Goal: Information Seeking & Learning: Learn about a topic

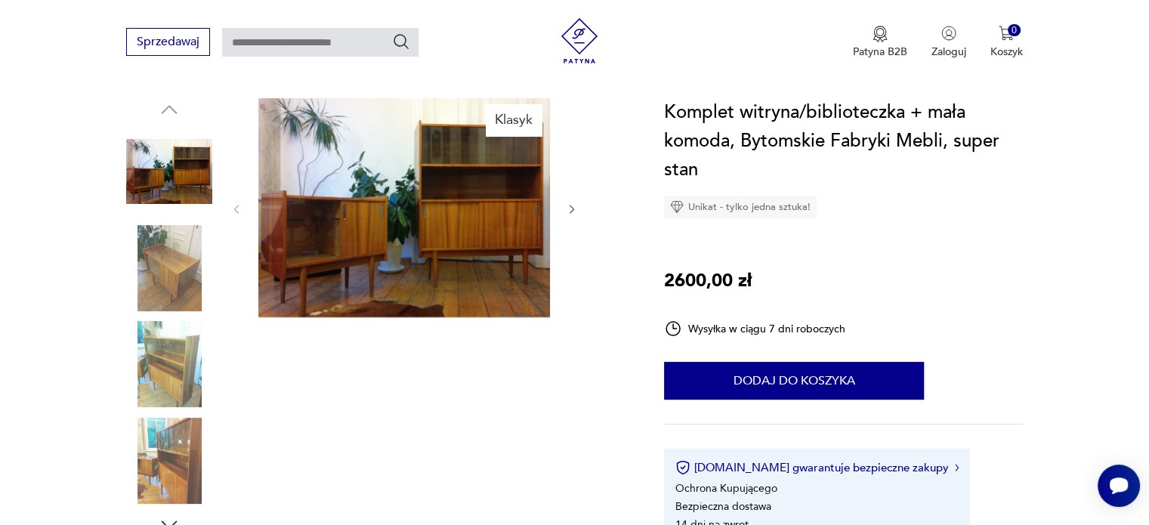
click at [382, 205] on img at bounding box center [404, 207] width 292 height 219
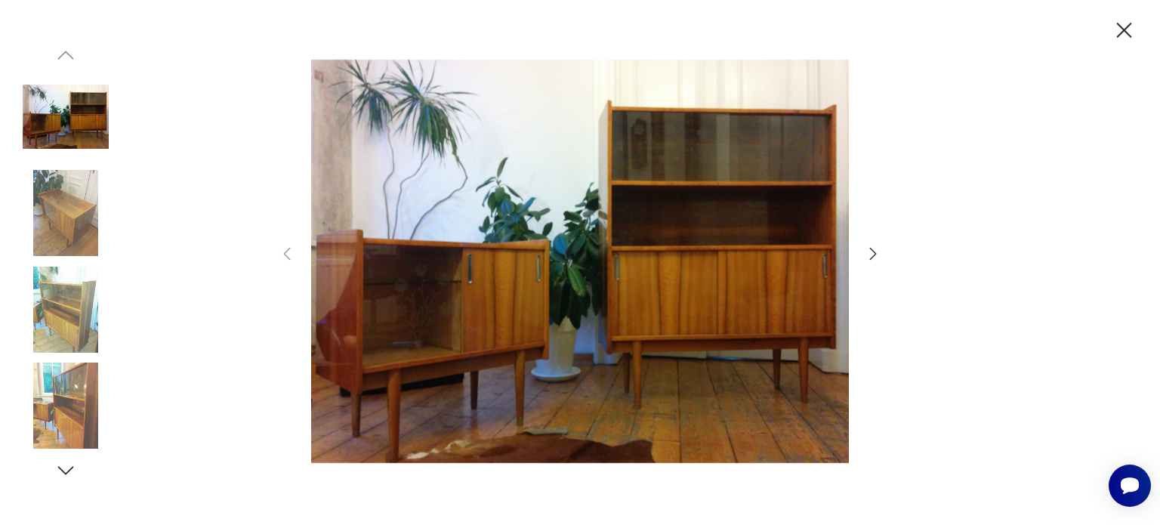
click at [519, 220] on img at bounding box center [580, 261] width 538 height 420
click at [864, 259] on icon "button" at bounding box center [873, 254] width 18 height 18
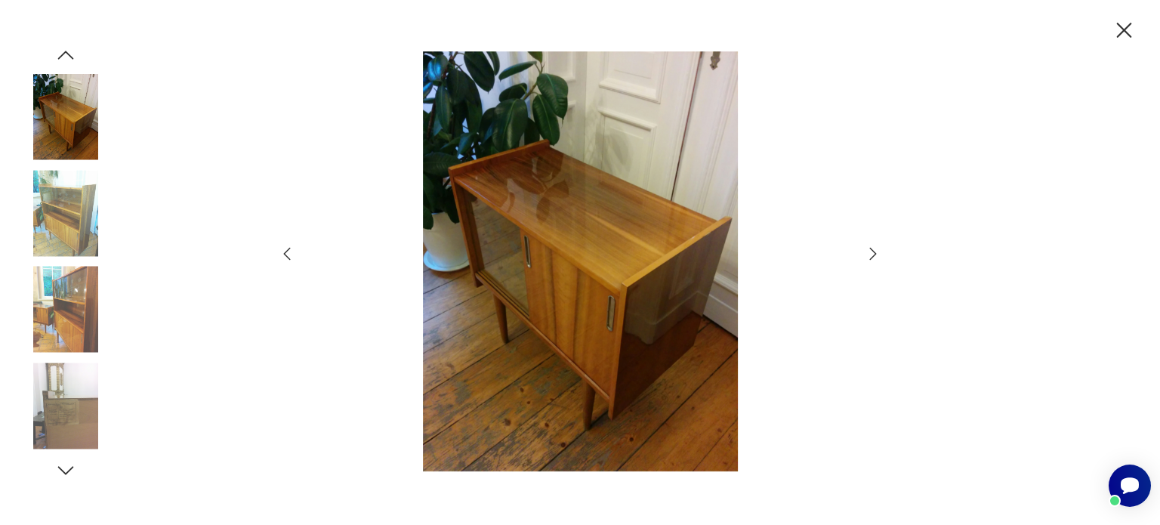
click at [864, 259] on icon "button" at bounding box center [873, 254] width 18 height 18
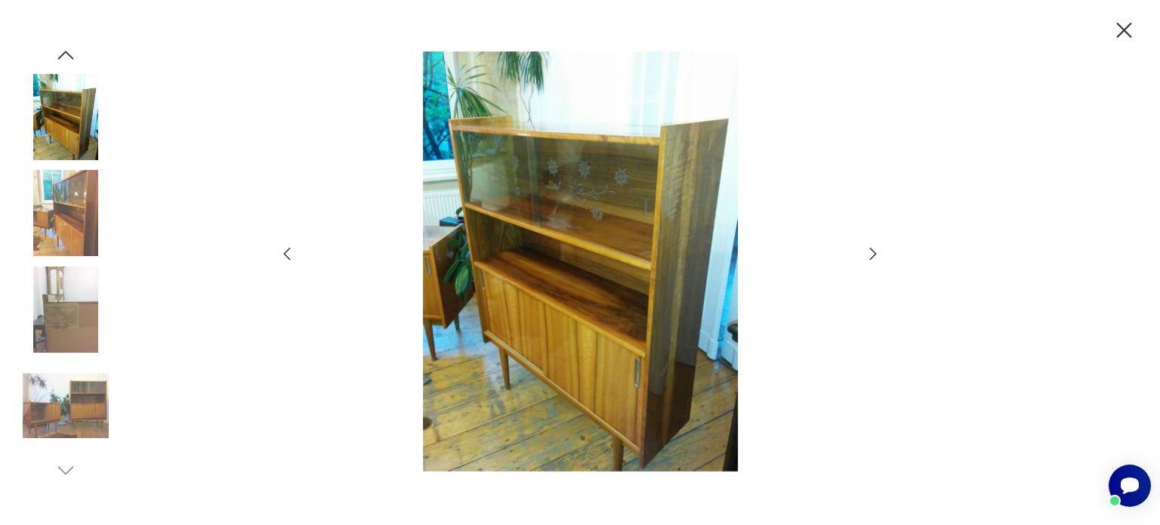
click at [864, 259] on icon "button" at bounding box center [873, 254] width 18 height 18
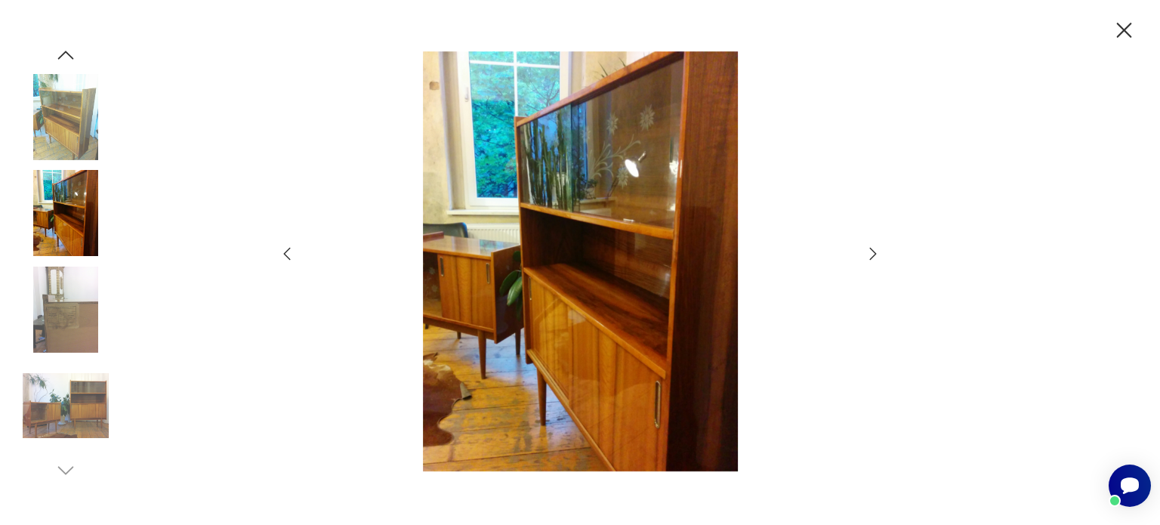
click at [864, 259] on icon "button" at bounding box center [873, 254] width 18 height 18
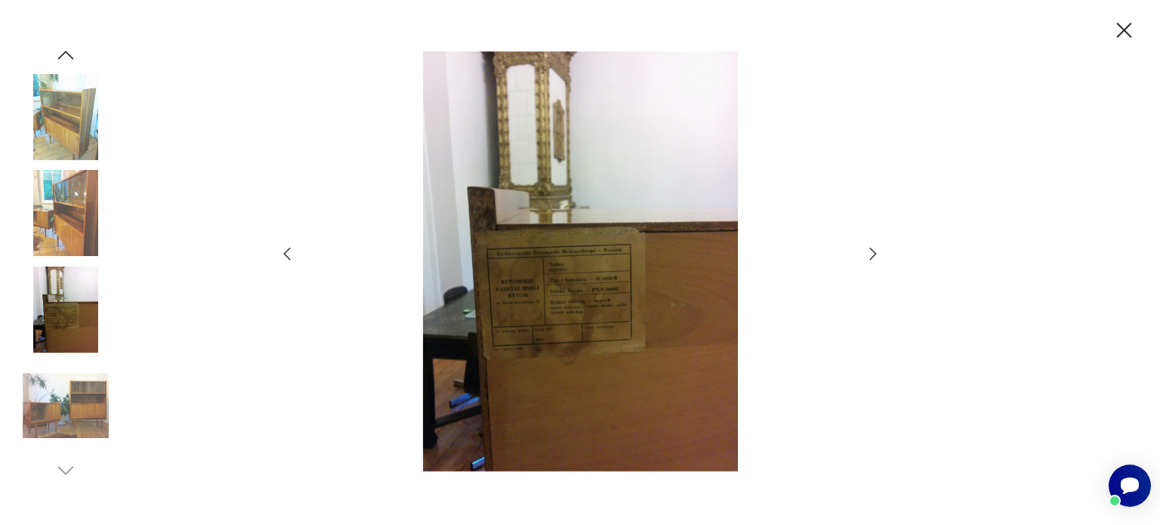
click at [864, 259] on icon "button" at bounding box center [873, 254] width 18 height 18
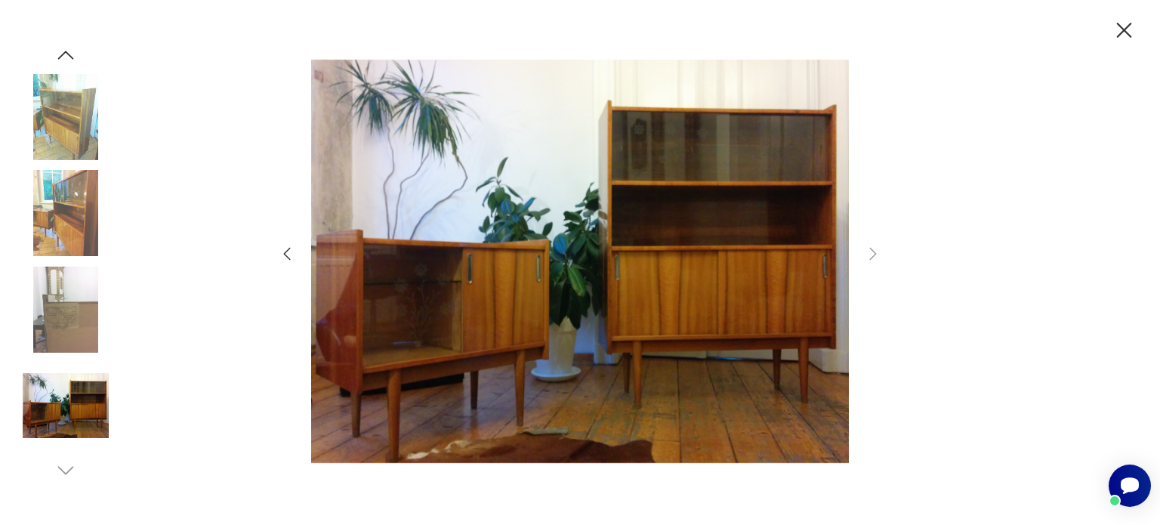
click at [57, 221] on img at bounding box center [66, 213] width 86 height 86
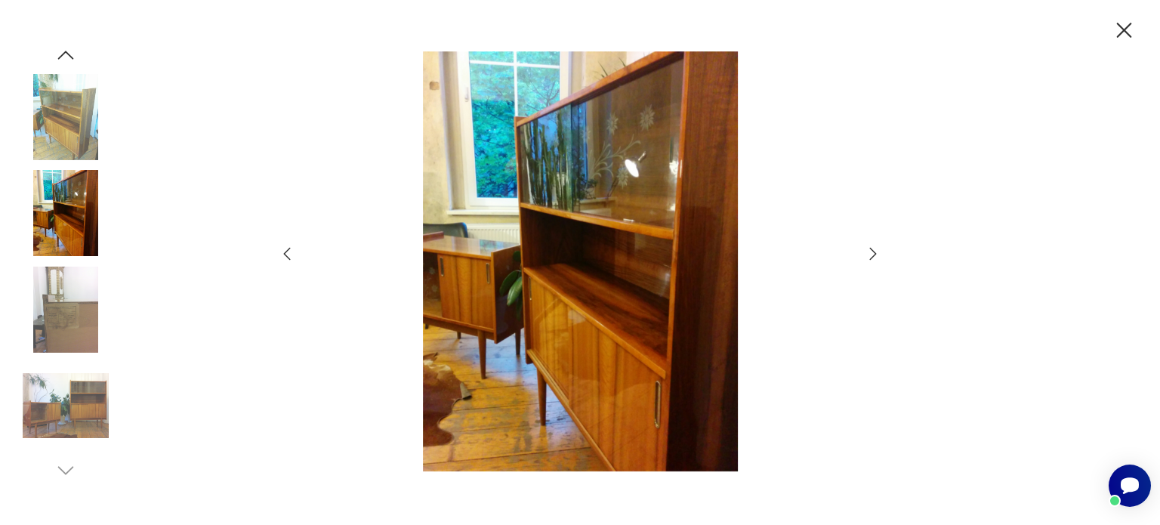
click at [527, 255] on img at bounding box center [580, 261] width 538 height 420
click at [286, 254] on icon "button" at bounding box center [287, 254] width 18 height 18
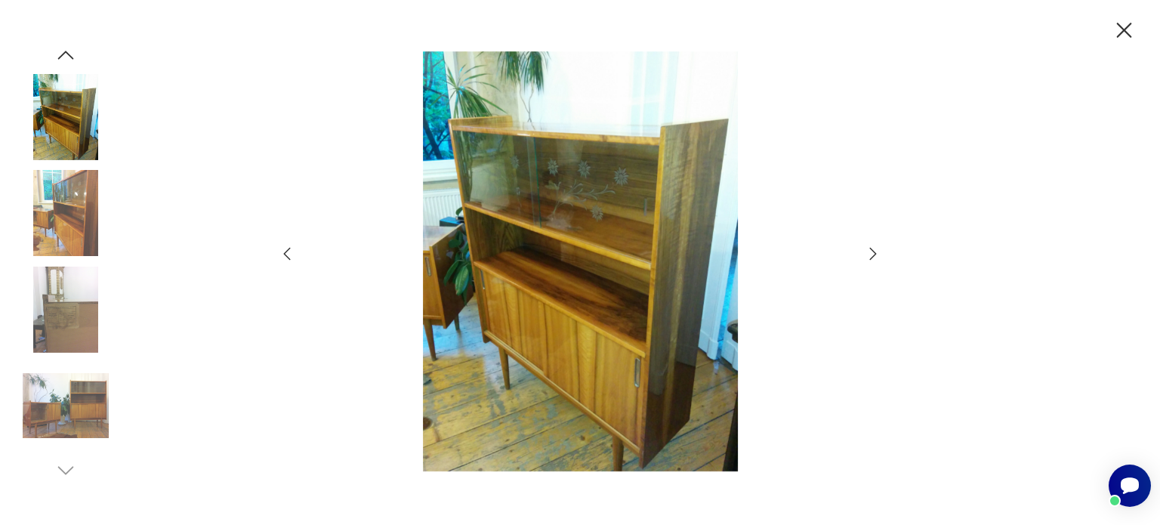
click at [286, 254] on icon "button" at bounding box center [287, 254] width 18 height 18
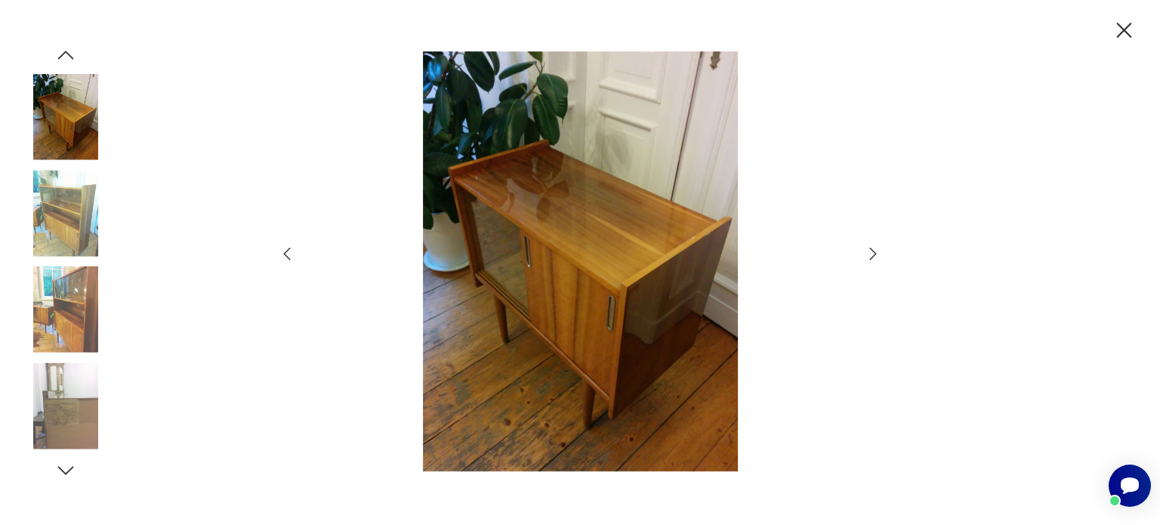
click at [858, 254] on div at bounding box center [580, 262] width 604 height 423
click at [878, 252] on icon "button" at bounding box center [873, 254] width 18 height 18
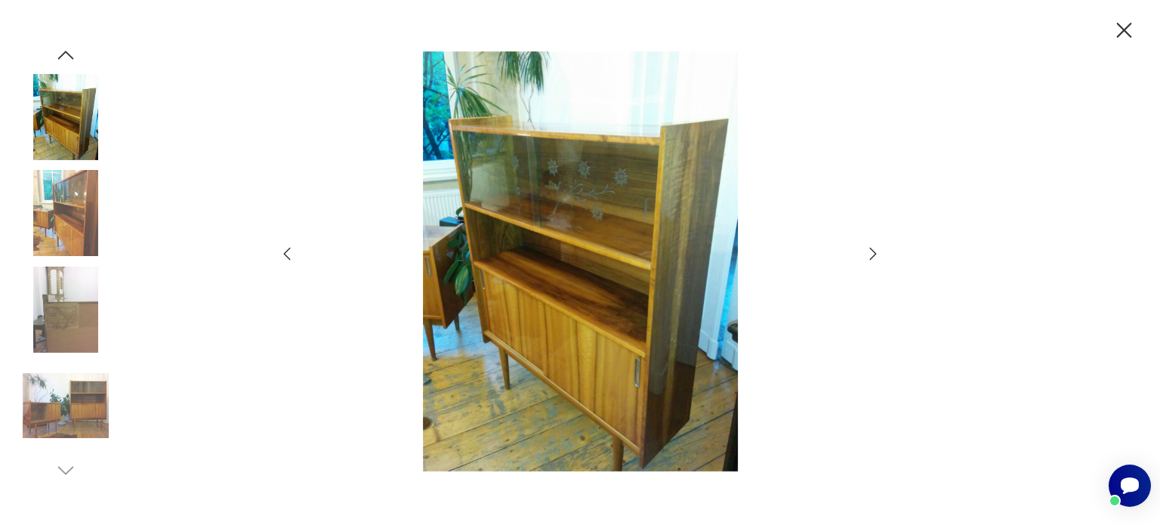
click at [294, 254] on icon "button" at bounding box center [287, 254] width 18 height 18
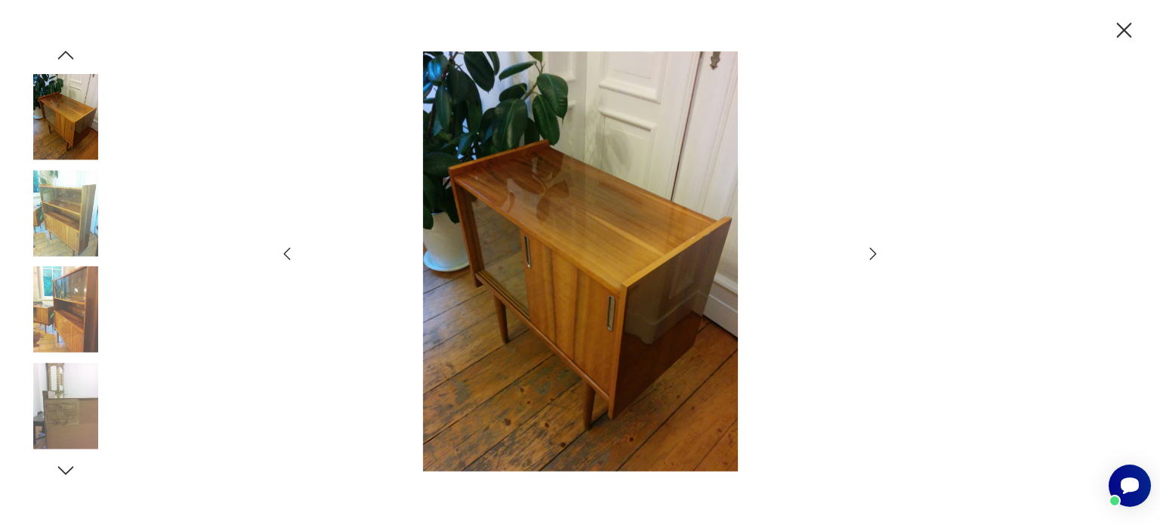
click at [1130, 32] on icon "button" at bounding box center [1124, 30] width 26 height 26
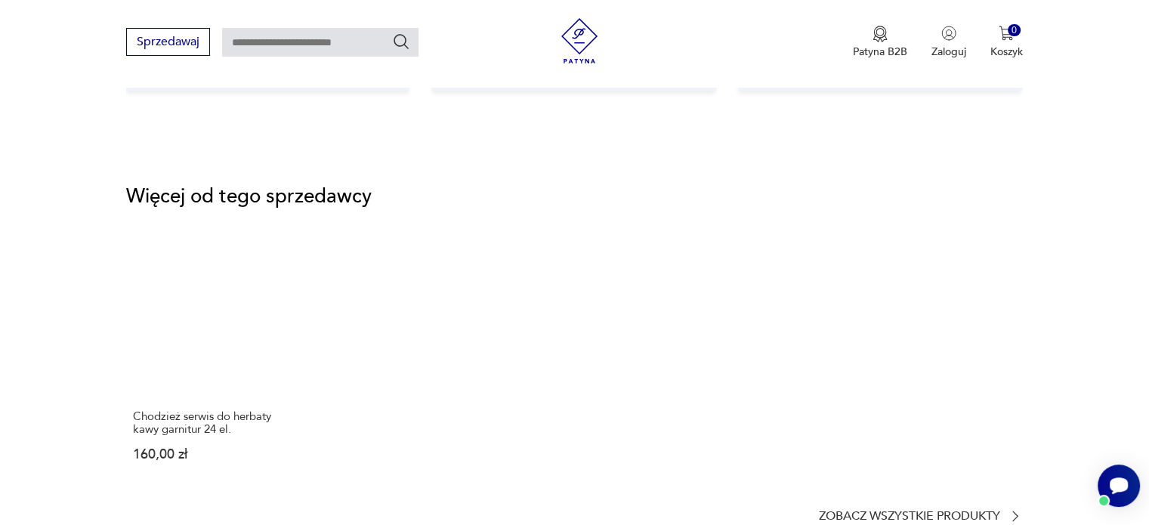
scroll to position [1964, 0]
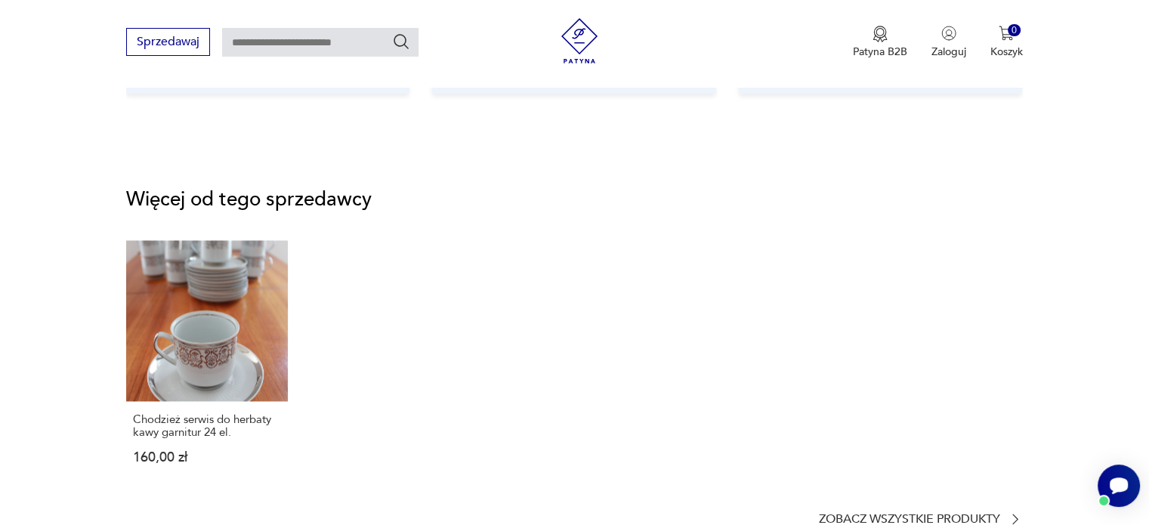
drag, startPoint x: 522, startPoint y: 1, endPoint x: 578, endPoint y: 314, distance: 318.5
click at [578, 314] on div "Chodzież serwis do herbaty kawy garnitur 24 el. 160,00 zł" at bounding box center [574, 366] width 896 height 253
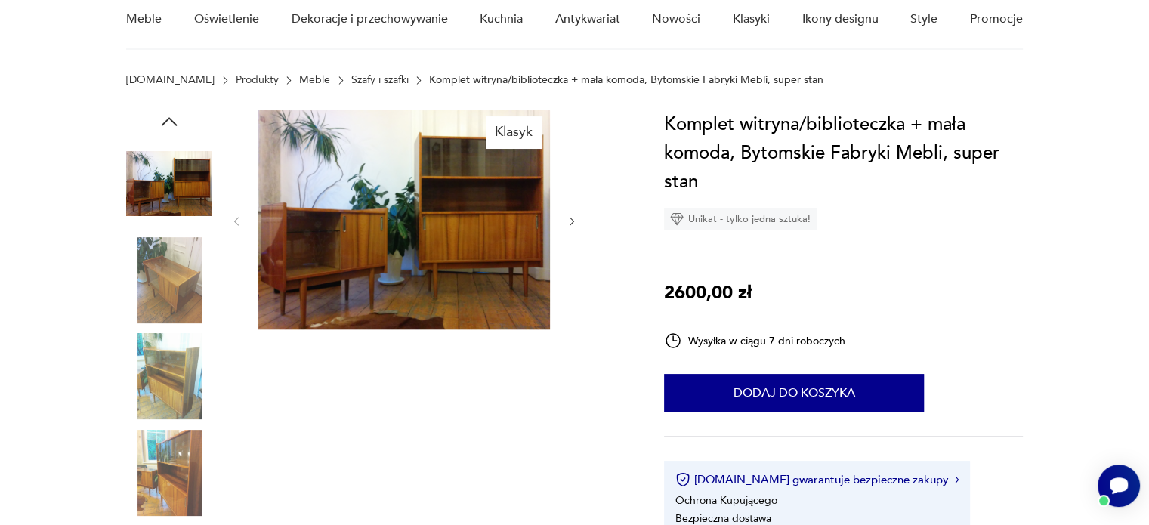
scroll to position [0, 0]
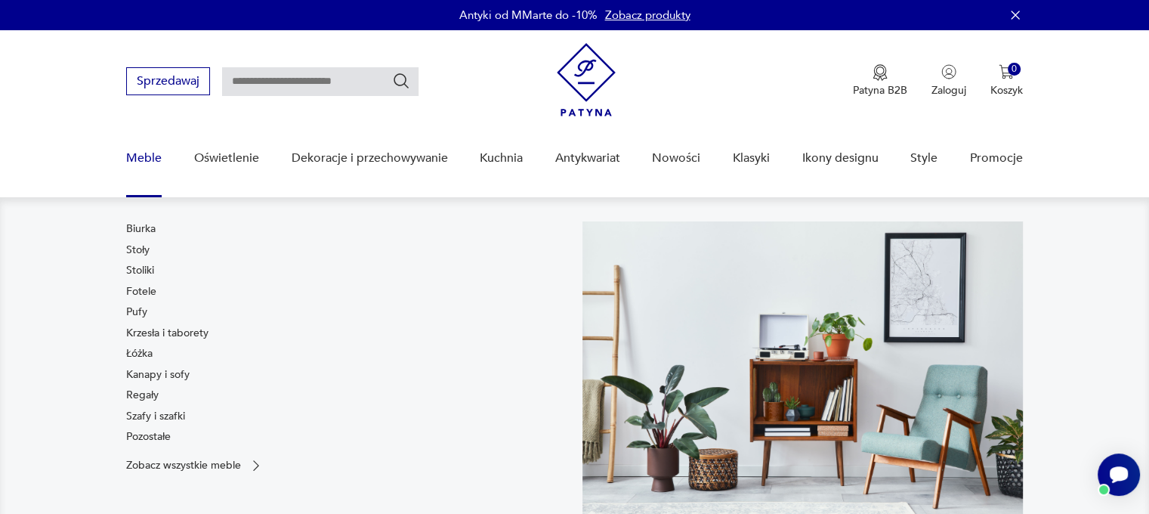
click at [137, 165] on link "Meble" at bounding box center [144, 158] width 36 height 58
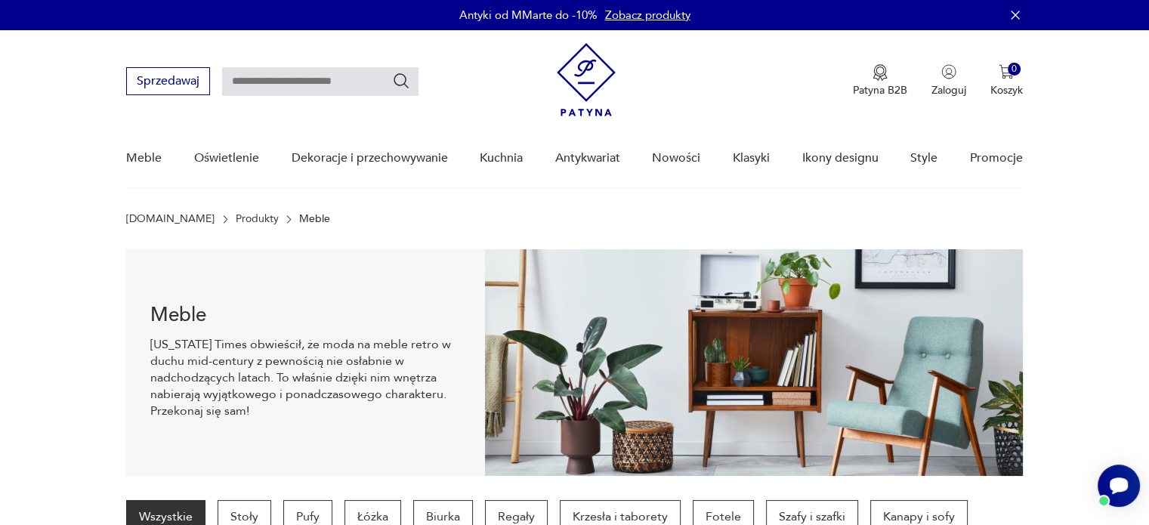
click at [749, 419] on img at bounding box center [754, 362] width 538 height 227
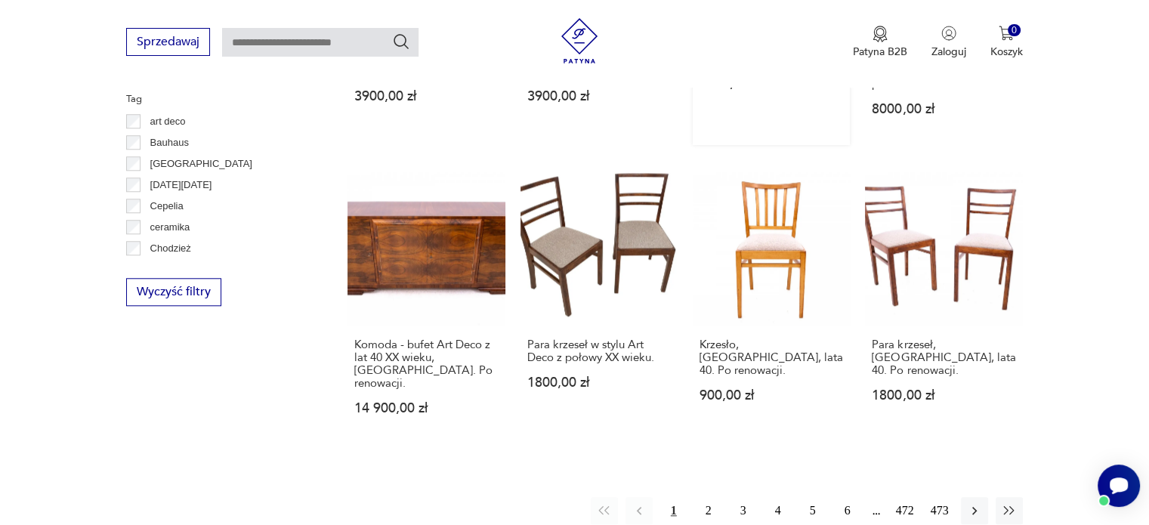
scroll to position [1435, 0]
click at [976, 506] on icon "button" at bounding box center [974, 510] width 5 height 8
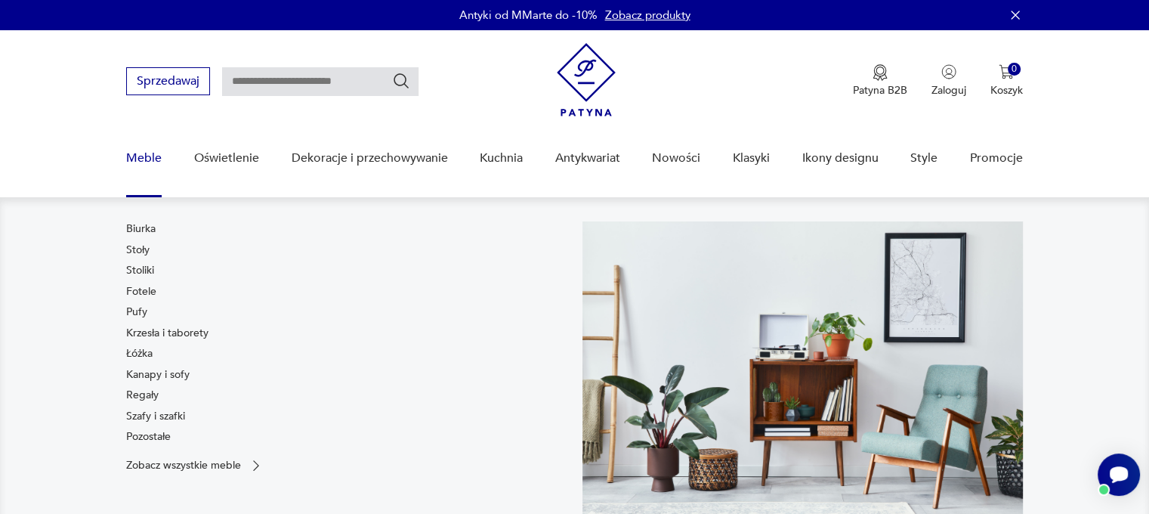
click at [142, 395] on link "Regały" at bounding box center [142, 395] width 32 height 15
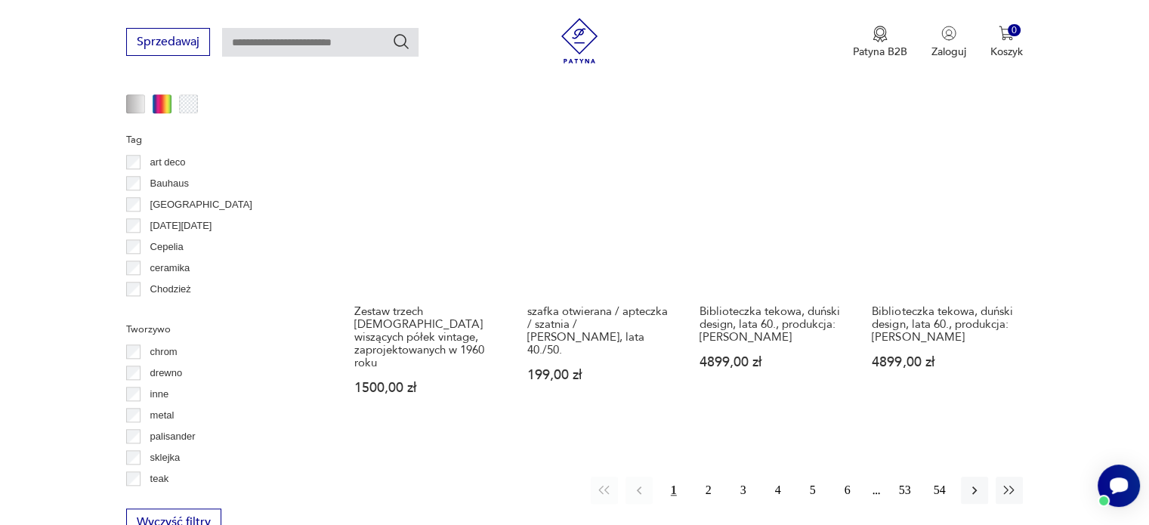
scroll to position [1609, 0]
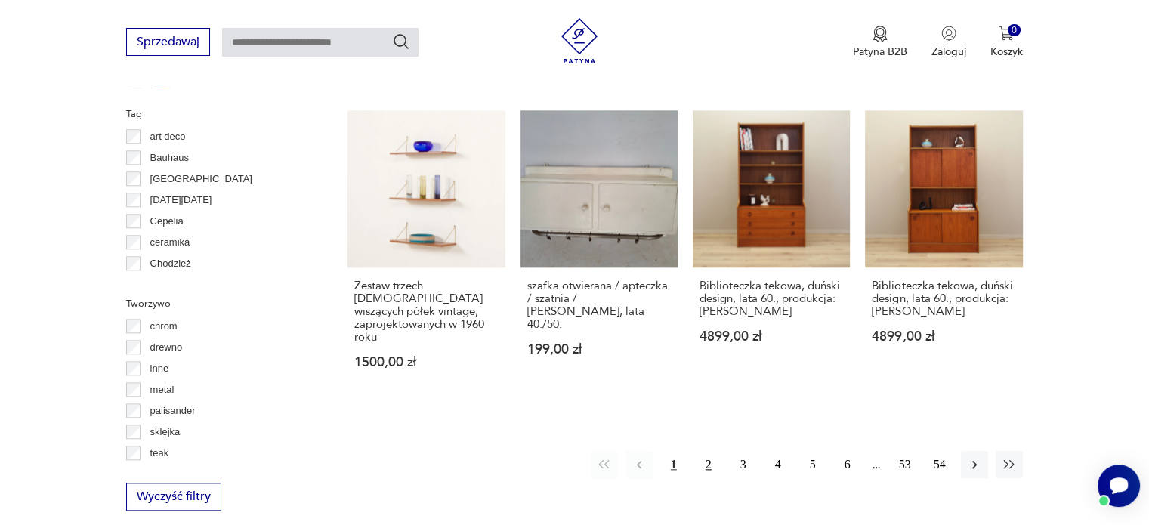
click at [703, 451] on button "2" at bounding box center [708, 464] width 27 height 27
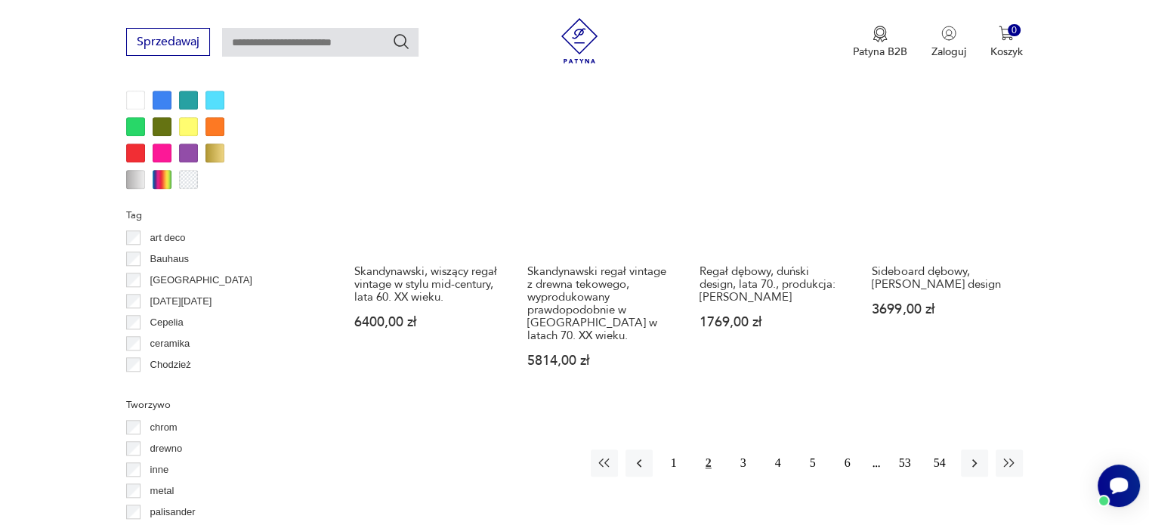
scroll to position [1534, 0]
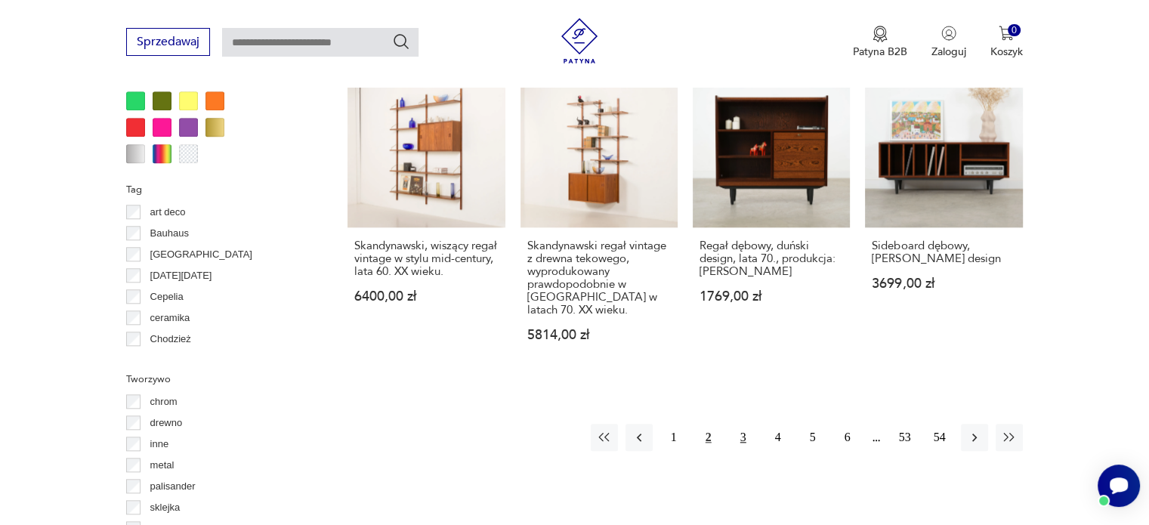
click at [743, 425] on button "3" at bounding box center [743, 437] width 27 height 27
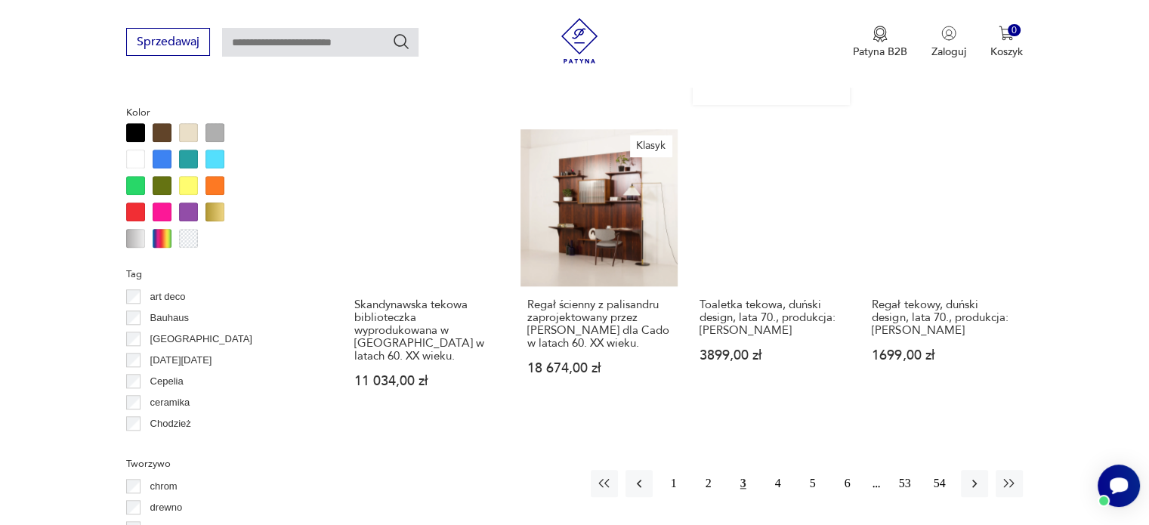
scroll to position [1458, 0]
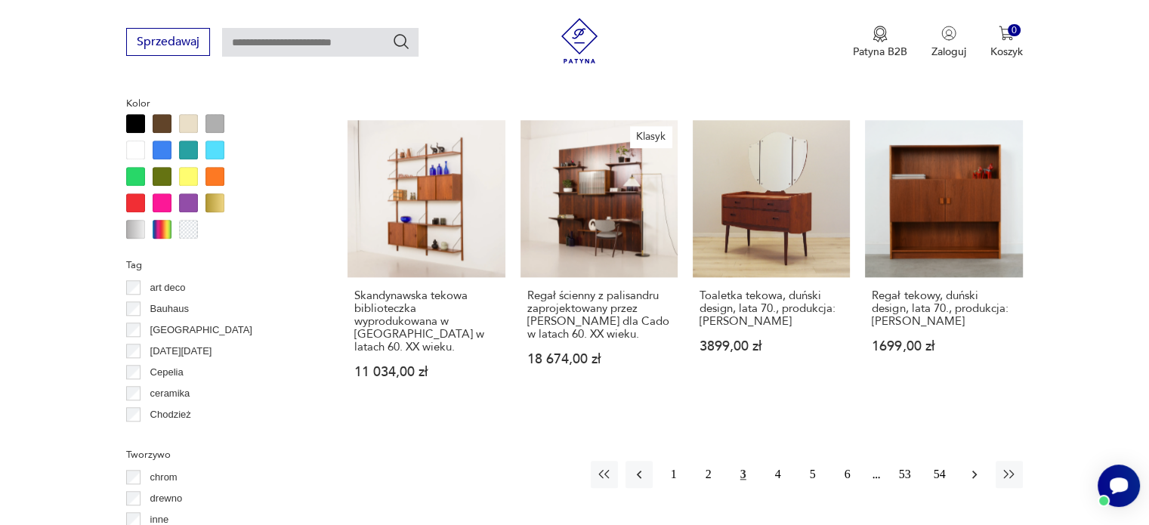
click at [976, 471] on icon "button" at bounding box center [974, 475] width 5 height 8
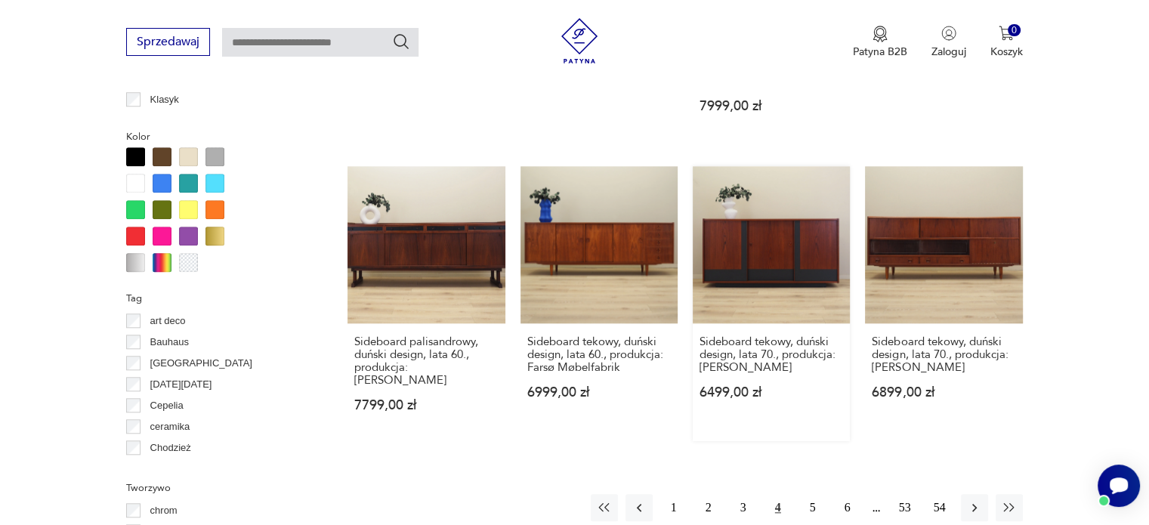
scroll to position [1458, 0]
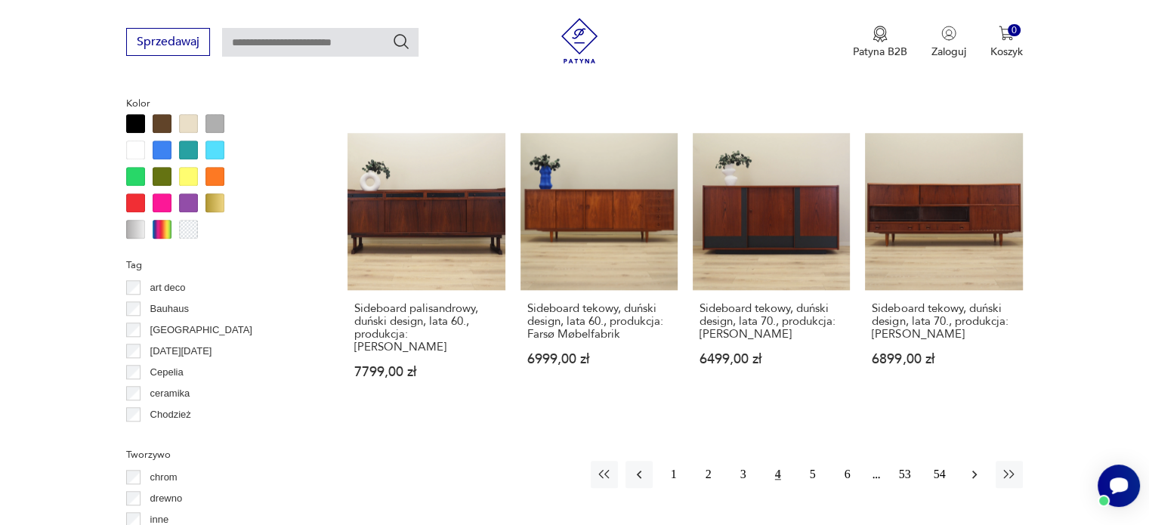
click at [973, 471] on icon "button" at bounding box center [974, 475] width 5 height 8
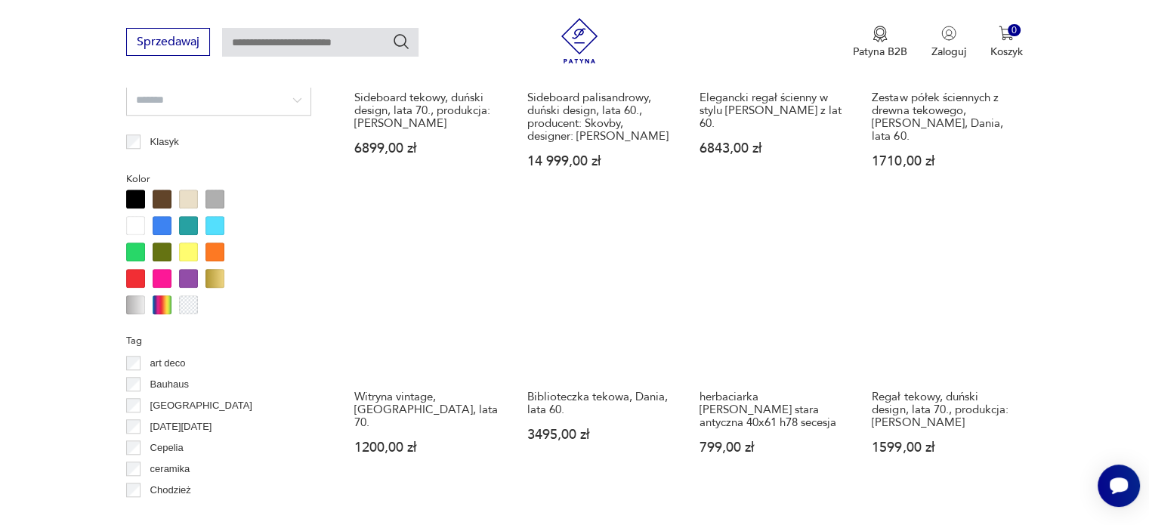
scroll to position [1458, 0]
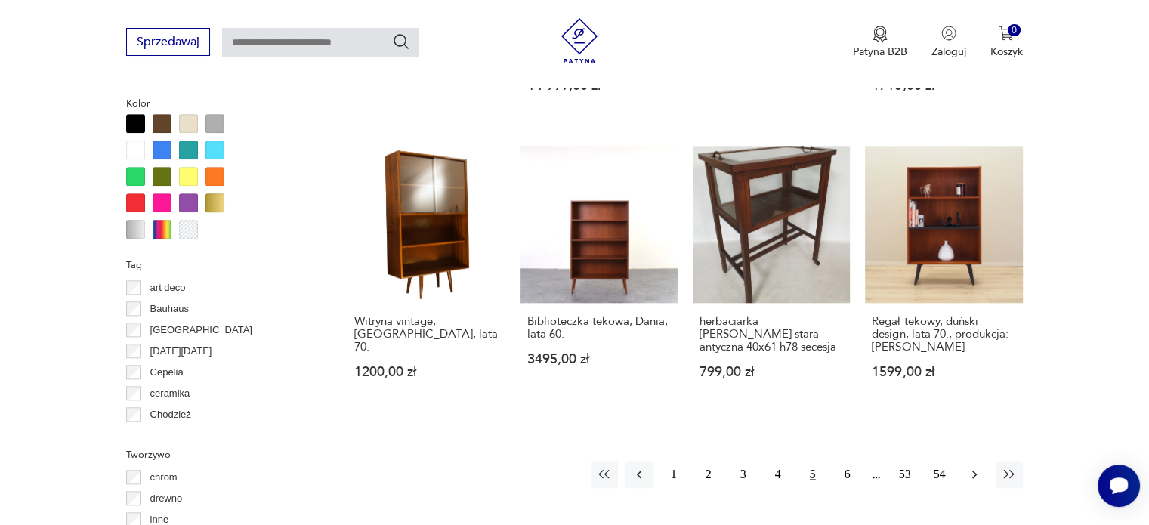
click at [973, 467] on icon "button" at bounding box center [974, 474] width 15 height 15
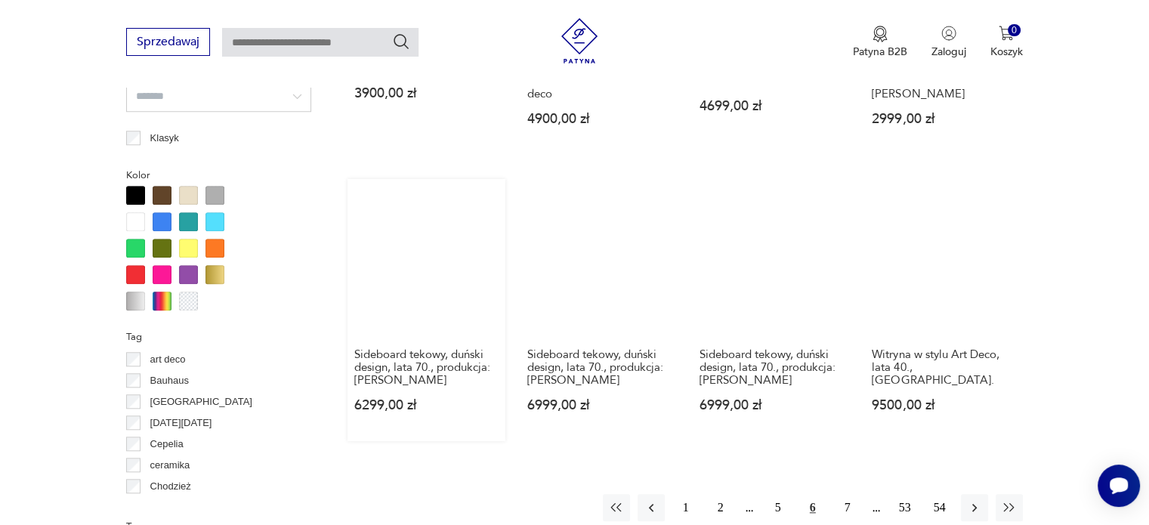
scroll to position [1383, 0]
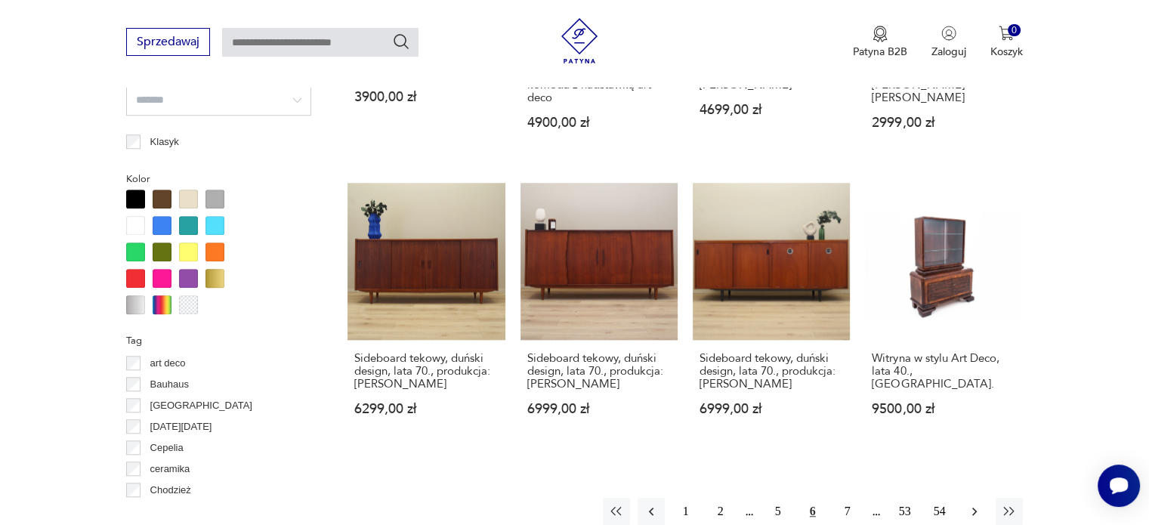
click at [971, 504] on icon "button" at bounding box center [974, 511] width 15 height 15
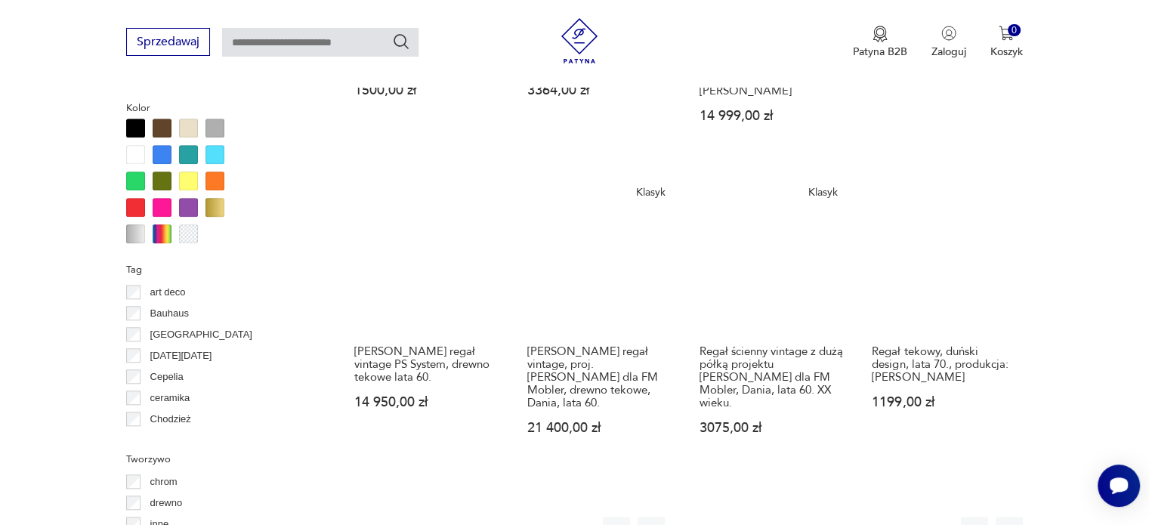
scroll to position [1534, 0]
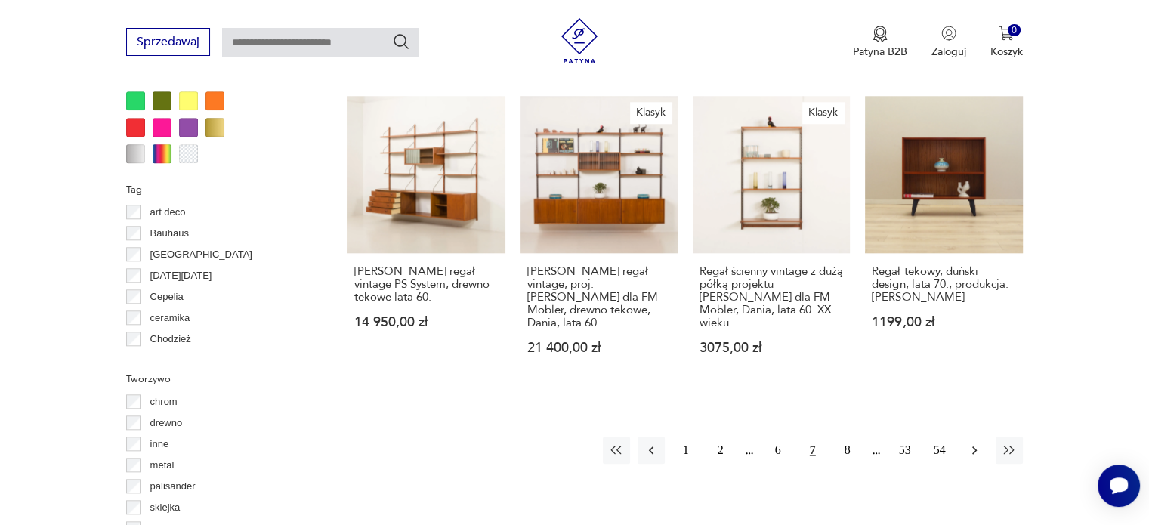
click at [981, 443] on icon "button" at bounding box center [974, 450] width 15 height 15
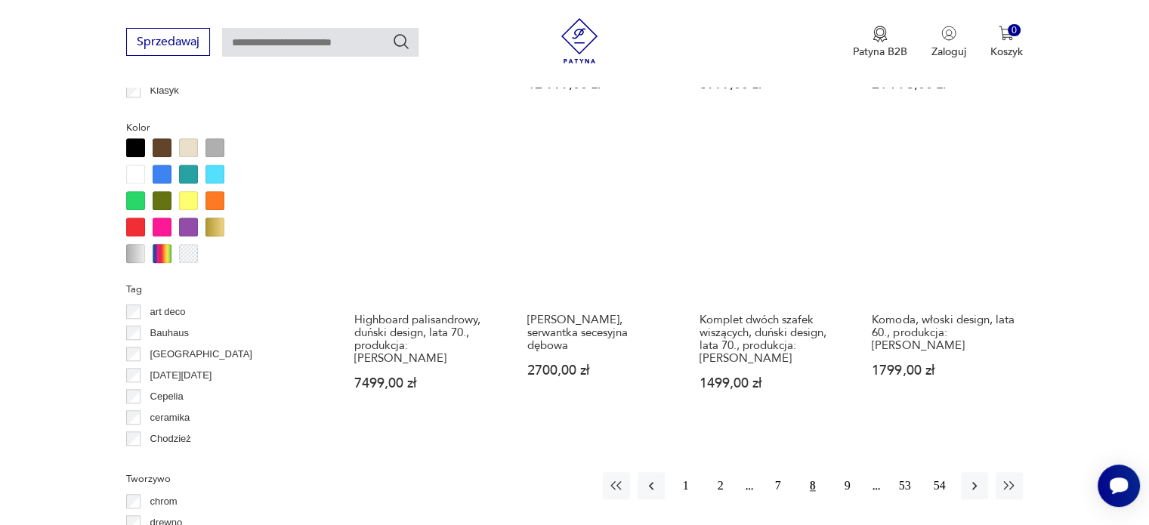
scroll to position [1458, 0]
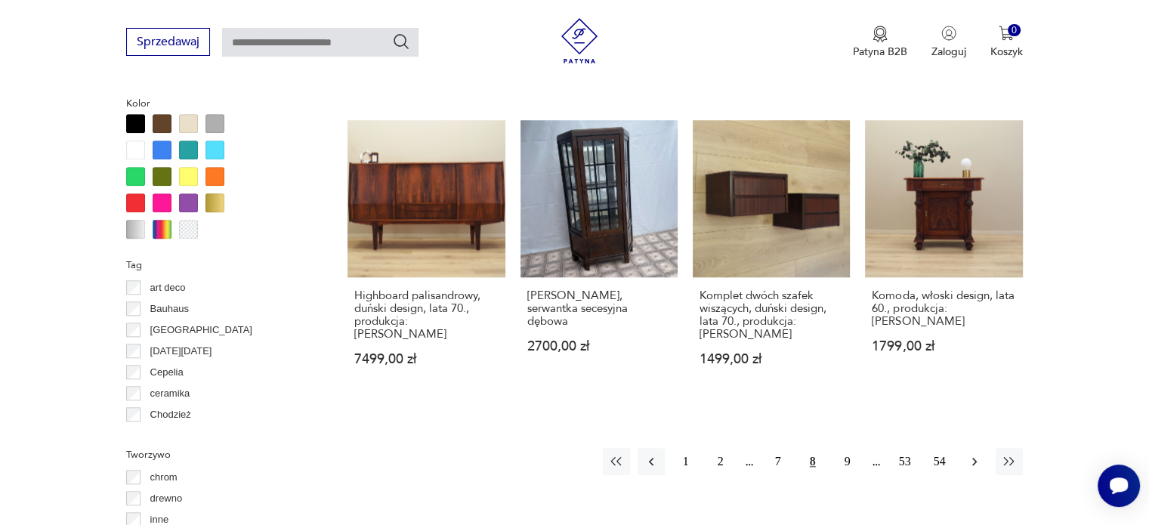
click at [979, 456] on button "button" at bounding box center [974, 461] width 27 height 27
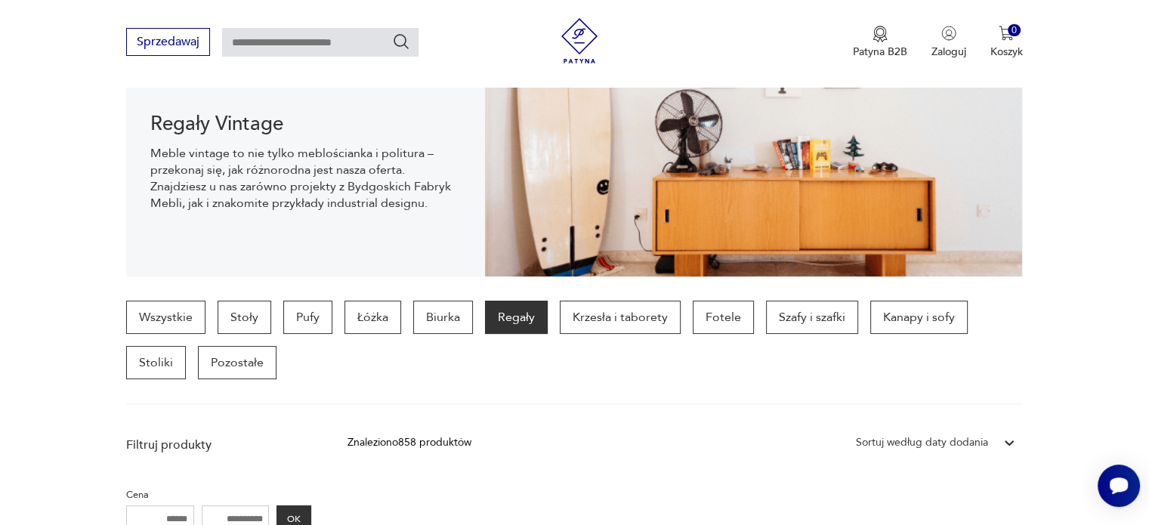
scroll to position [174, 0]
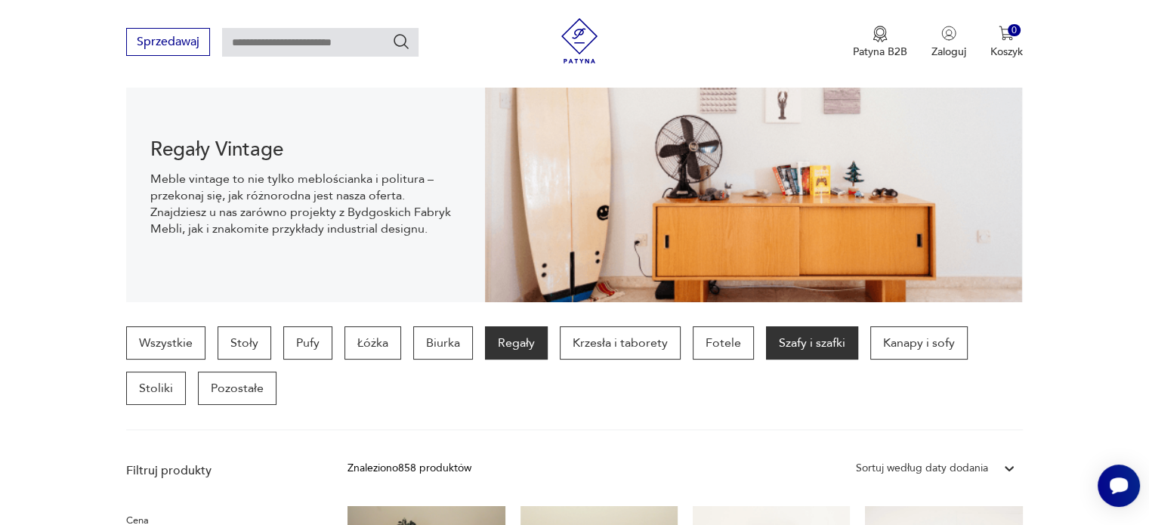
click at [800, 338] on p "Szafy i szafki" at bounding box center [812, 342] width 92 height 33
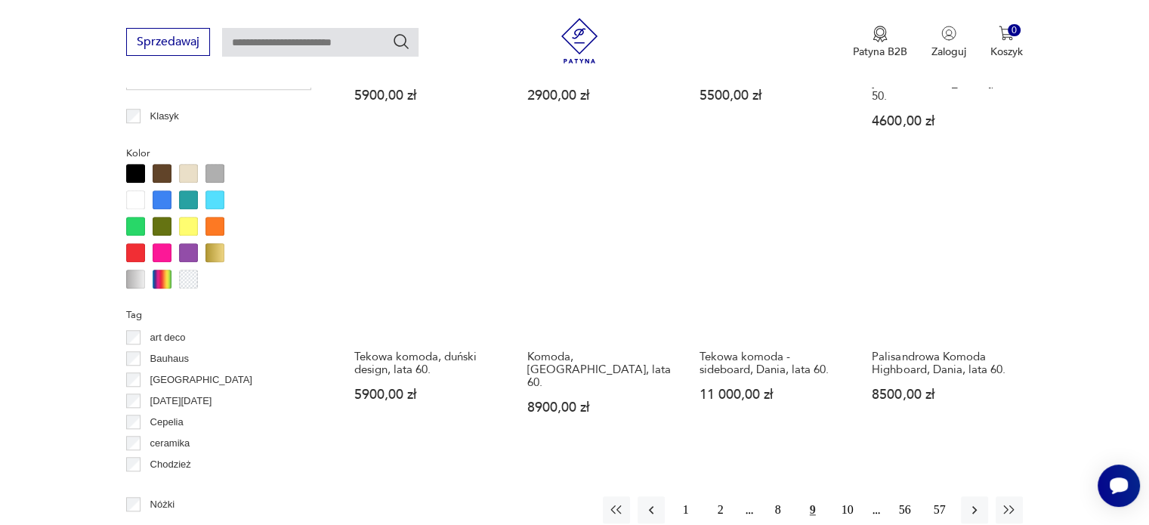
scroll to position [1458, 0]
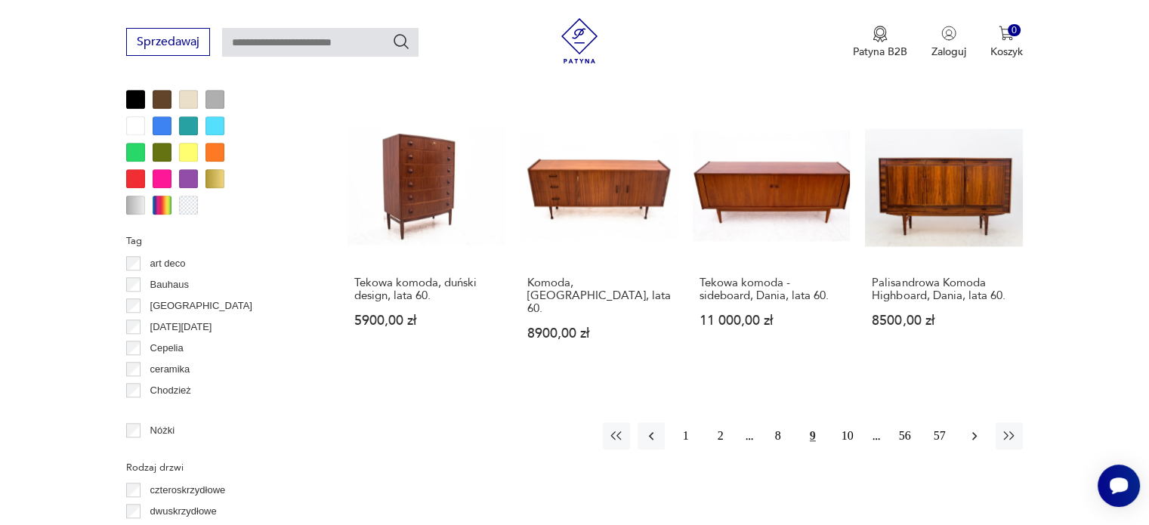
click at [975, 428] on icon "button" at bounding box center [974, 435] width 15 height 15
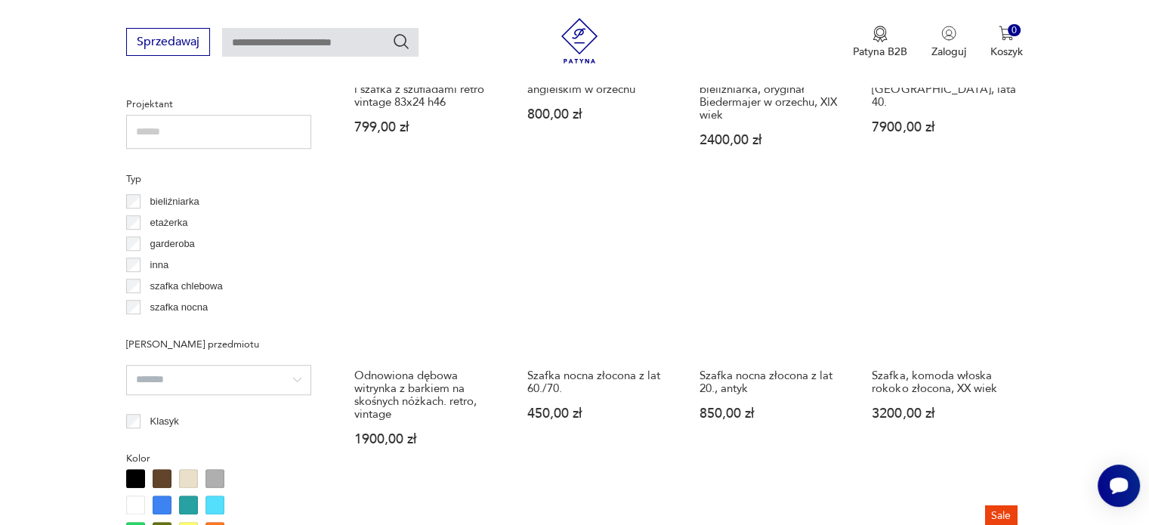
scroll to position [1080, 0]
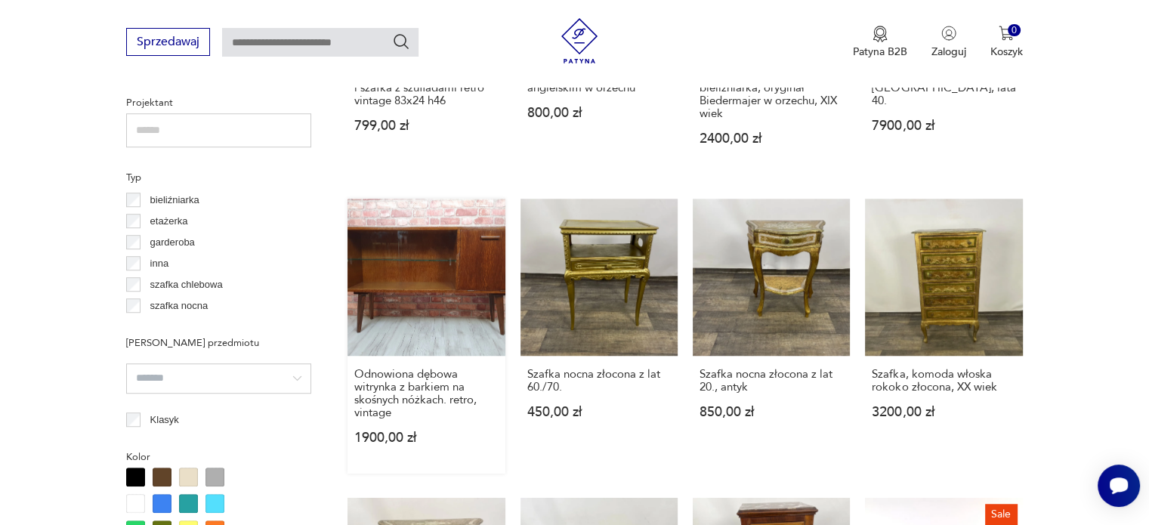
click at [385, 298] on link "Odnowiona dębowa witrynka z barkiem na skośnych nóżkach. retro, vintage 1900,00…" at bounding box center [426, 336] width 157 height 275
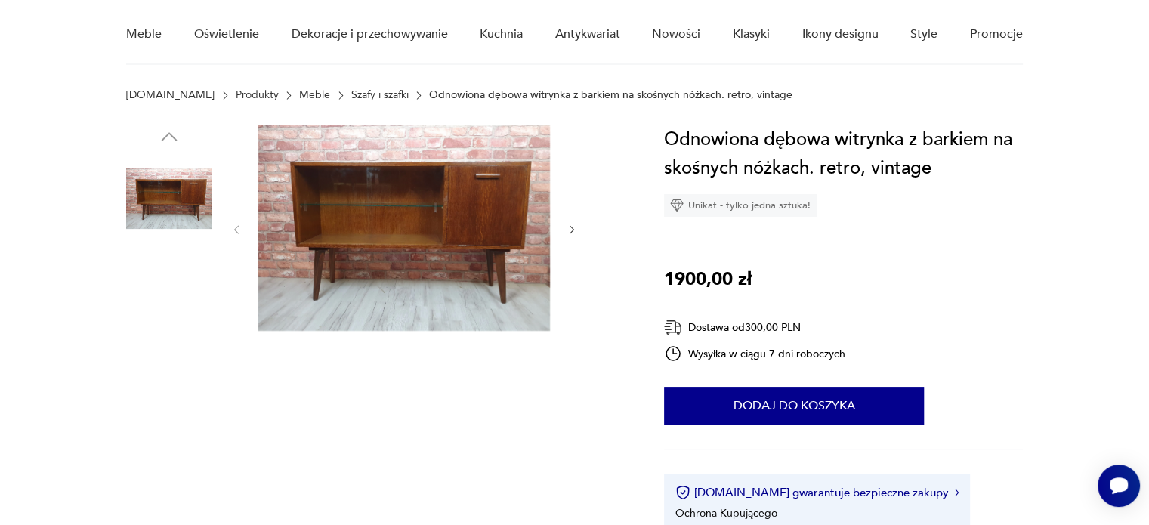
scroll to position [151, 0]
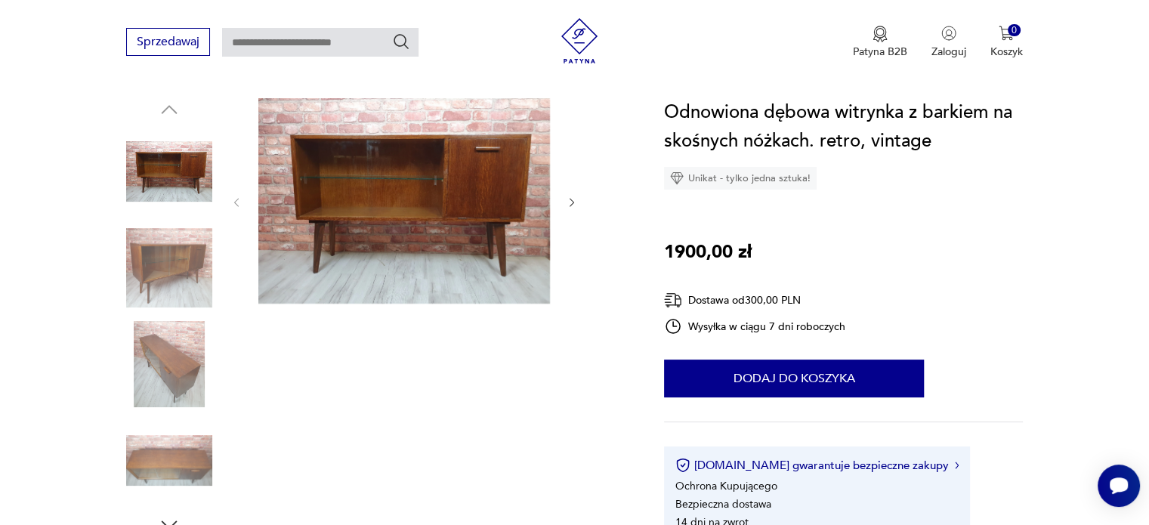
click at [374, 205] on img at bounding box center [404, 200] width 292 height 205
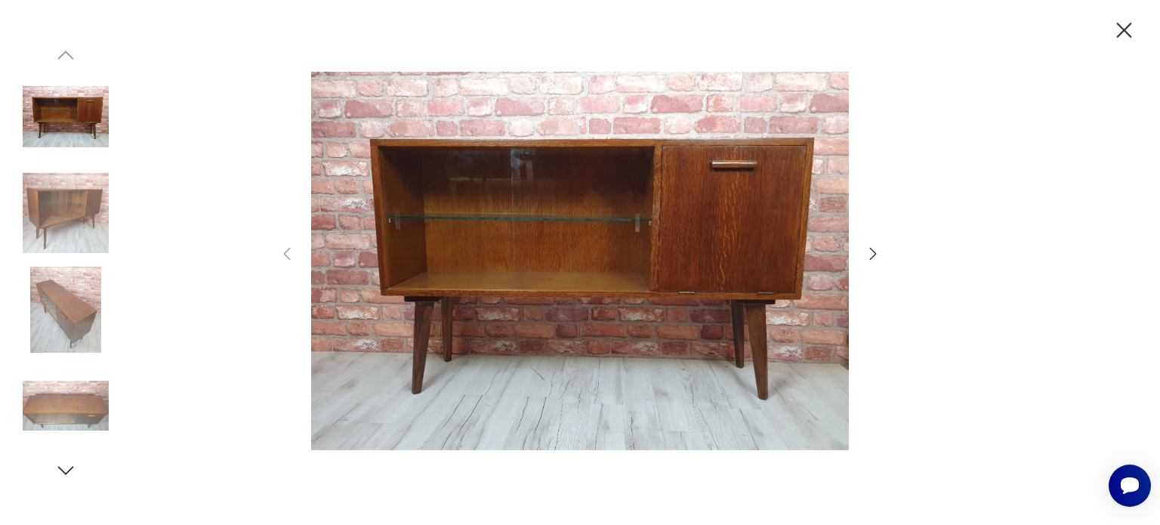
click at [876, 252] on icon "button" at bounding box center [873, 254] width 18 height 18
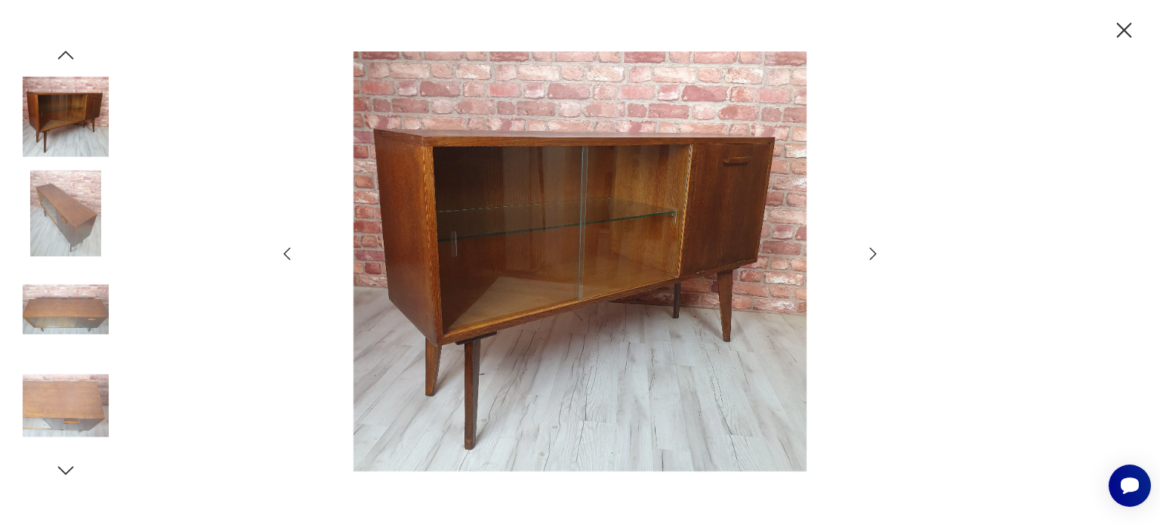
click at [870, 256] on icon "button" at bounding box center [873, 254] width 18 height 18
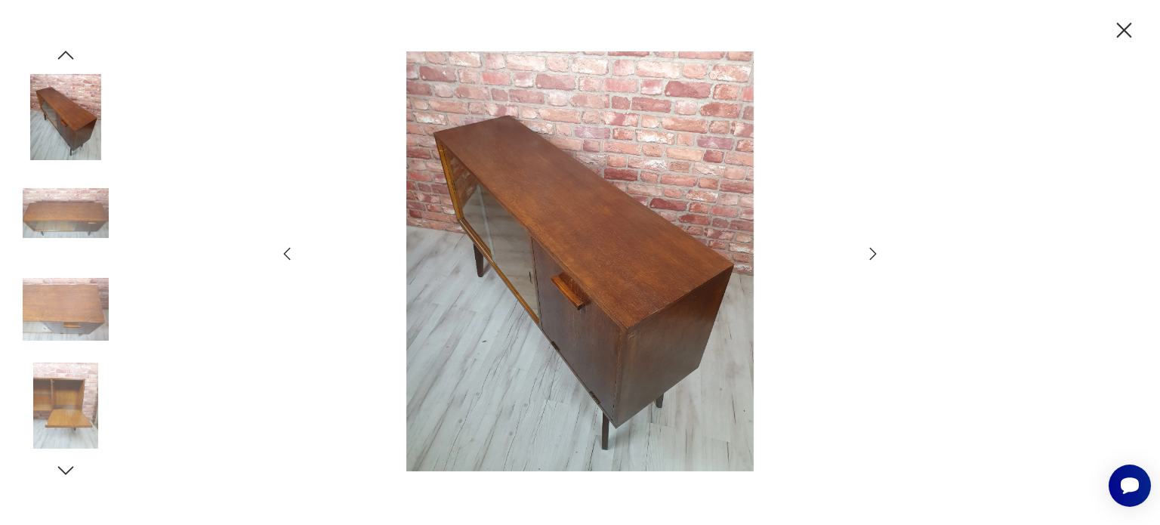
click at [870, 256] on icon "button" at bounding box center [873, 254] width 18 height 18
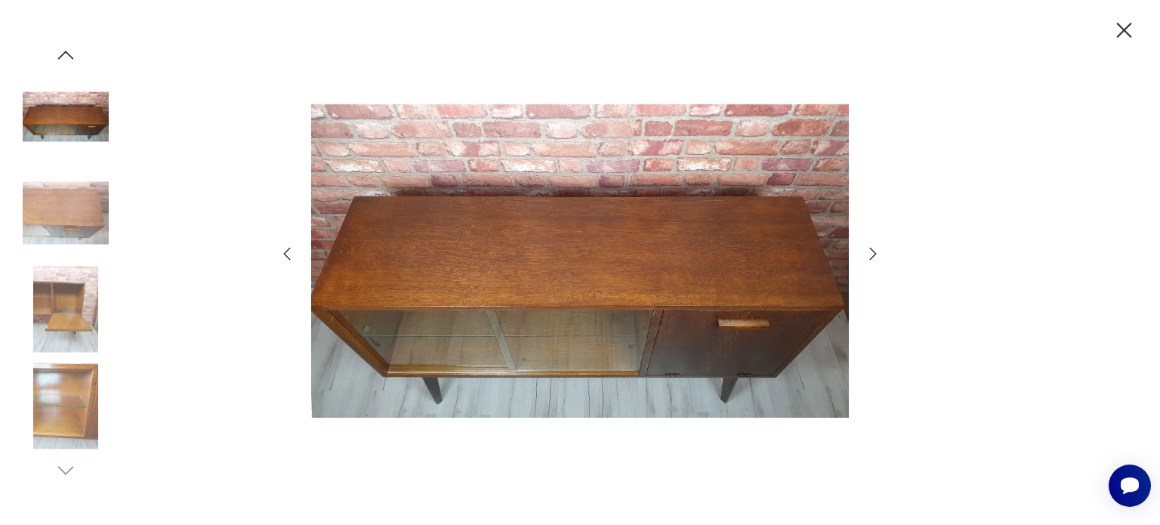
click at [870, 256] on icon "button" at bounding box center [873, 254] width 18 height 18
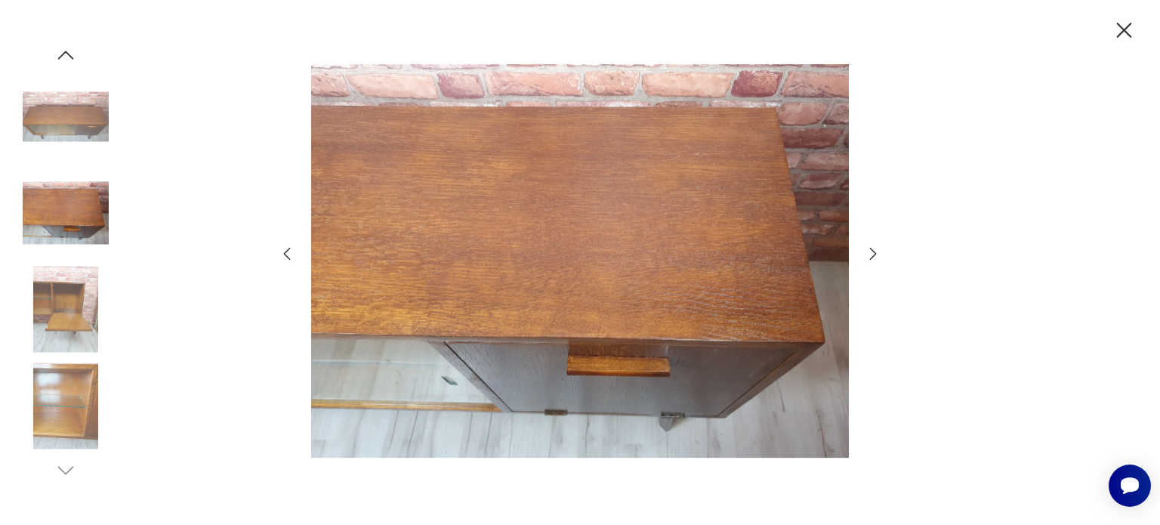
click at [870, 256] on icon "button" at bounding box center [873, 254] width 18 height 18
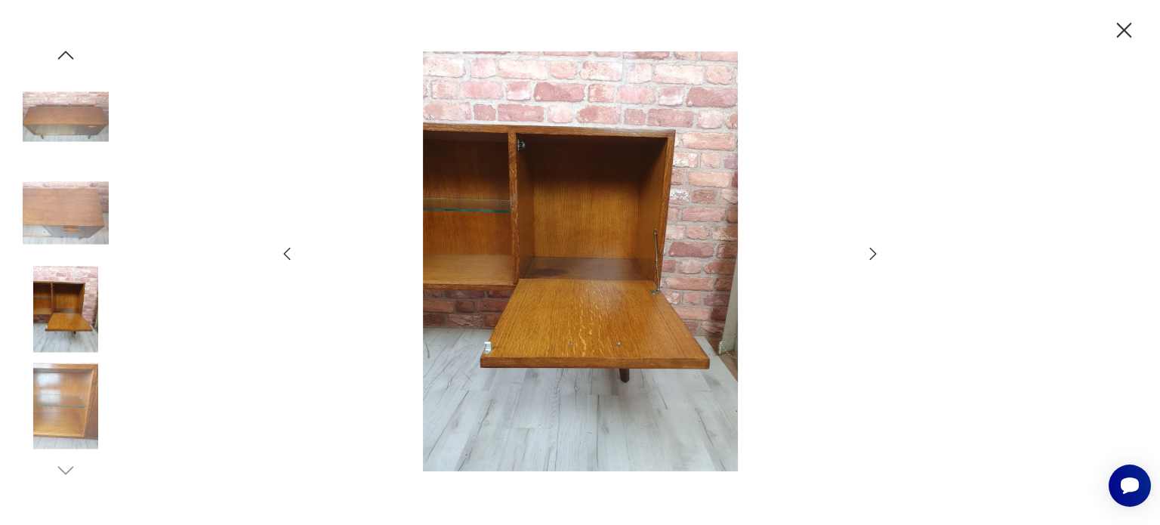
click at [870, 256] on icon "button" at bounding box center [873, 254] width 18 height 18
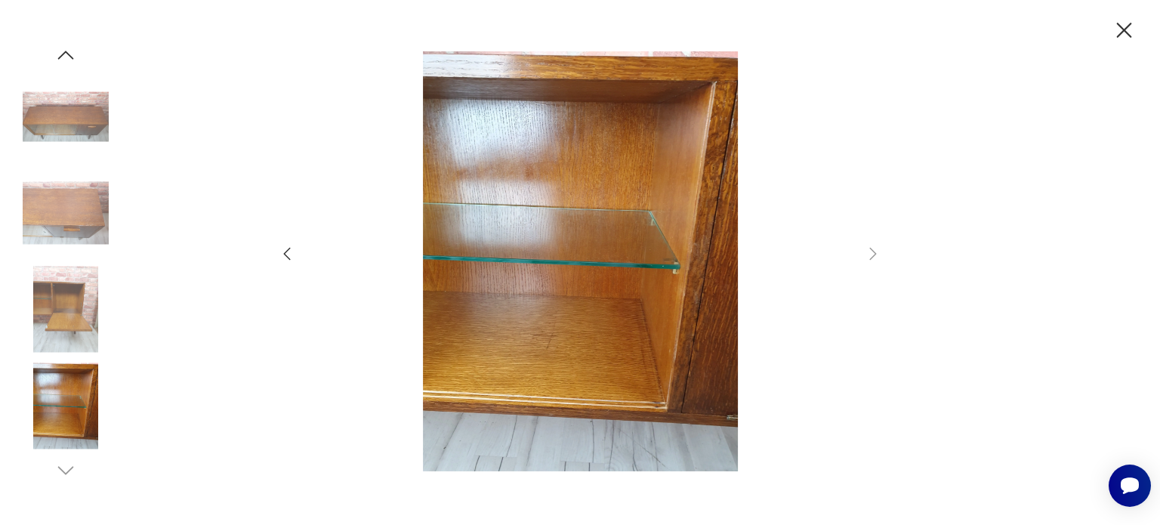
click at [74, 402] on img at bounding box center [66, 406] width 86 height 86
click at [285, 250] on icon "button" at bounding box center [287, 254] width 18 height 18
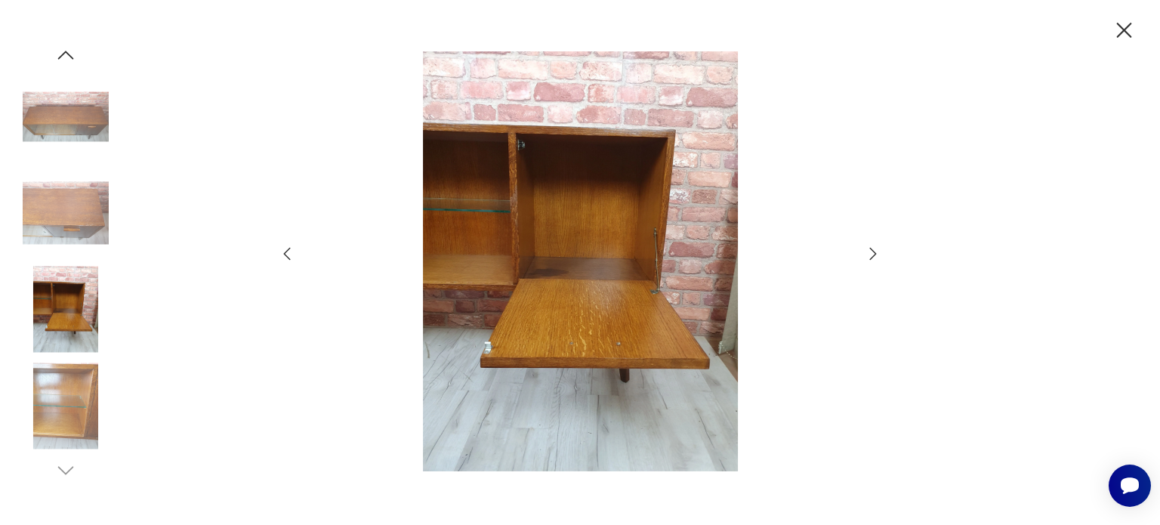
click at [285, 250] on icon "button" at bounding box center [287, 254] width 18 height 18
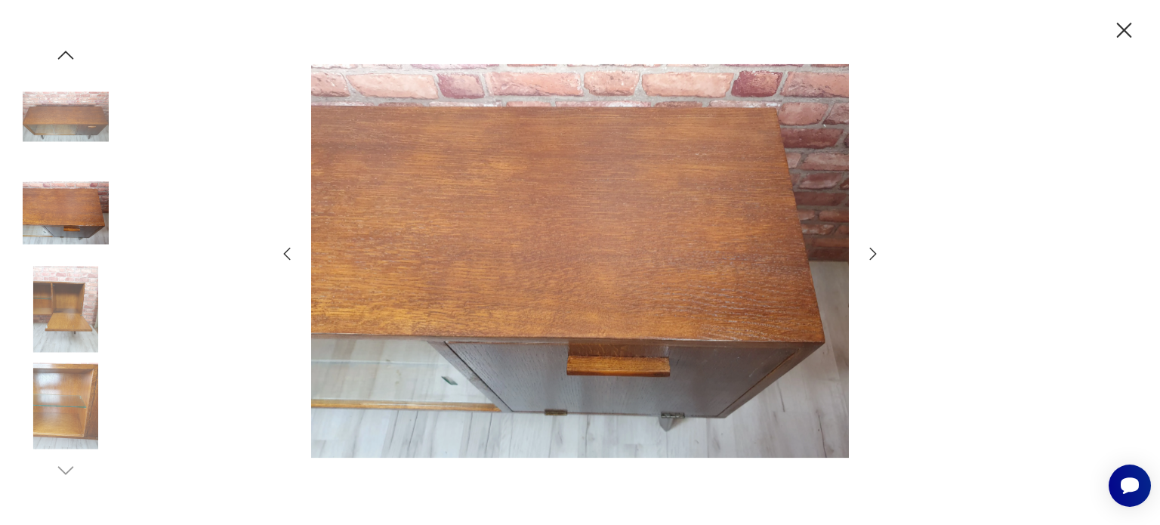
click at [285, 250] on icon "button" at bounding box center [287, 254] width 18 height 18
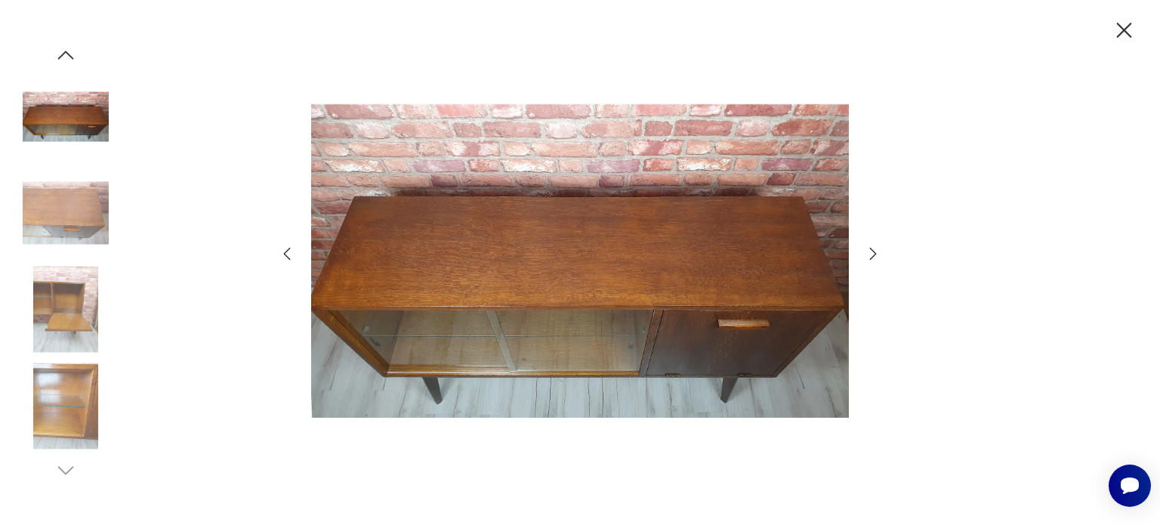
click at [285, 250] on icon "button" at bounding box center [287, 254] width 18 height 18
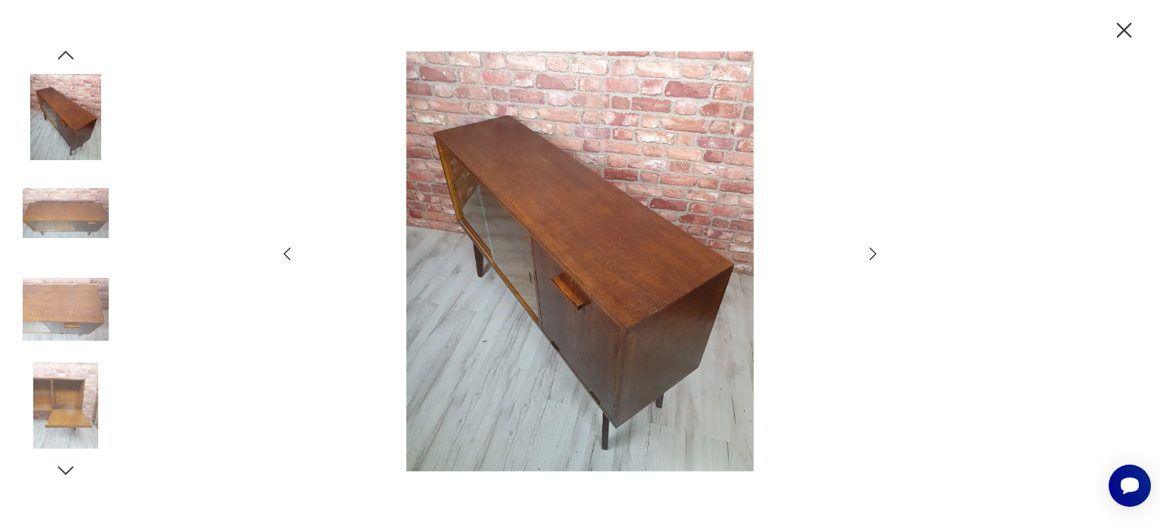
click at [285, 250] on icon "button" at bounding box center [287, 254] width 18 height 18
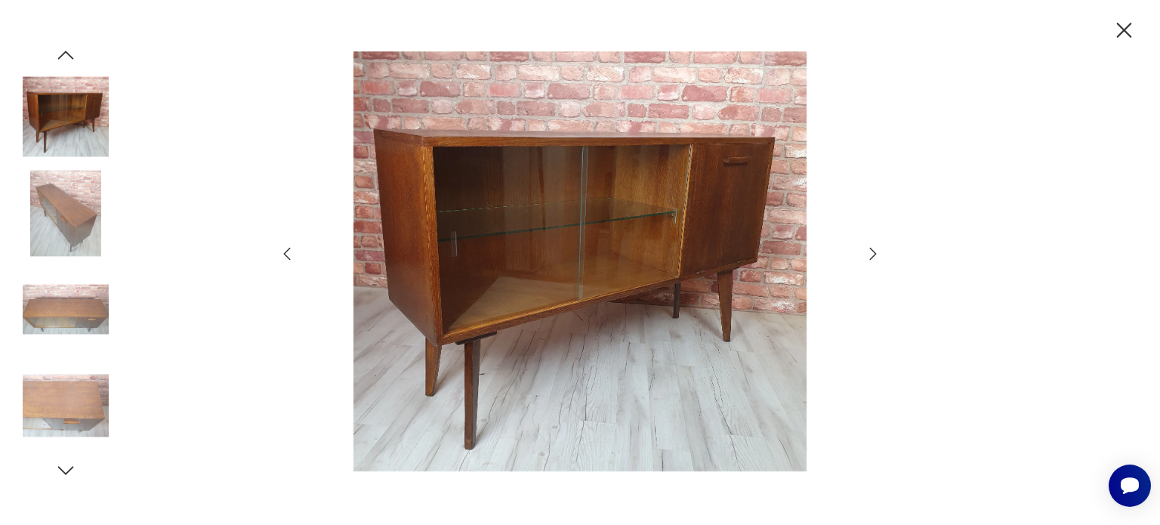
click at [285, 250] on icon "button" at bounding box center [287, 254] width 18 height 18
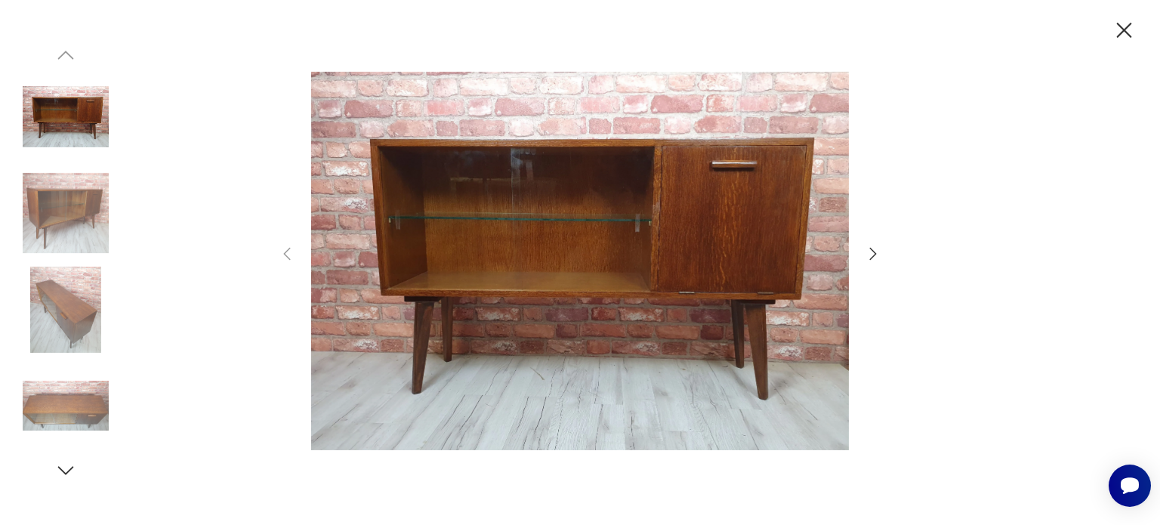
click at [1124, 39] on icon "button" at bounding box center [1124, 30] width 26 height 26
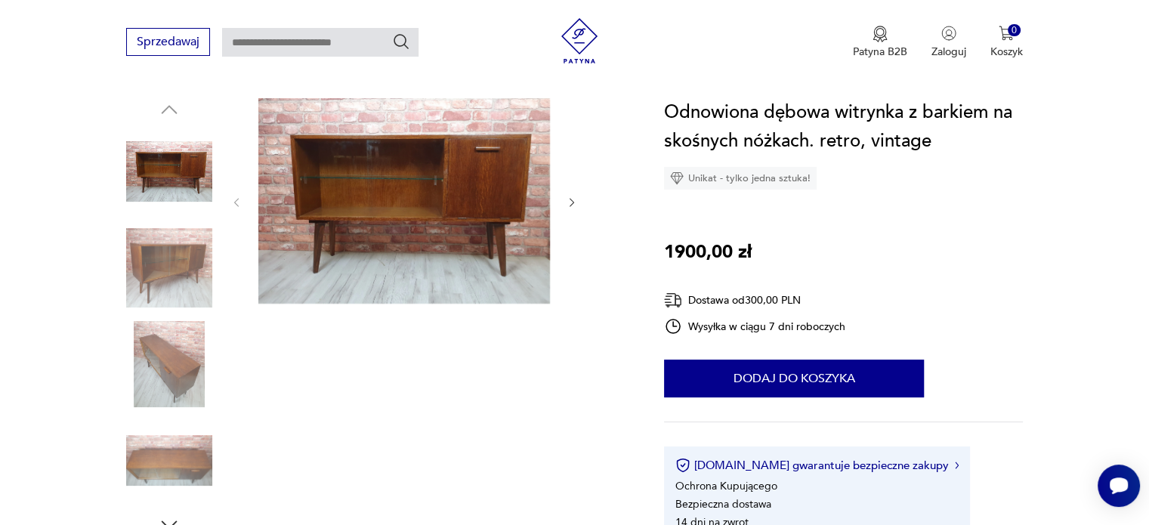
click at [181, 257] on img at bounding box center [169, 268] width 86 height 86
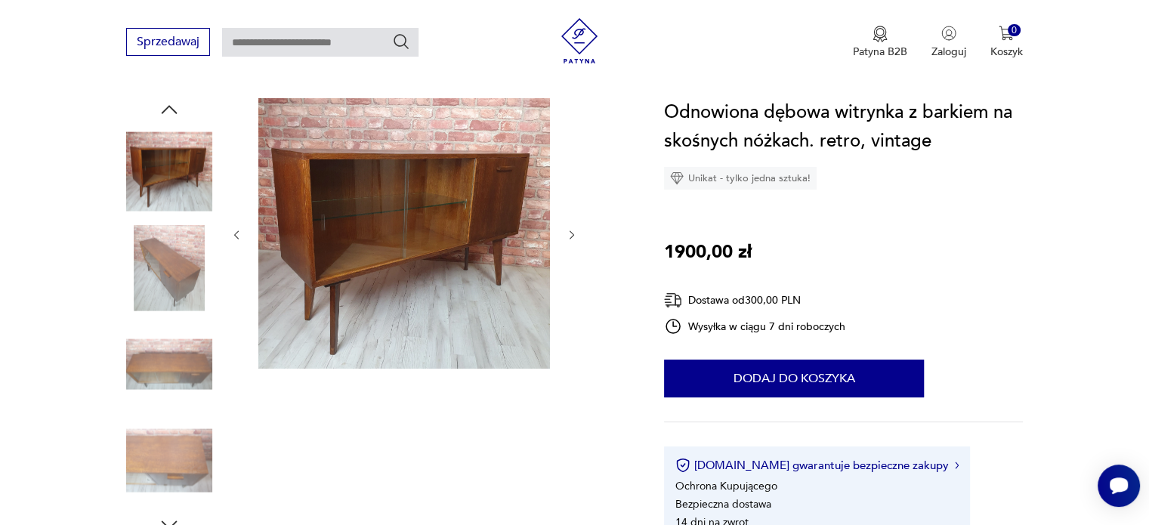
click at [414, 232] on img at bounding box center [404, 233] width 292 height 270
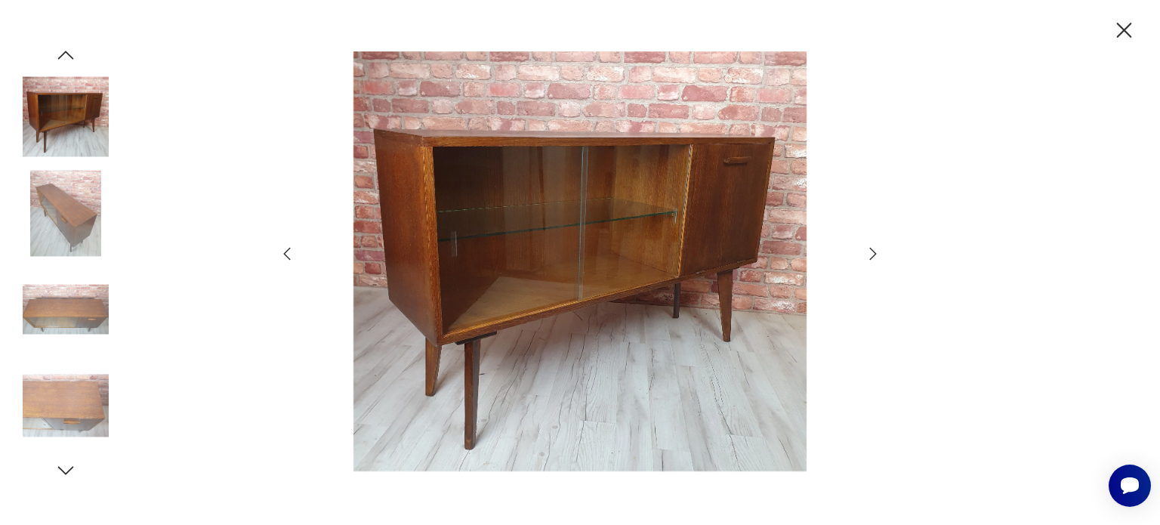
click at [870, 258] on icon "button" at bounding box center [873, 254] width 18 height 18
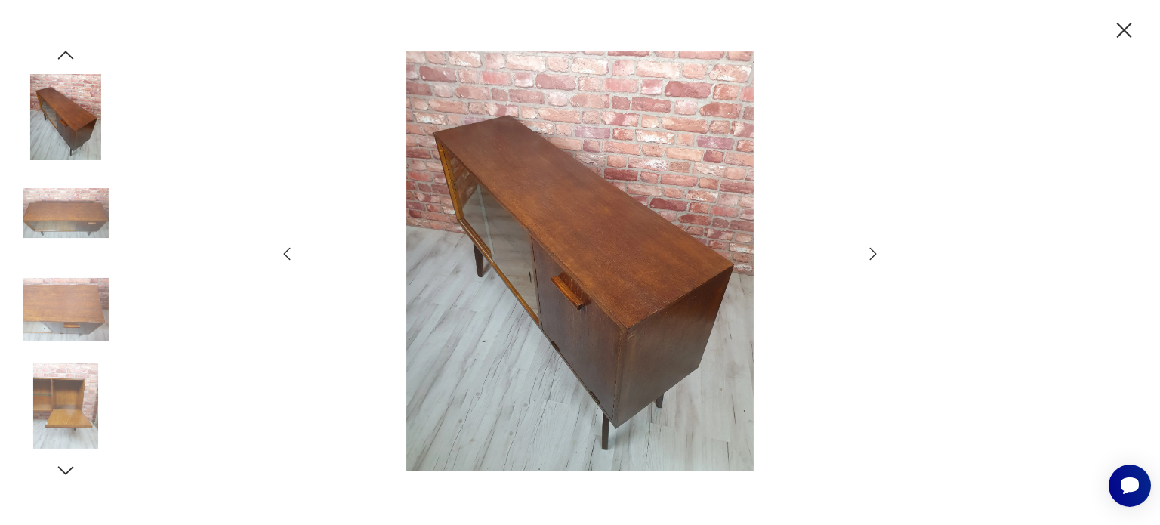
click at [870, 258] on icon "button" at bounding box center [873, 254] width 18 height 18
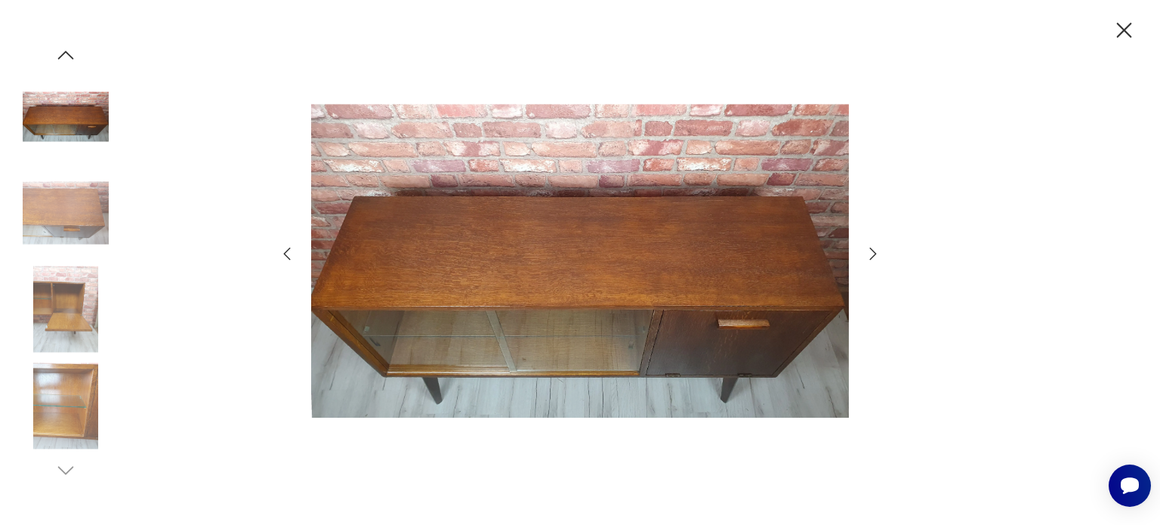
click at [870, 258] on icon "button" at bounding box center [873, 254] width 18 height 18
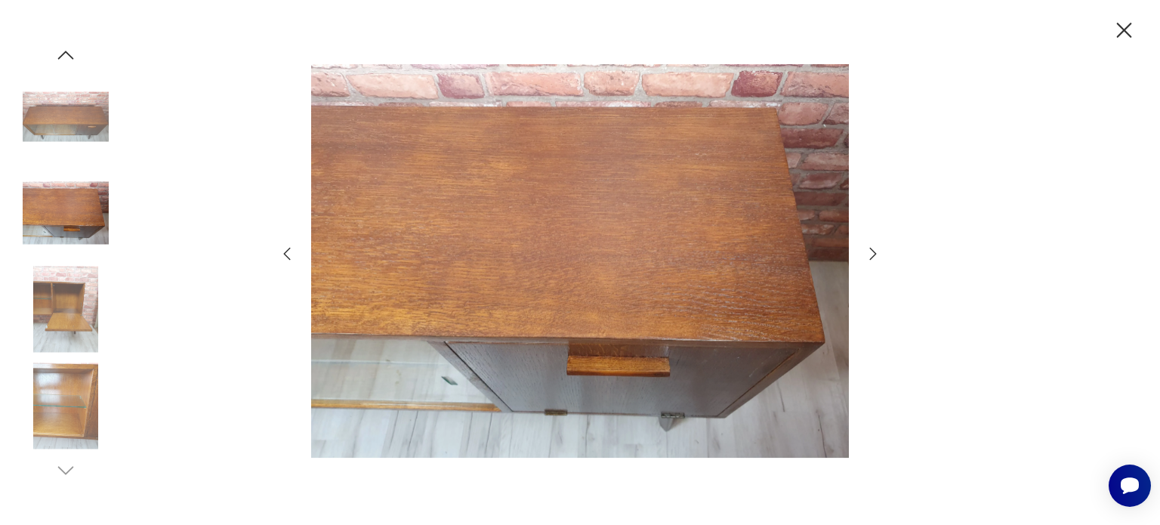
click at [870, 258] on icon "button" at bounding box center [873, 254] width 18 height 18
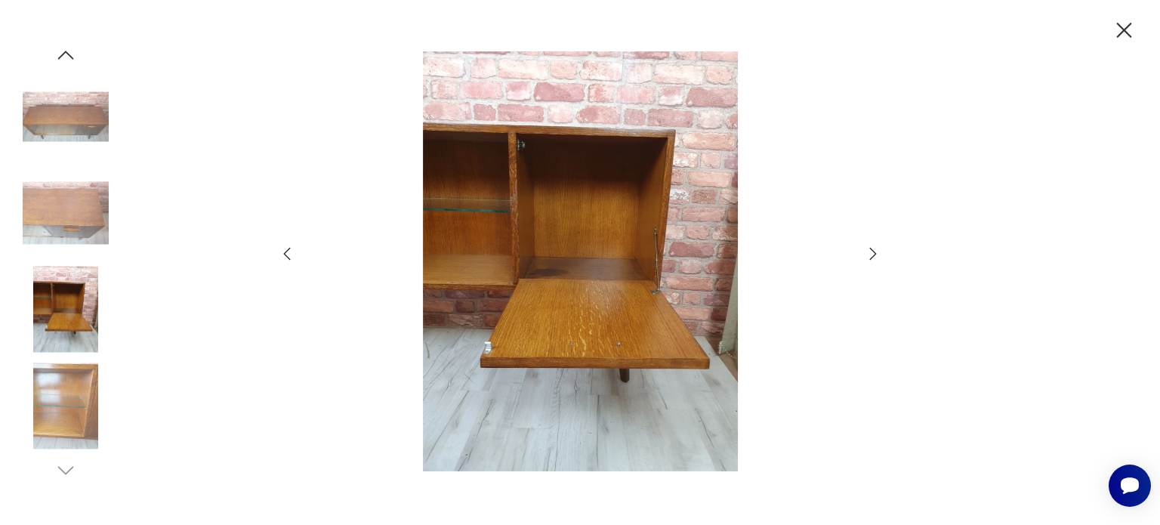
click at [870, 258] on icon "button" at bounding box center [873, 254] width 18 height 18
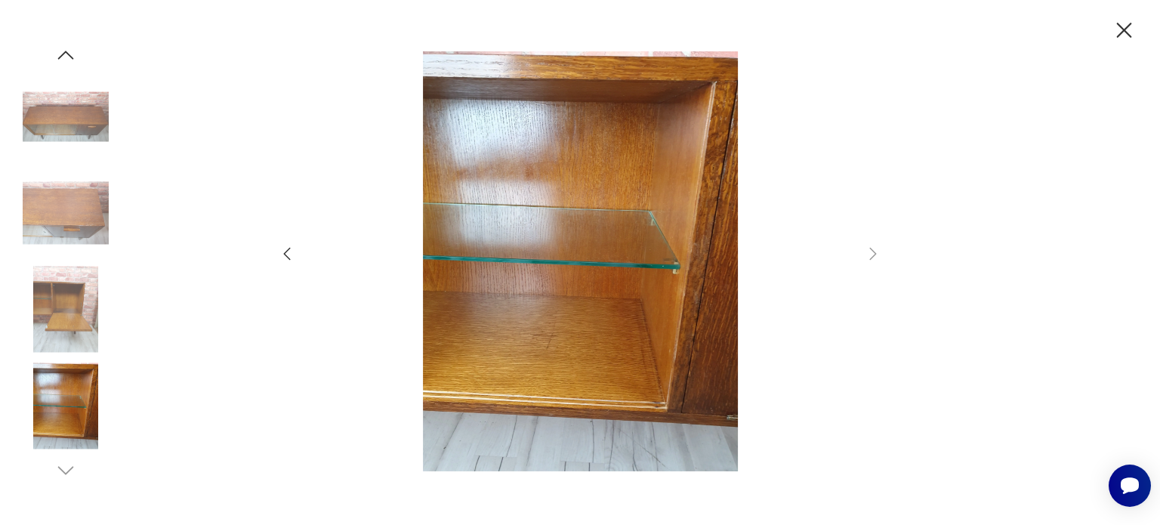
click at [79, 390] on img at bounding box center [66, 406] width 86 height 86
click at [285, 245] on icon "button" at bounding box center [287, 254] width 18 height 18
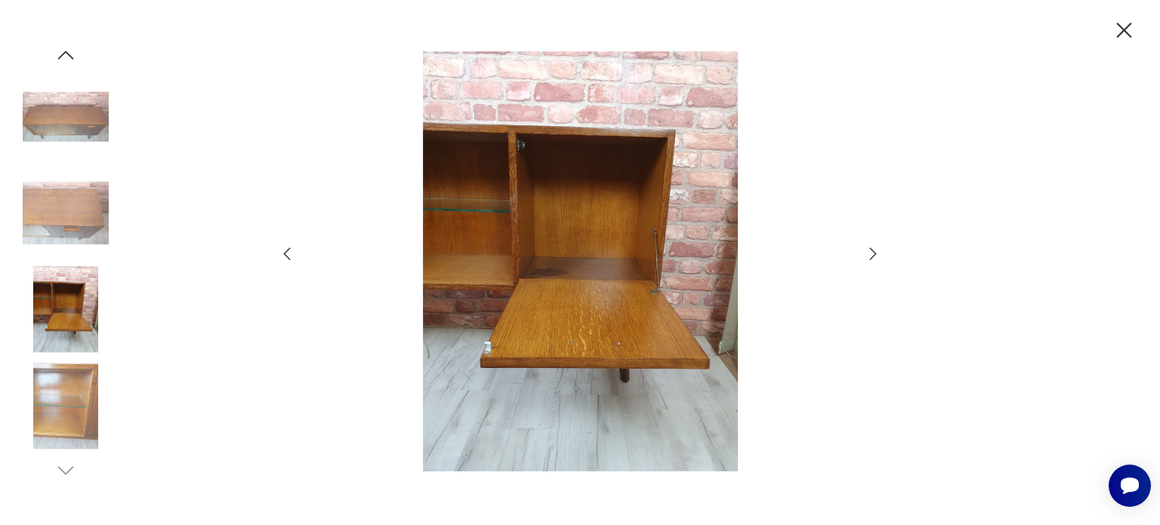
click at [285, 245] on icon "button" at bounding box center [287, 254] width 18 height 18
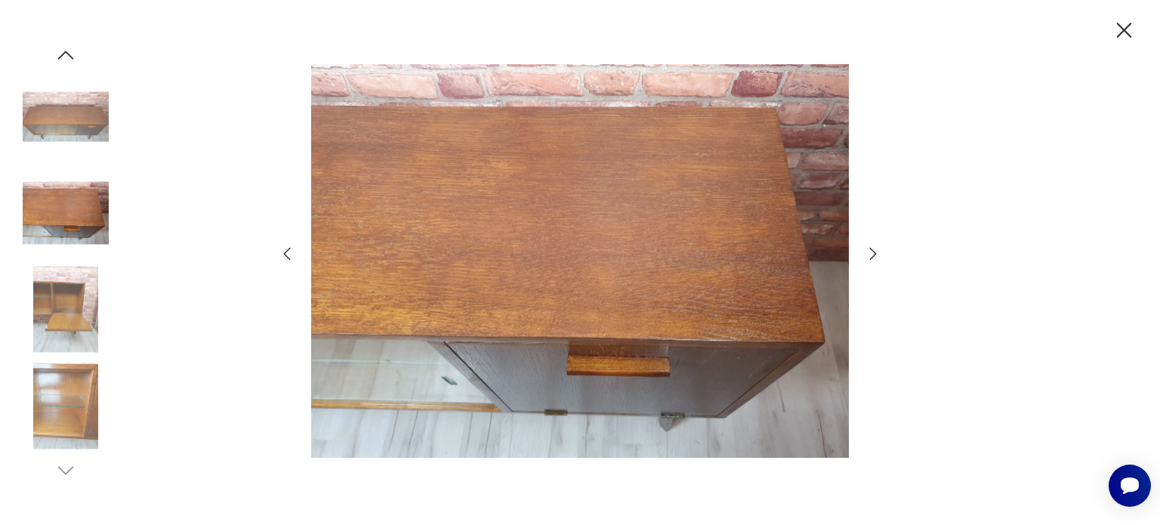
click at [285, 245] on icon "button" at bounding box center [287, 254] width 18 height 18
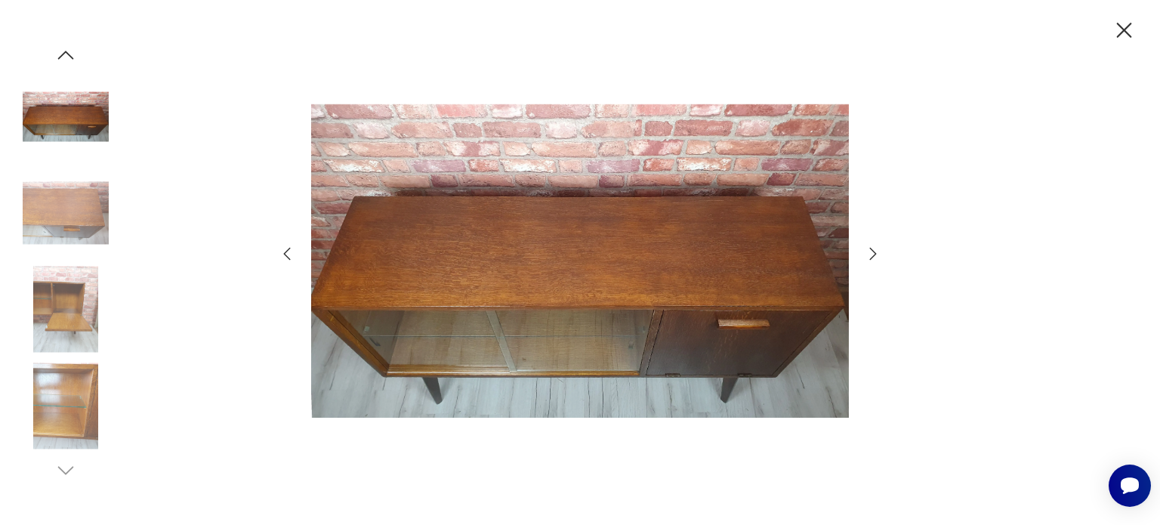
click at [285, 245] on icon "button" at bounding box center [287, 254] width 18 height 18
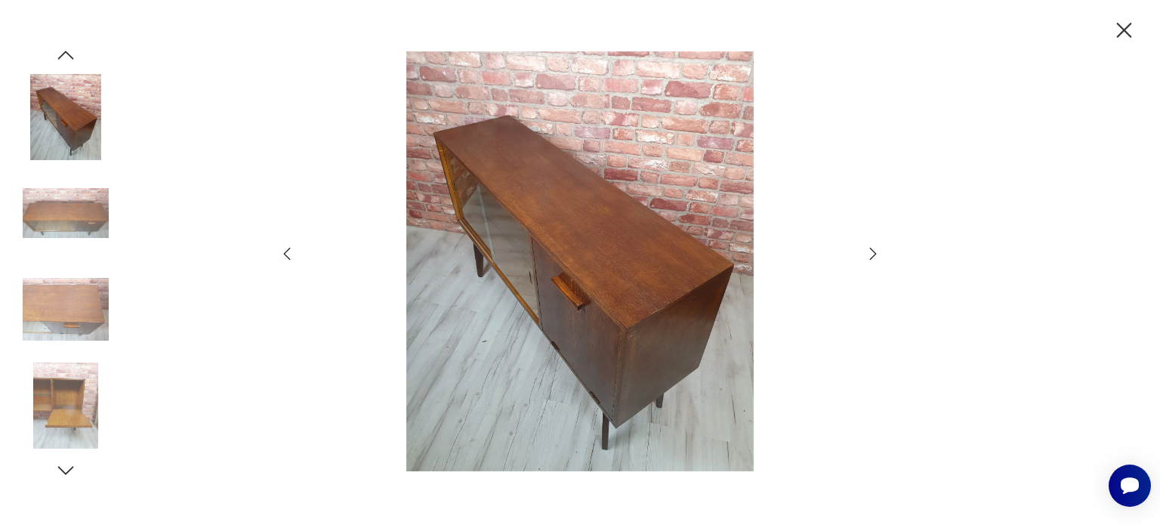
click at [285, 245] on icon "button" at bounding box center [287, 254] width 18 height 18
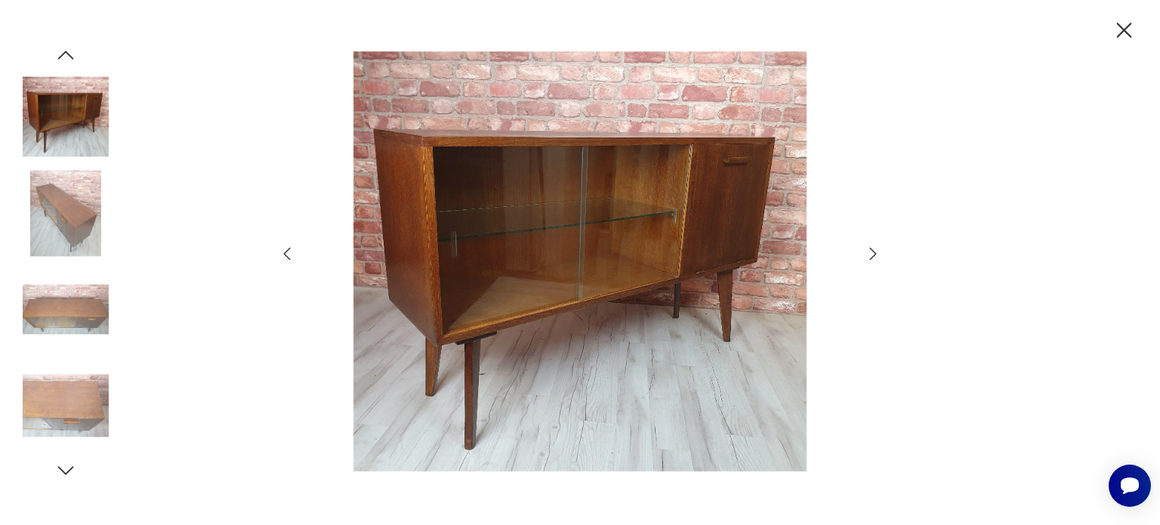
click at [285, 245] on icon "button" at bounding box center [287, 254] width 18 height 18
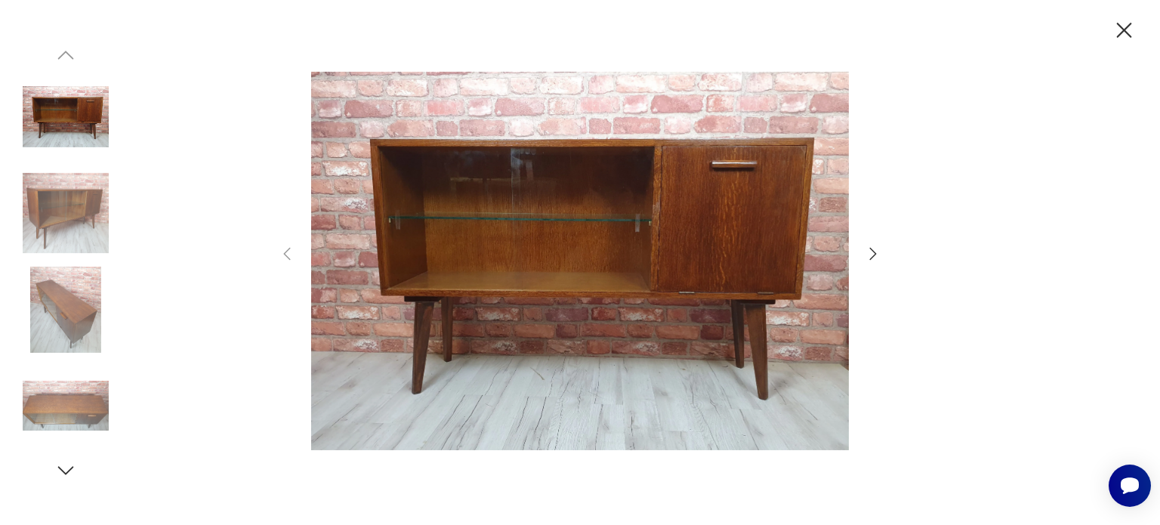
click at [503, 289] on img at bounding box center [580, 261] width 538 height 420
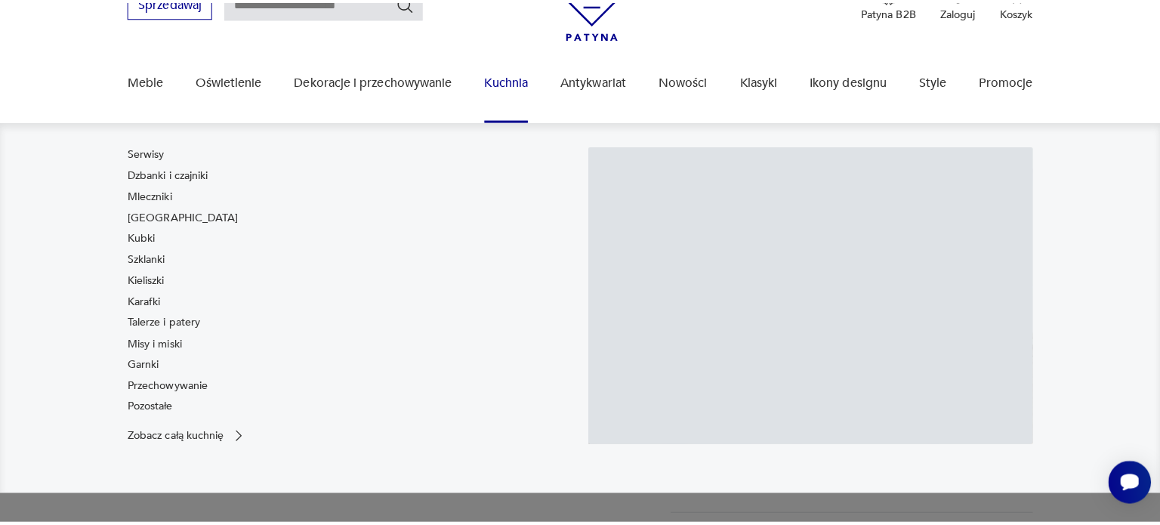
scroll to position [151, 0]
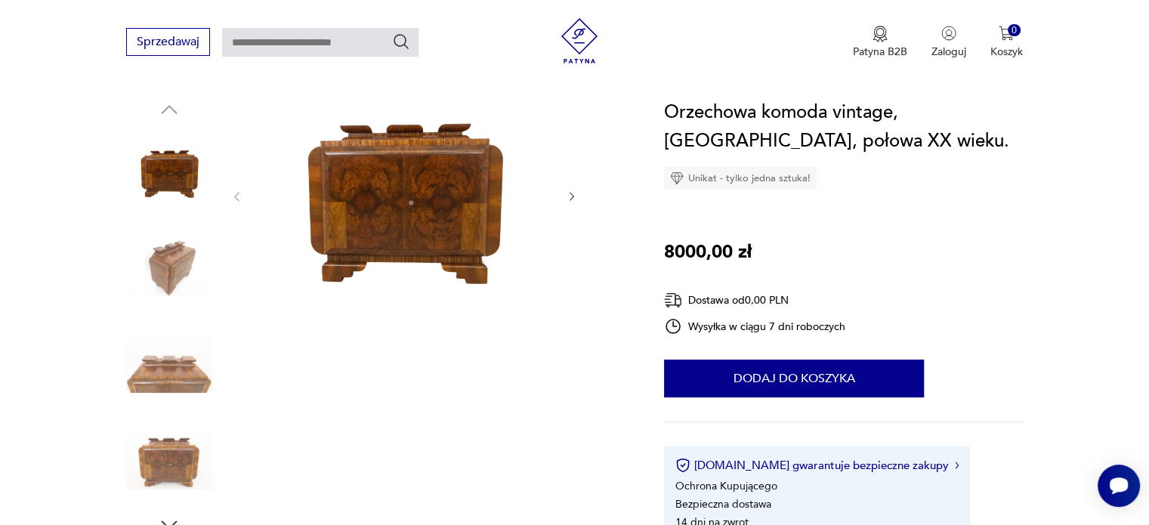
click at [416, 241] on img at bounding box center [404, 195] width 292 height 194
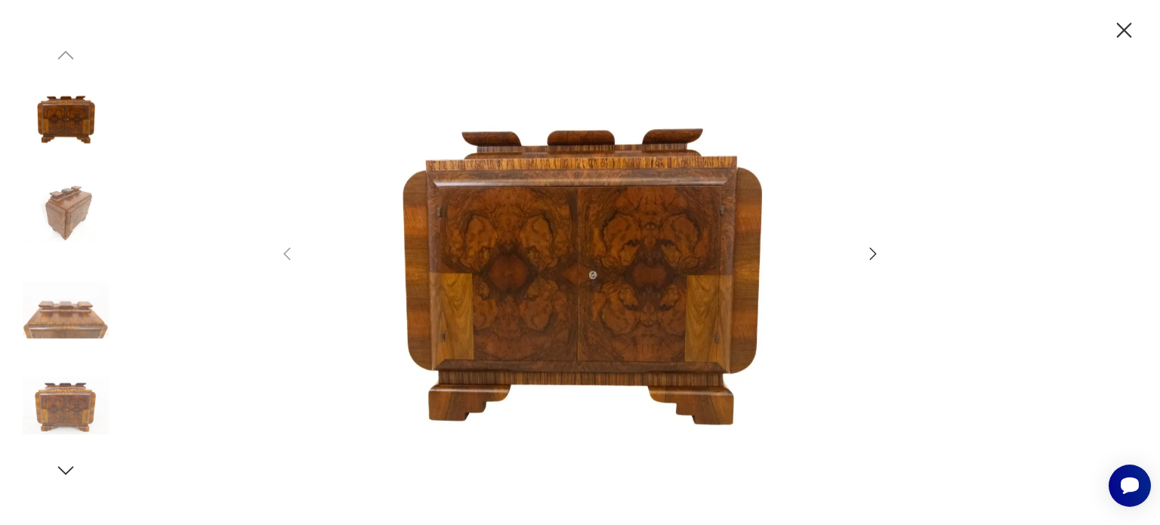
click at [864, 252] on icon "button" at bounding box center [873, 254] width 18 height 18
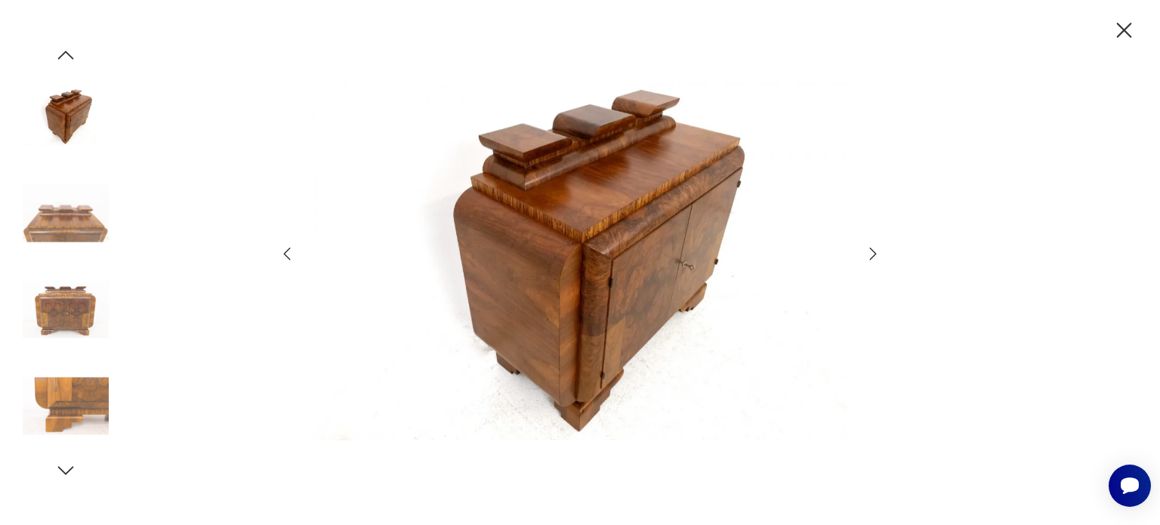
click at [864, 252] on icon "button" at bounding box center [873, 254] width 18 height 18
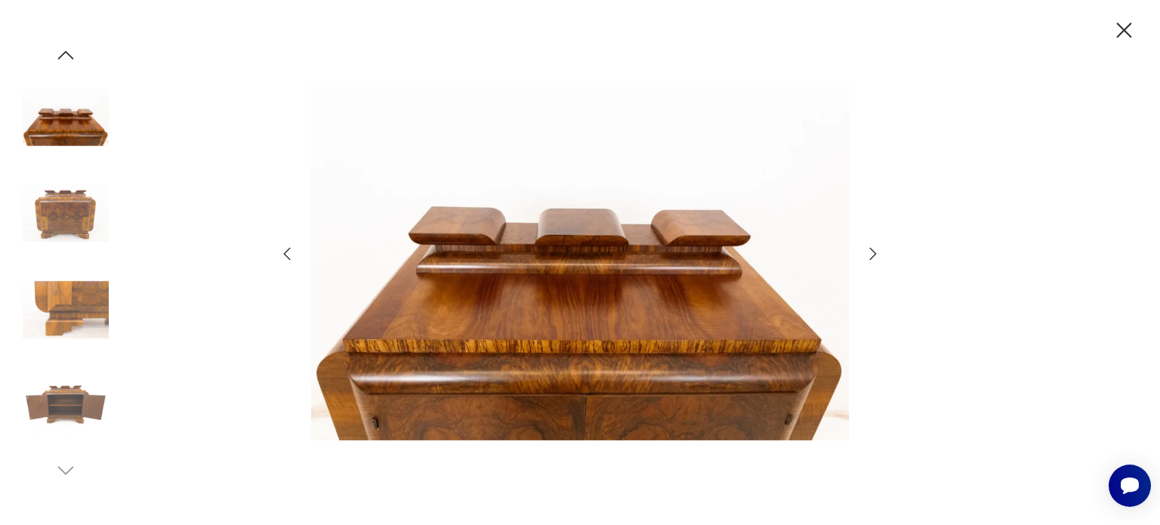
click at [864, 252] on icon "button" at bounding box center [873, 254] width 18 height 18
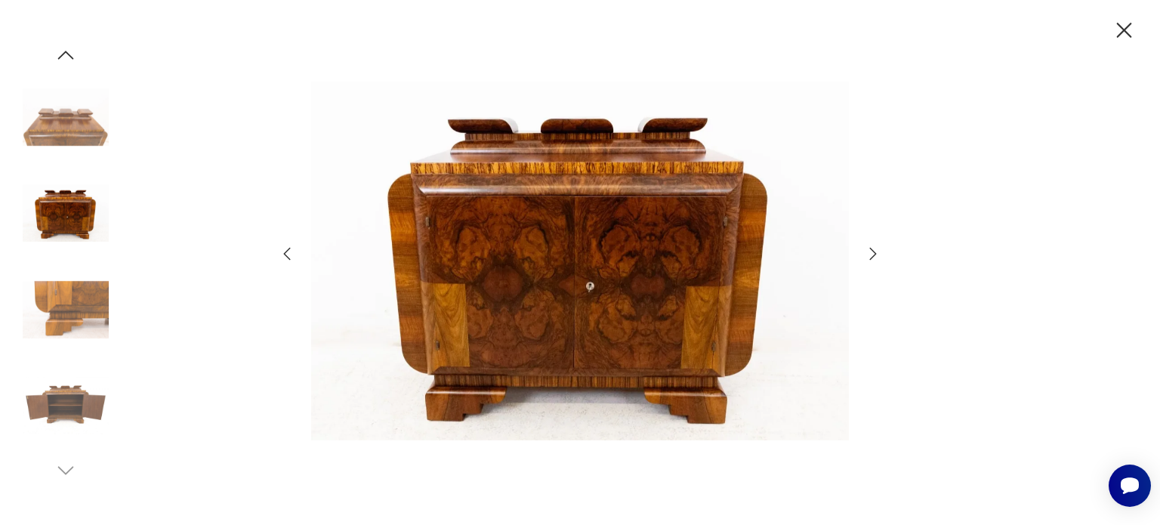
click at [864, 252] on icon "button" at bounding box center [873, 254] width 18 height 18
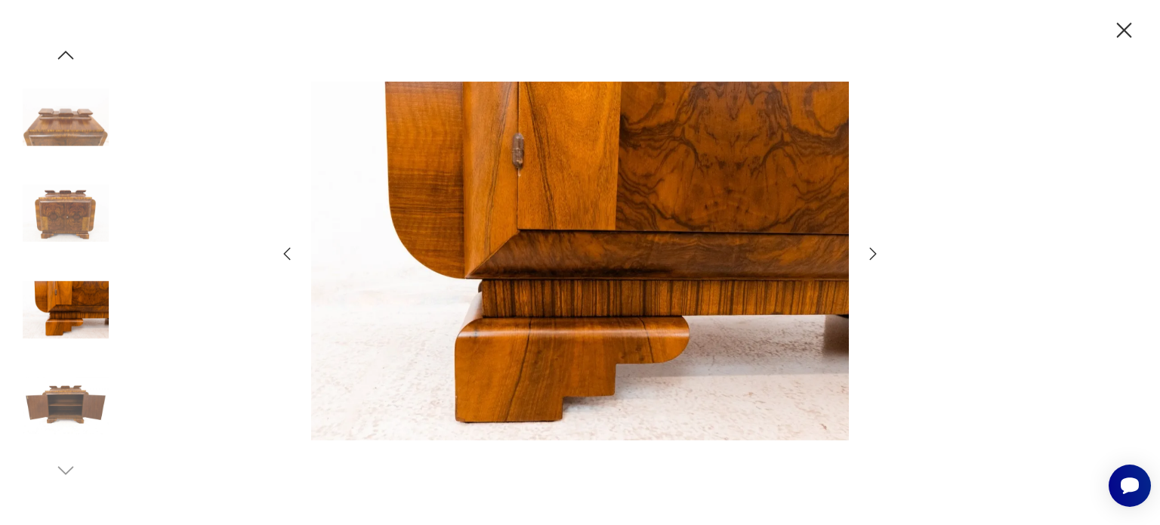
click at [864, 252] on icon "button" at bounding box center [873, 254] width 18 height 18
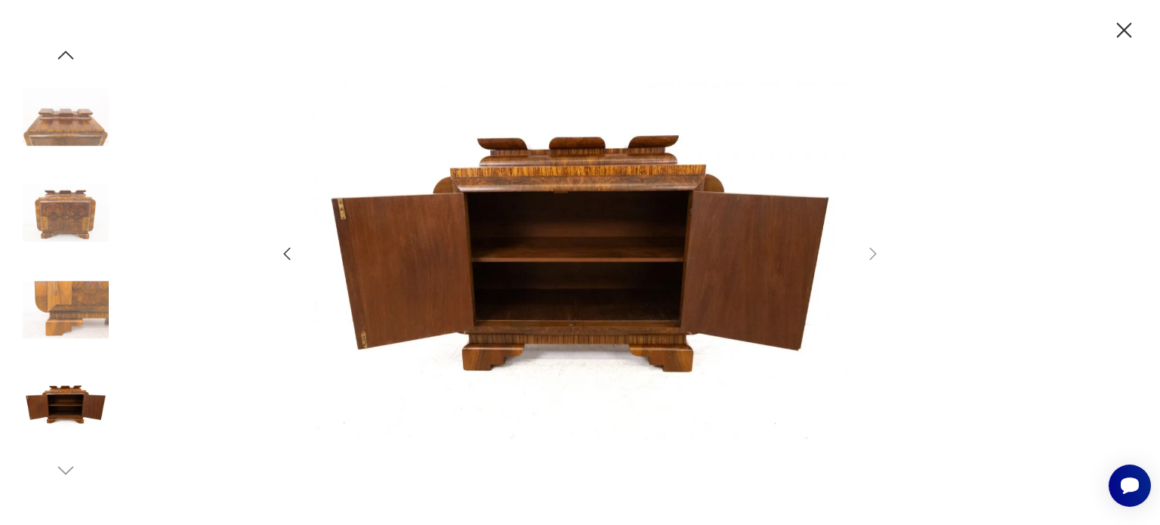
click at [544, 148] on img at bounding box center [580, 261] width 538 height 420
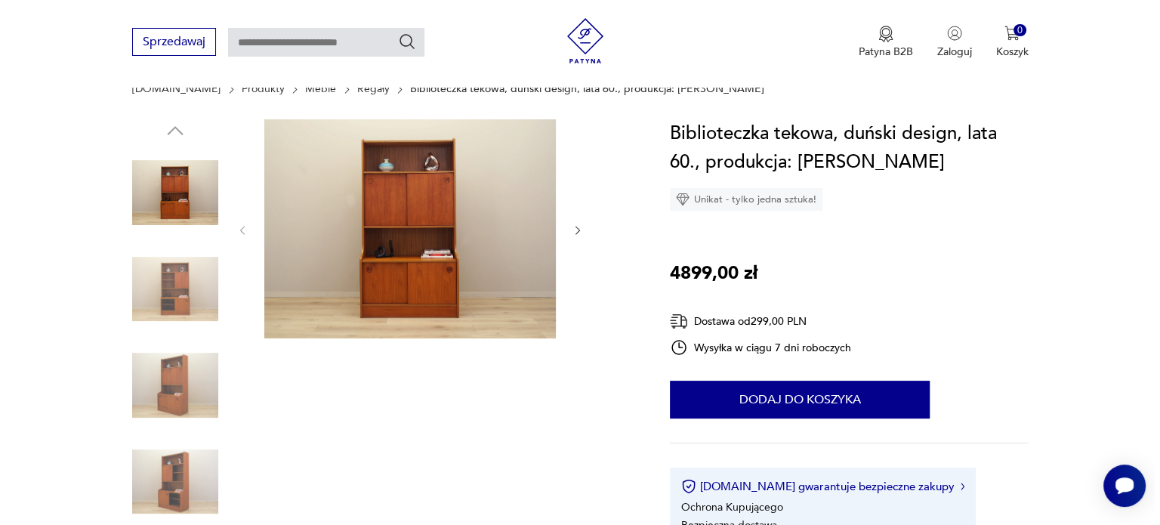
scroll to position [151, 0]
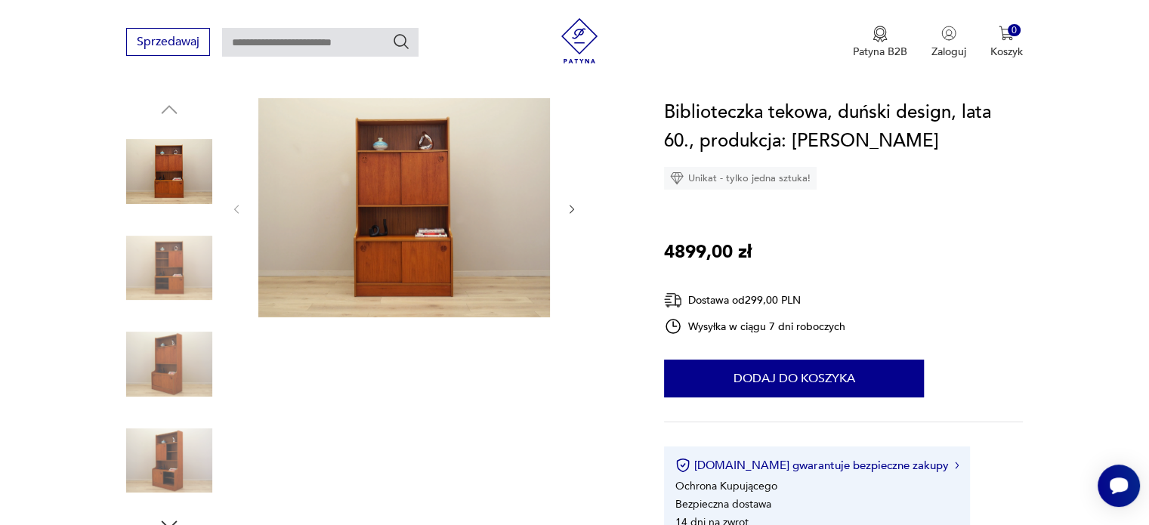
click at [391, 141] on img at bounding box center [404, 207] width 292 height 219
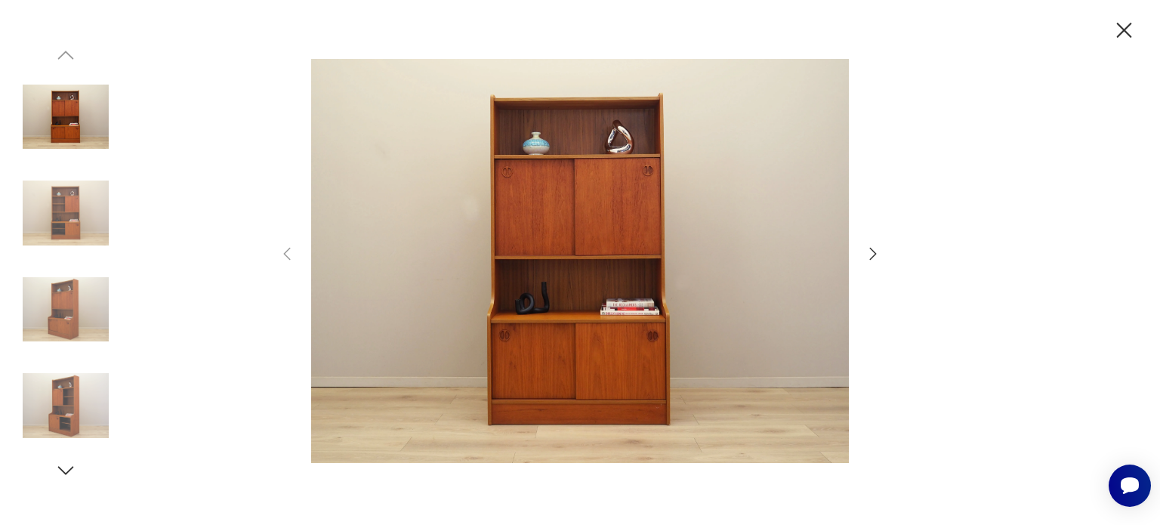
click at [567, 292] on img at bounding box center [580, 261] width 538 height 420
click at [876, 250] on icon "button" at bounding box center [873, 254] width 18 height 18
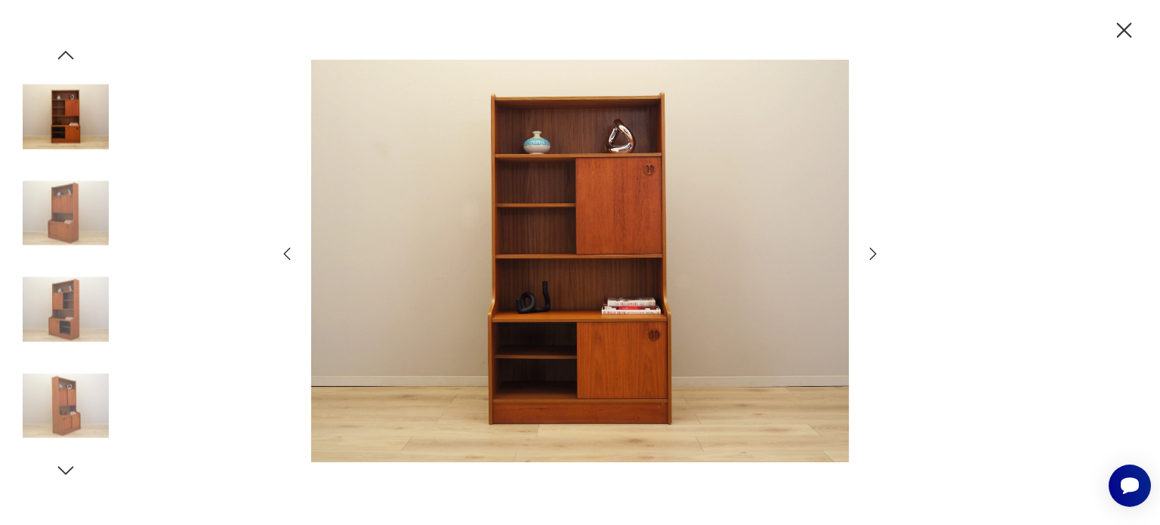
click at [280, 252] on icon "button" at bounding box center [287, 254] width 18 height 18
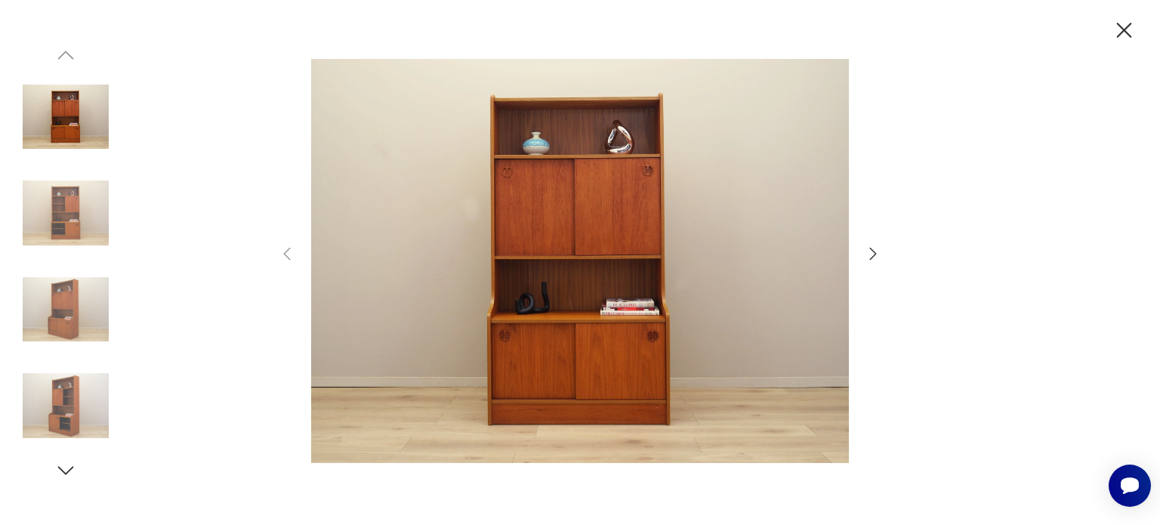
click at [873, 256] on icon "button" at bounding box center [873, 254] width 18 height 18
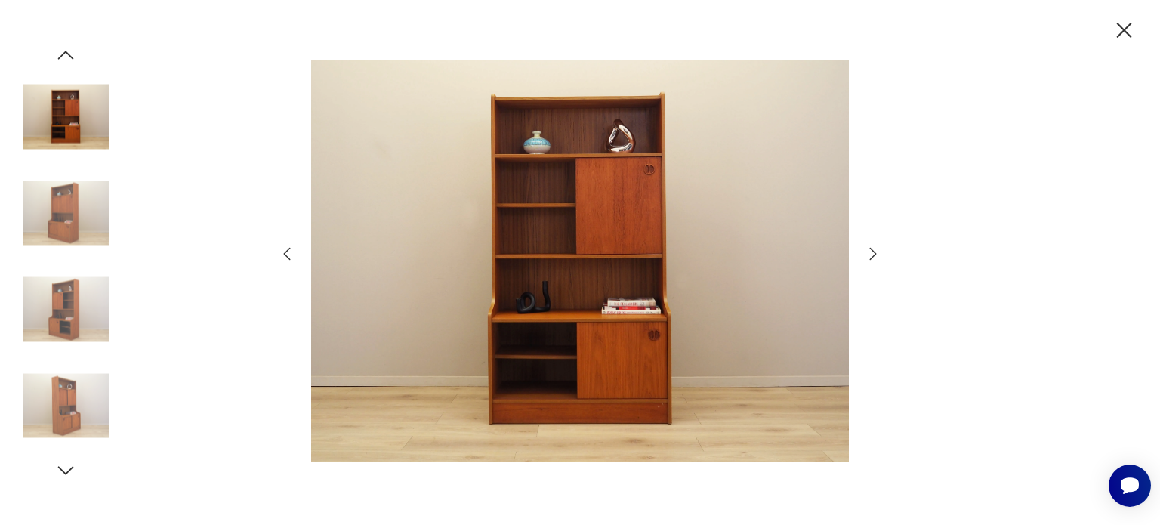
click at [873, 256] on icon "button" at bounding box center [873, 254] width 18 height 18
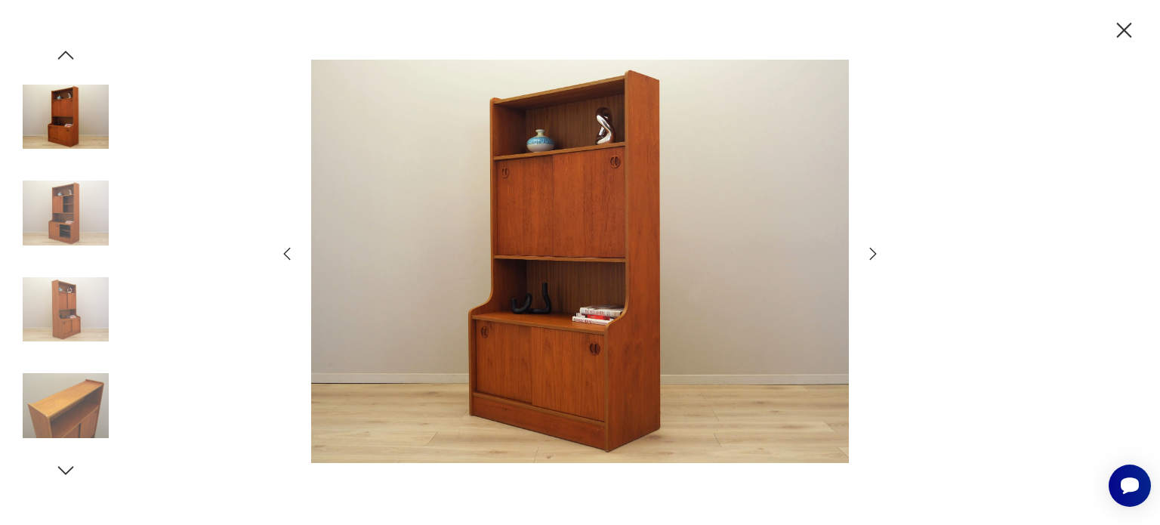
click at [873, 256] on icon "button" at bounding box center [873, 254] width 18 height 18
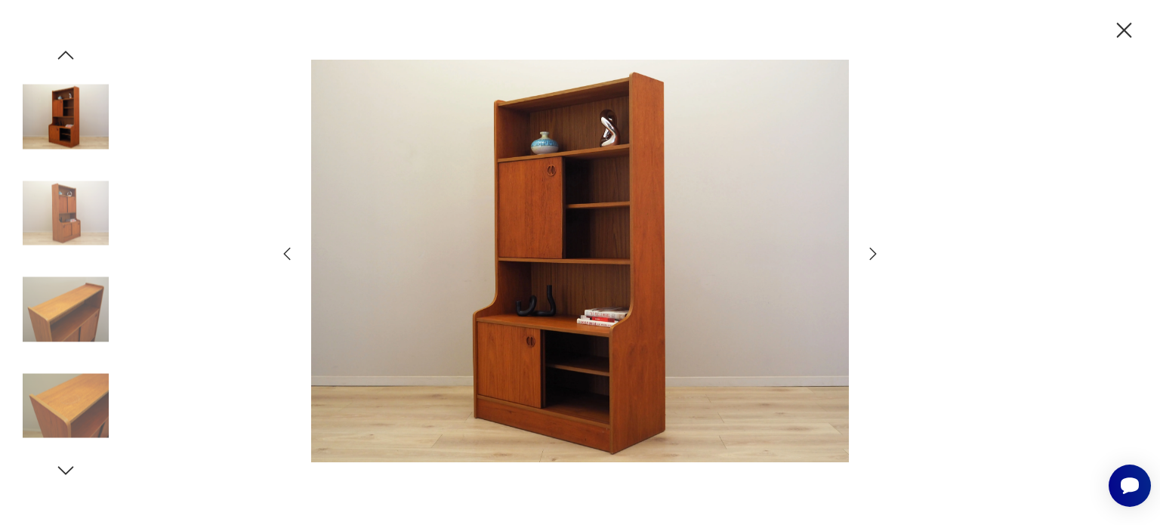
click at [869, 262] on icon "button" at bounding box center [873, 254] width 18 height 18
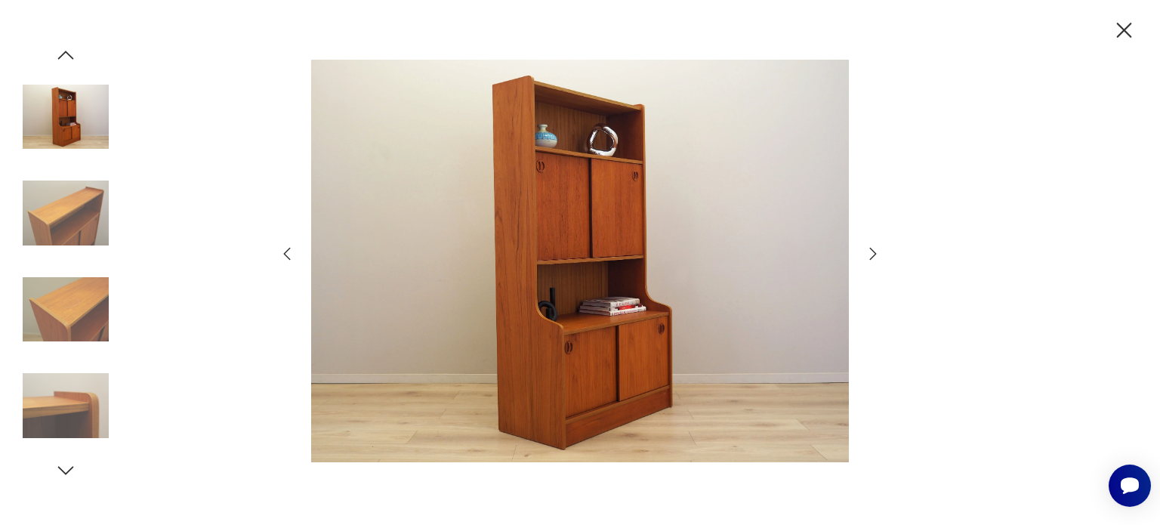
click at [869, 262] on icon "button" at bounding box center [873, 254] width 18 height 18
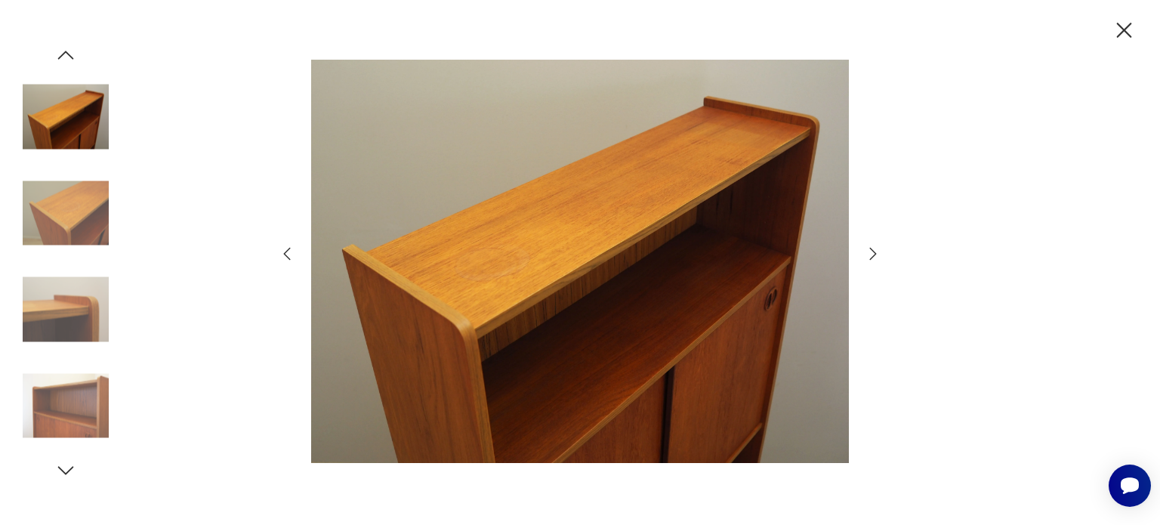
click at [867, 253] on icon "button" at bounding box center [873, 254] width 18 height 18
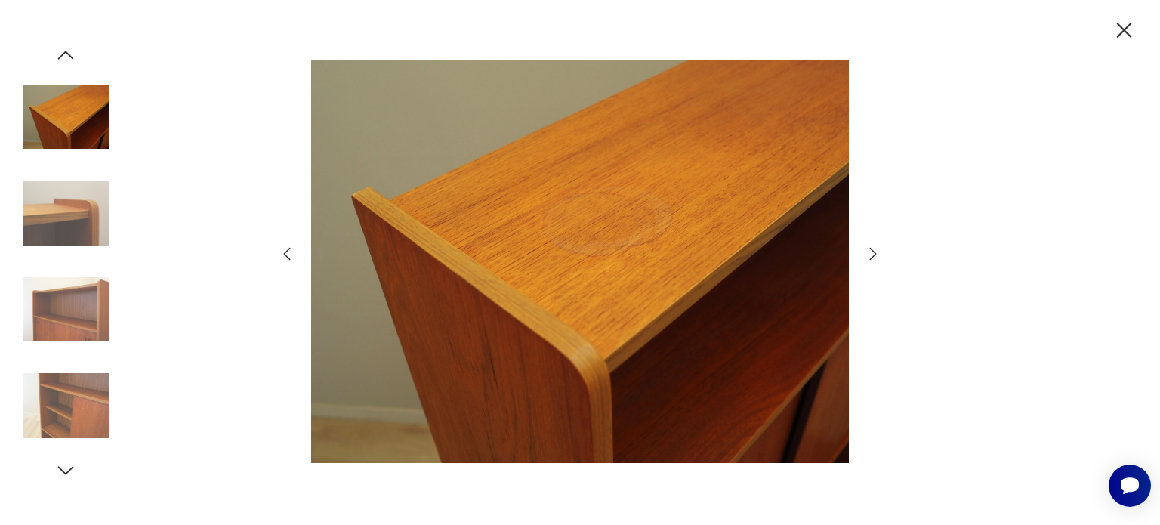
click at [867, 253] on icon "button" at bounding box center [873, 254] width 18 height 18
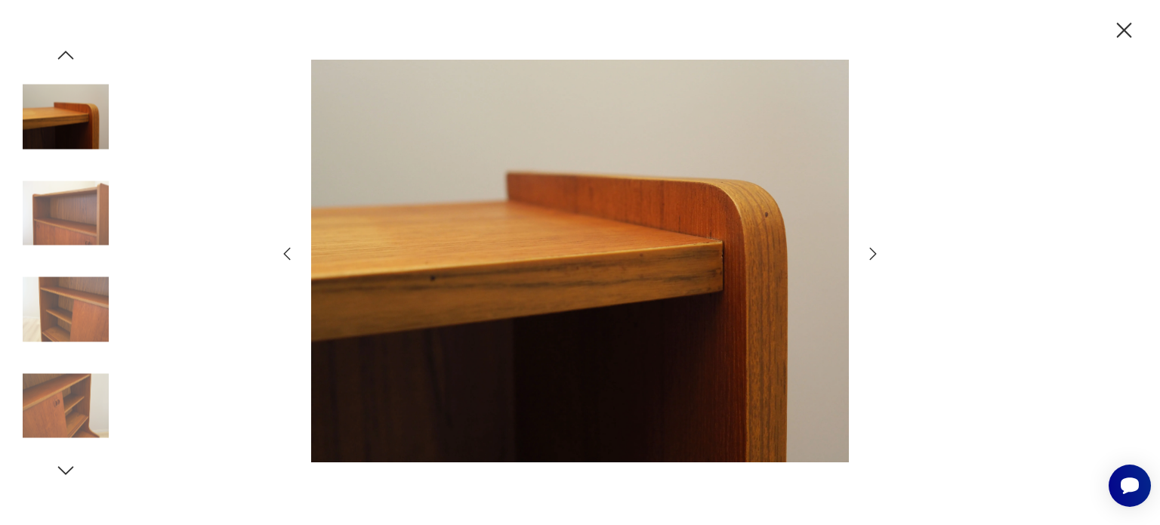
click at [867, 253] on icon "button" at bounding box center [873, 254] width 18 height 18
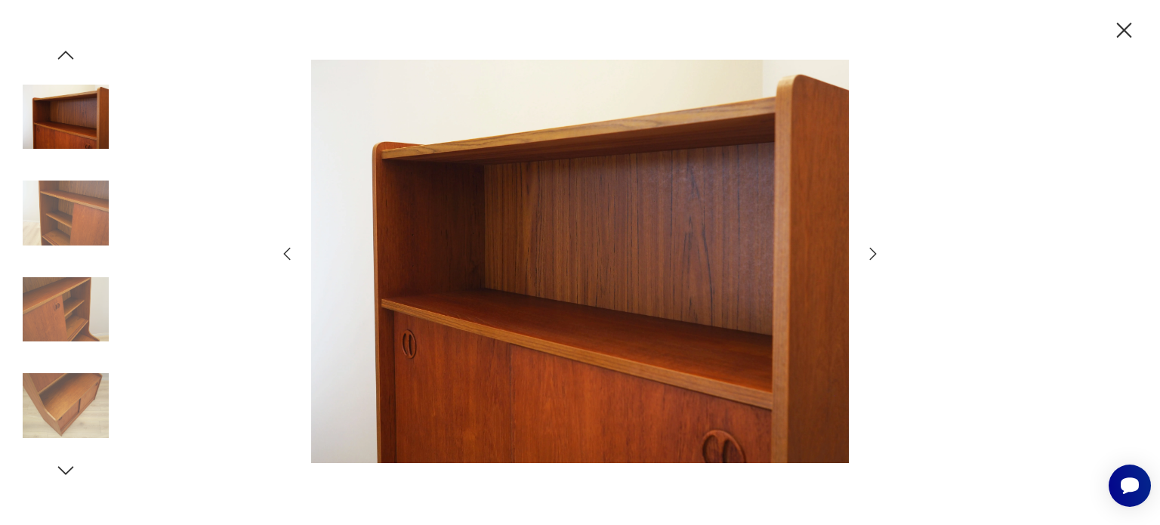
click at [867, 253] on icon "button" at bounding box center [873, 254] width 18 height 18
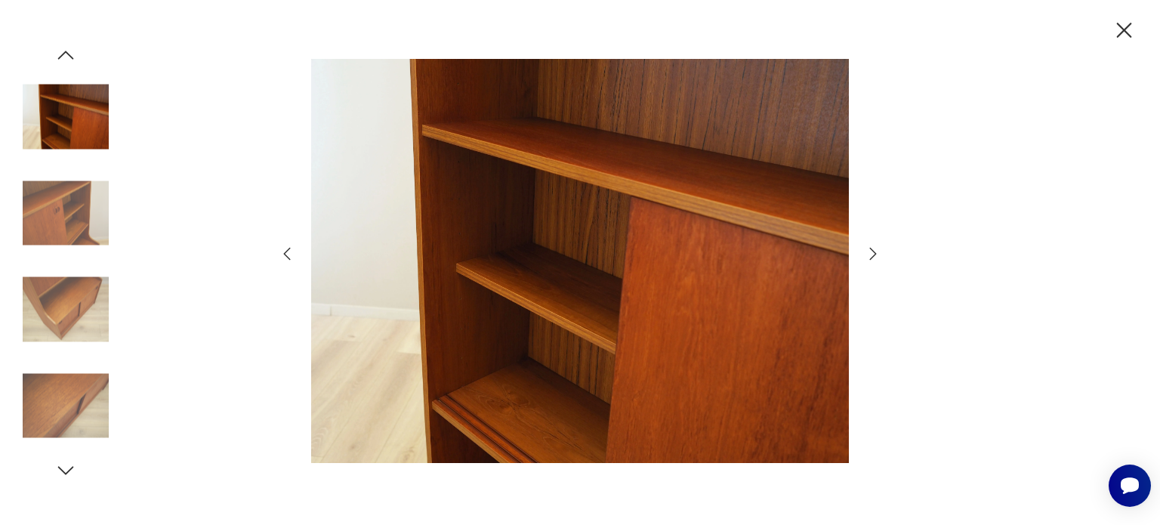
click at [867, 253] on icon "button" at bounding box center [873, 254] width 18 height 18
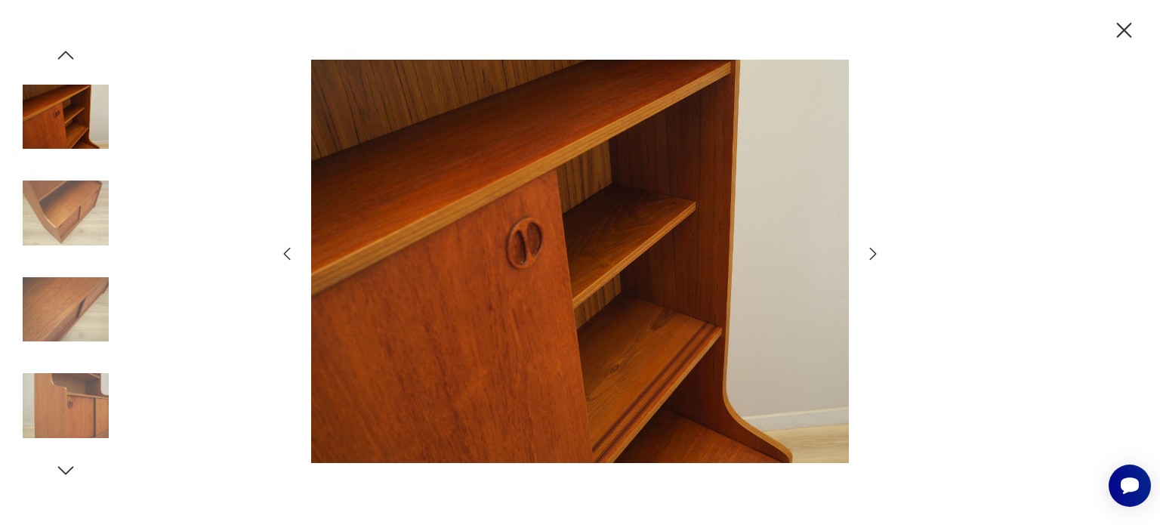
click at [867, 253] on icon "button" at bounding box center [873, 254] width 18 height 18
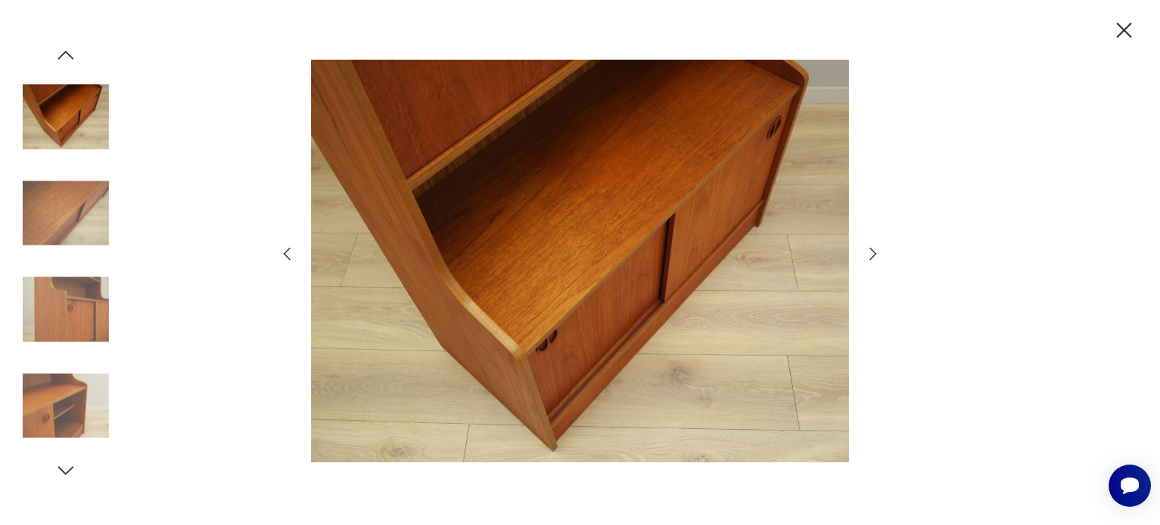
click at [867, 253] on icon "button" at bounding box center [873, 254] width 18 height 18
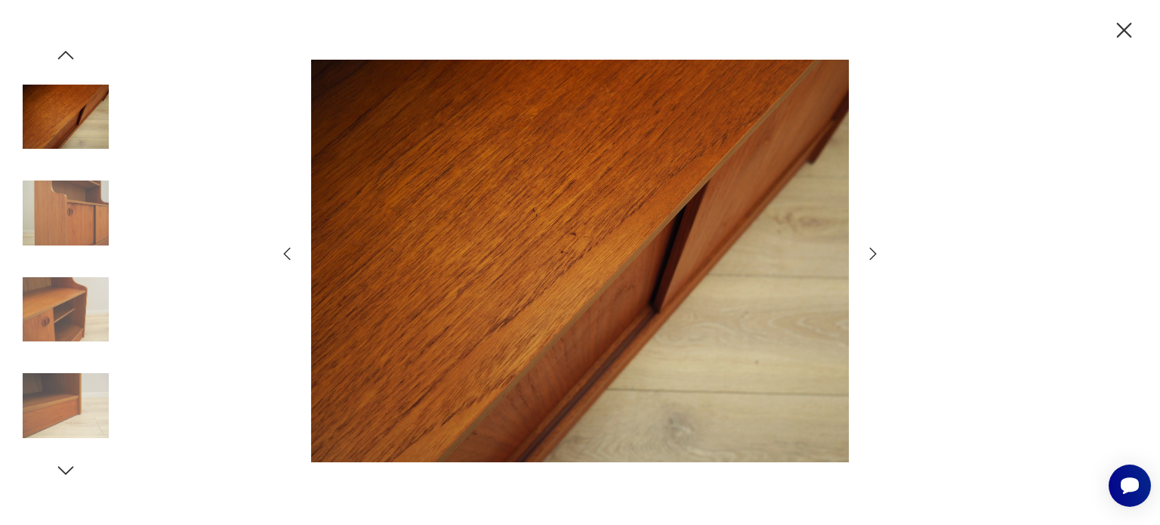
click at [871, 247] on icon "button" at bounding box center [873, 254] width 18 height 18
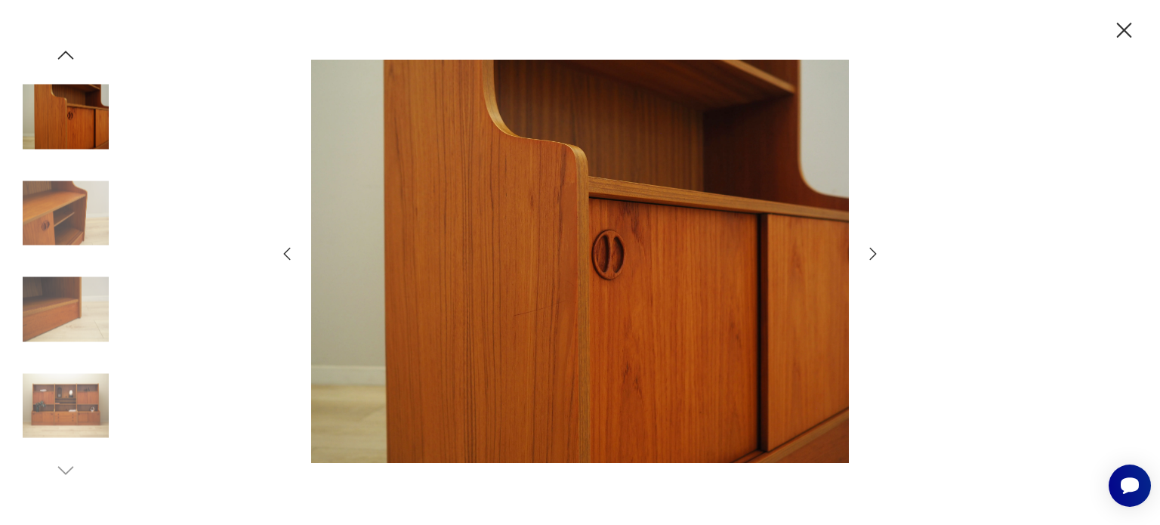
click at [871, 247] on icon "button" at bounding box center [873, 254] width 18 height 18
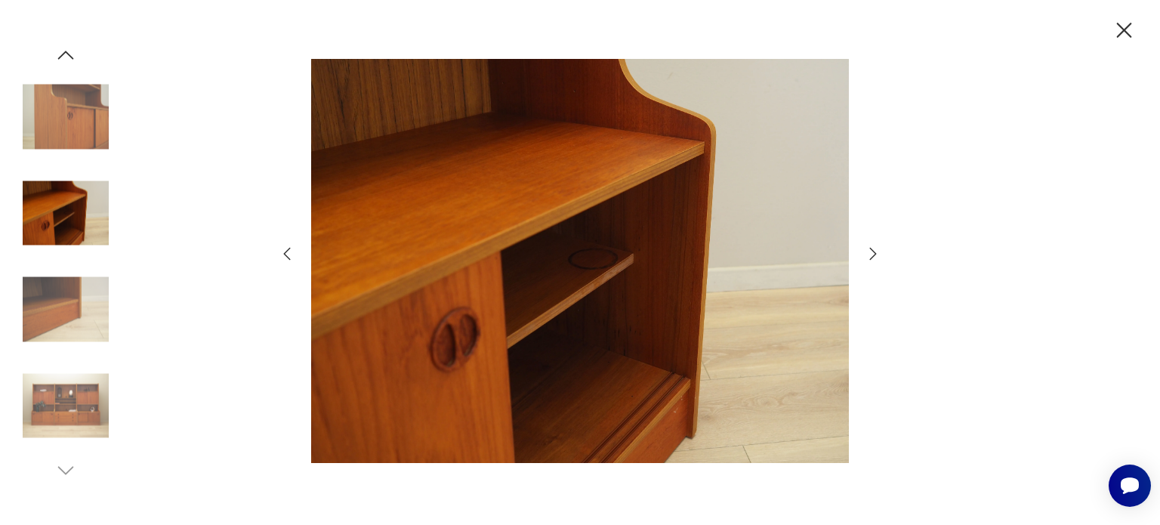
click at [870, 249] on icon "button" at bounding box center [873, 253] width 7 height 12
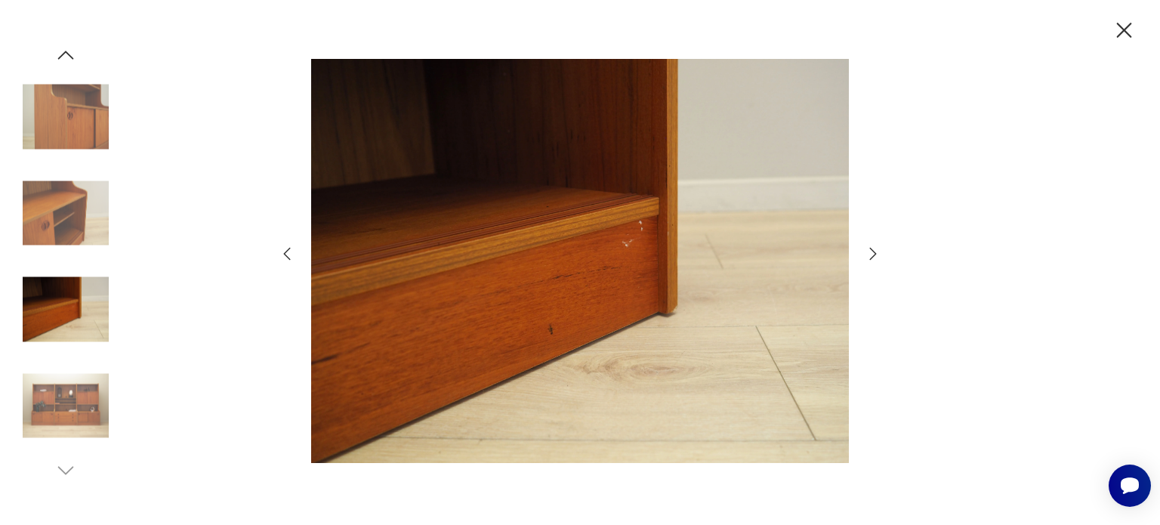
click at [870, 247] on icon "button" at bounding box center [873, 253] width 7 height 12
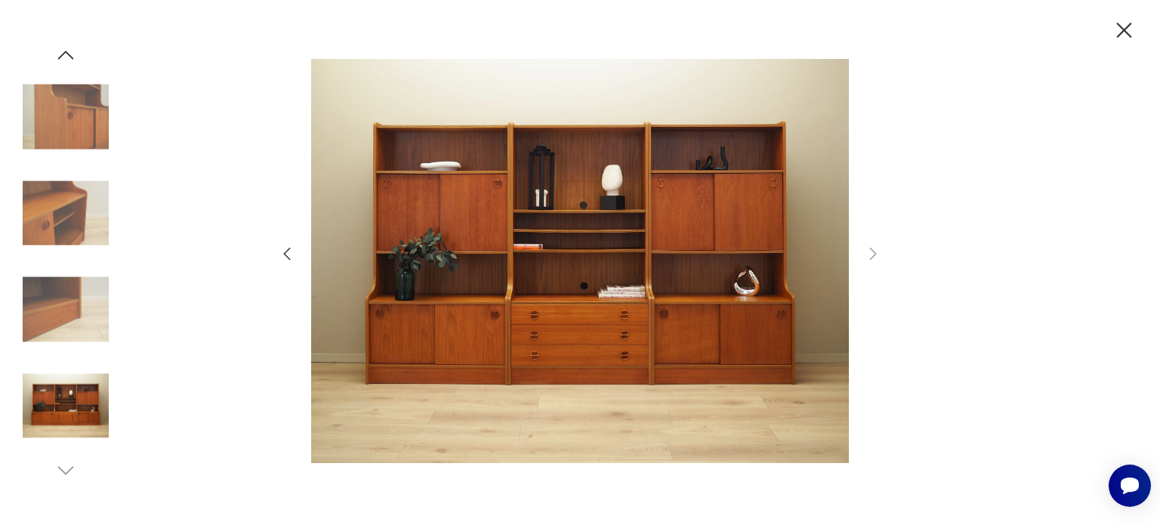
click at [583, 214] on img at bounding box center [580, 261] width 538 height 420
click at [582, 256] on img at bounding box center [580, 261] width 538 height 420
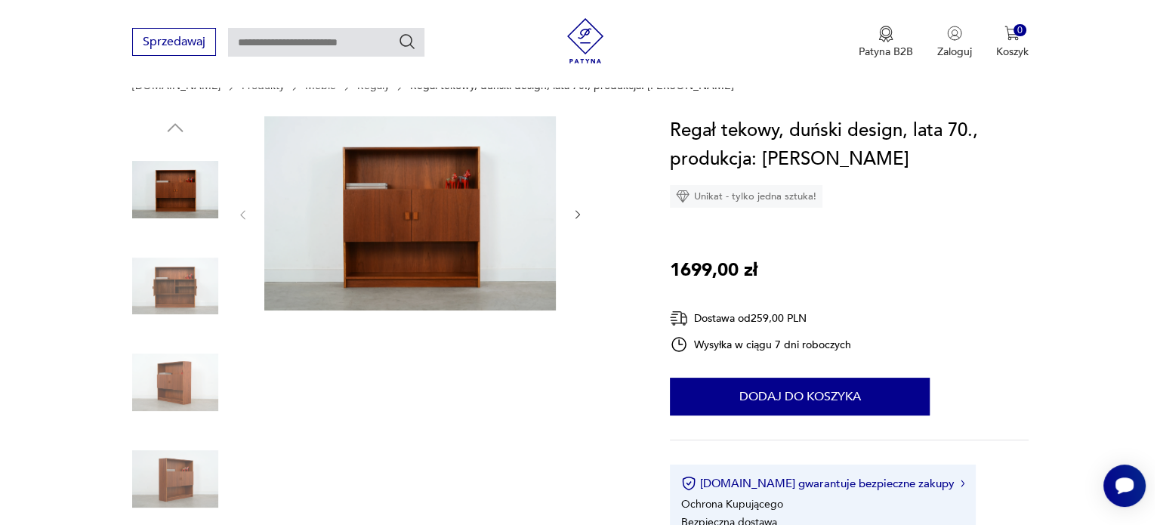
scroll to position [151, 0]
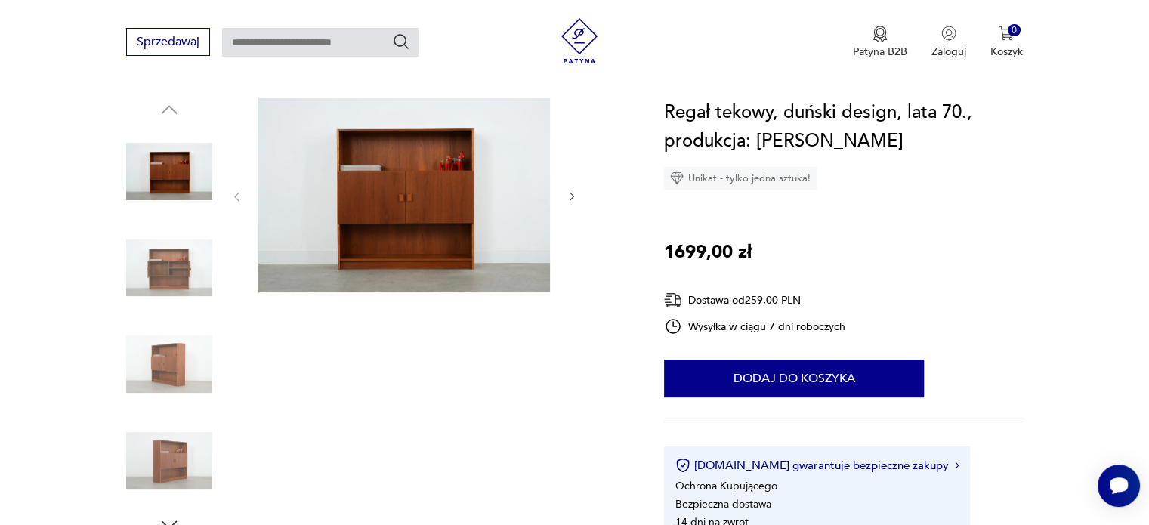
click at [493, 217] on img at bounding box center [404, 195] width 292 height 194
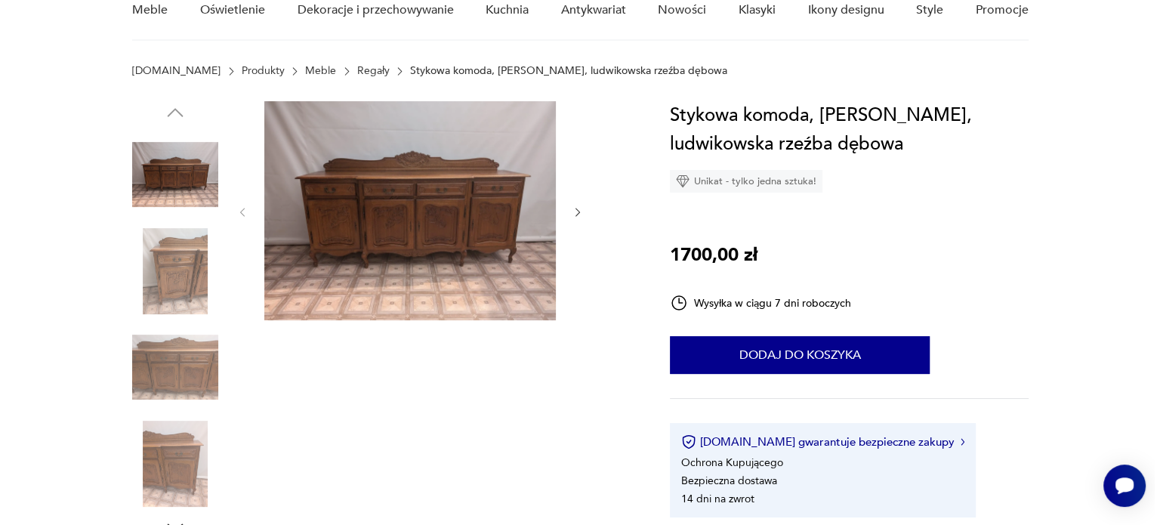
scroll to position [151, 0]
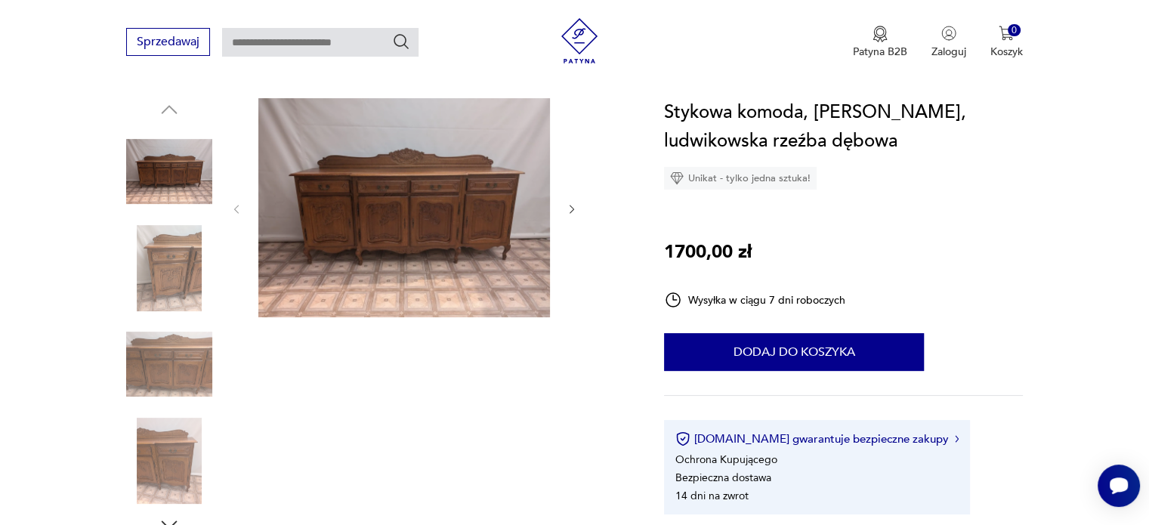
click at [394, 223] on img at bounding box center [404, 207] width 292 height 219
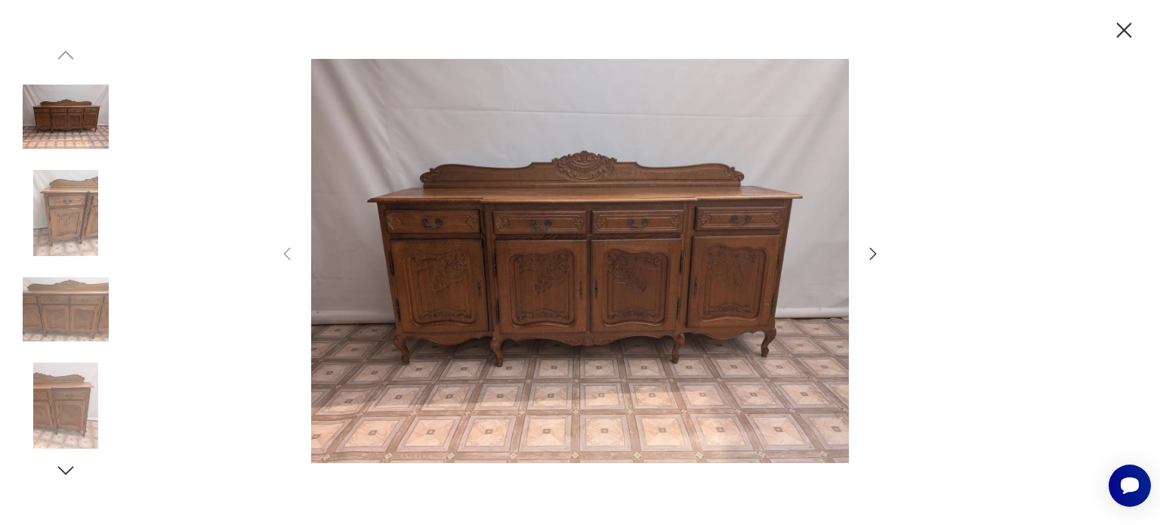
click at [871, 258] on icon "button" at bounding box center [873, 253] width 7 height 12
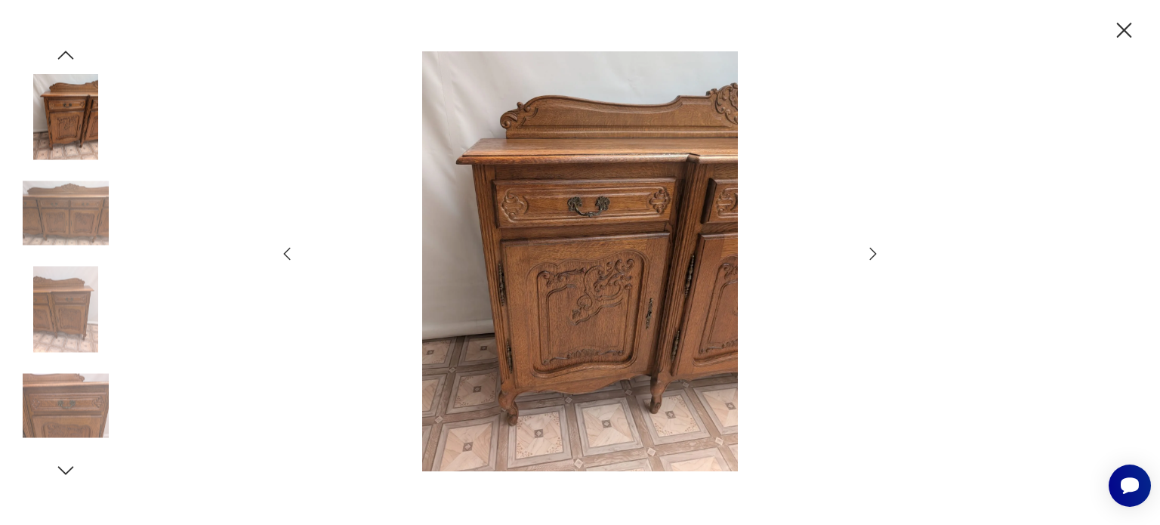
click at [871, 258] on icon "button" at bounding box center [873, 253] width 7 height 12
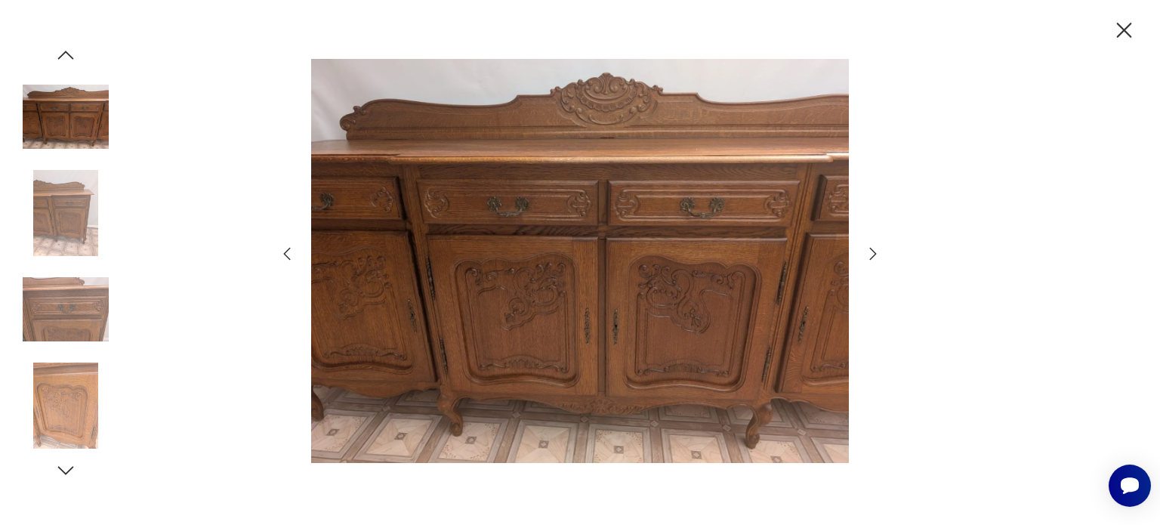
click at [871, 258] on icon "button" at bounding box center [873, 253] width 7 height 12
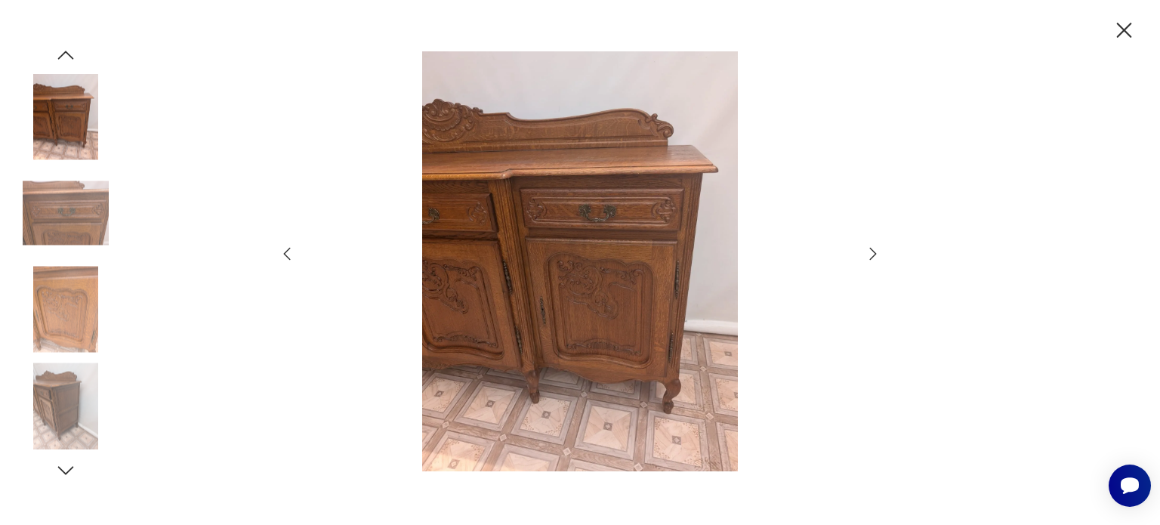
click at [871, 258] on icon "button" at bounding box center [873, 253] width 7 height 12
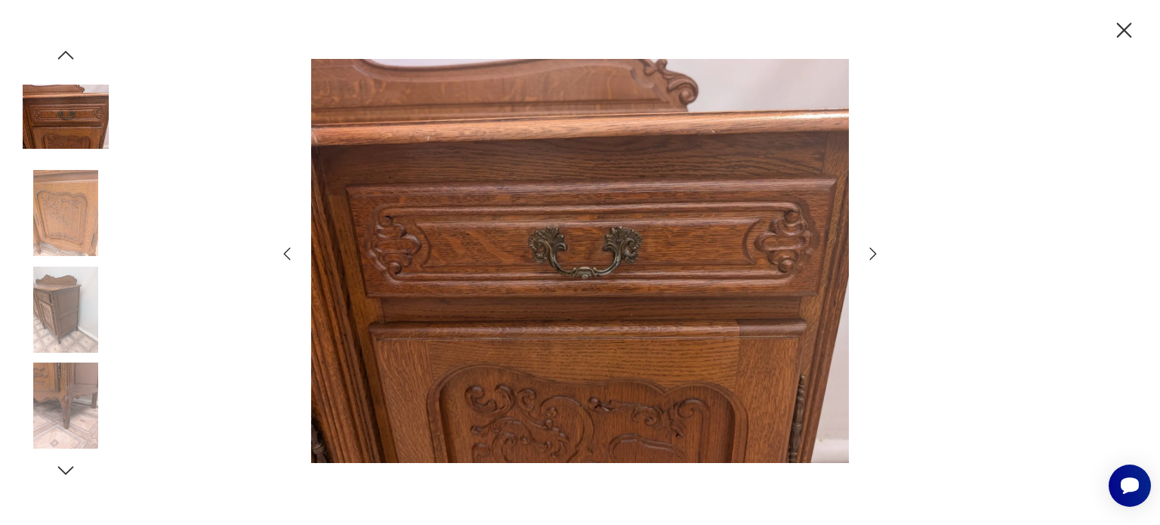
click at [871, 258] on icon "button" at bounding box center [873, 253] width 7 height 12
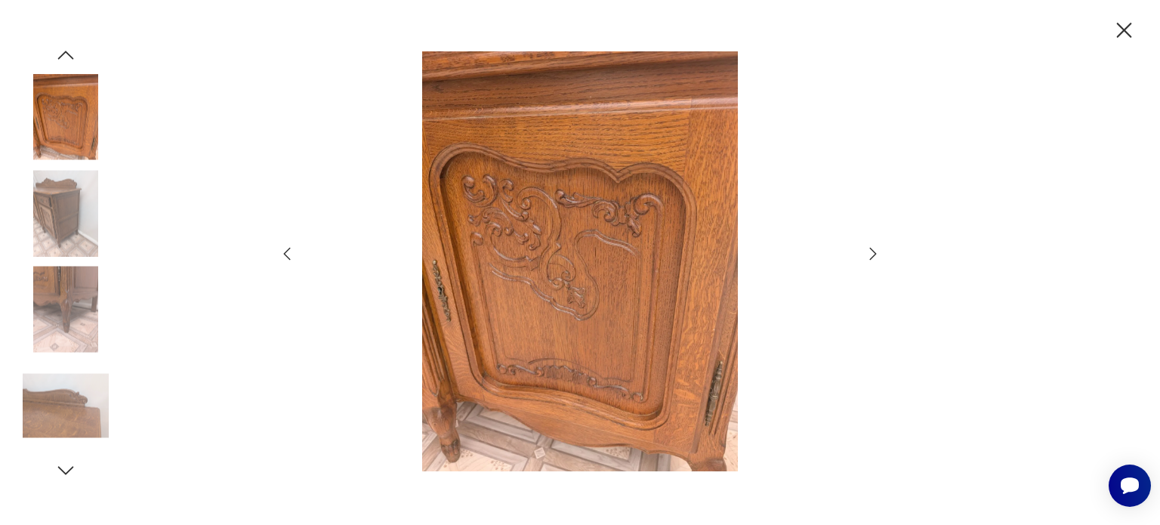
click at [871, 258] on icon "button" at bounding box center [873, 253] width 7 height 12
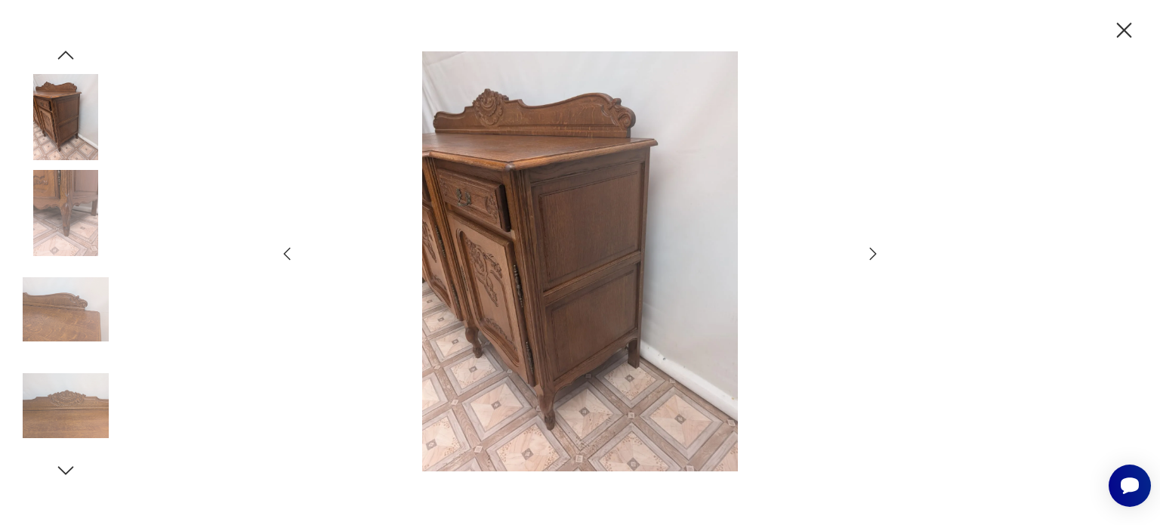
click at [871, 258] on icon "button" at bounding box center [873, 253] width 7 height 12
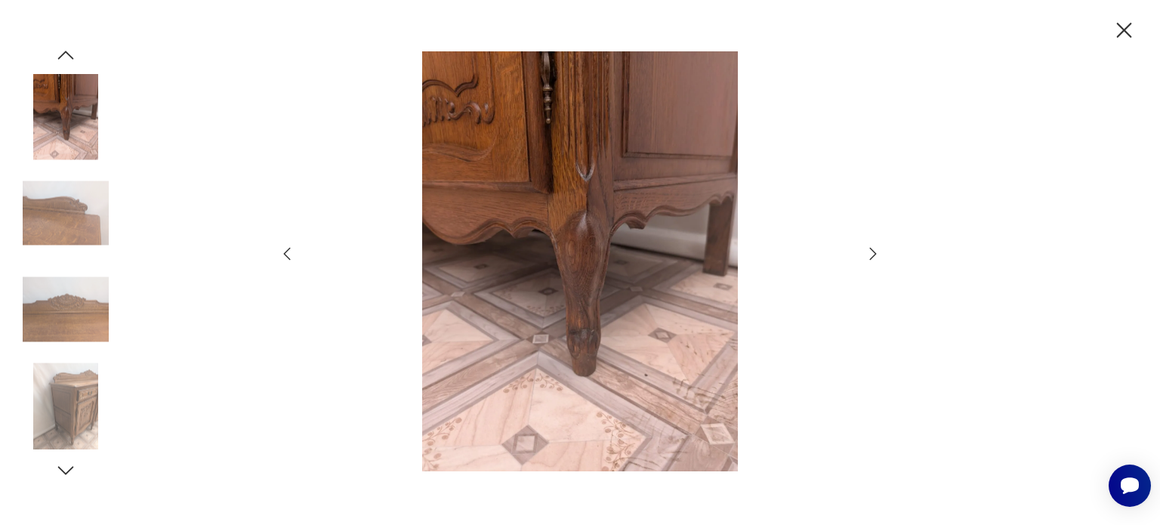
click at [871, 258] on icon "button" at bounding box center [873, 253] width 7 height 12
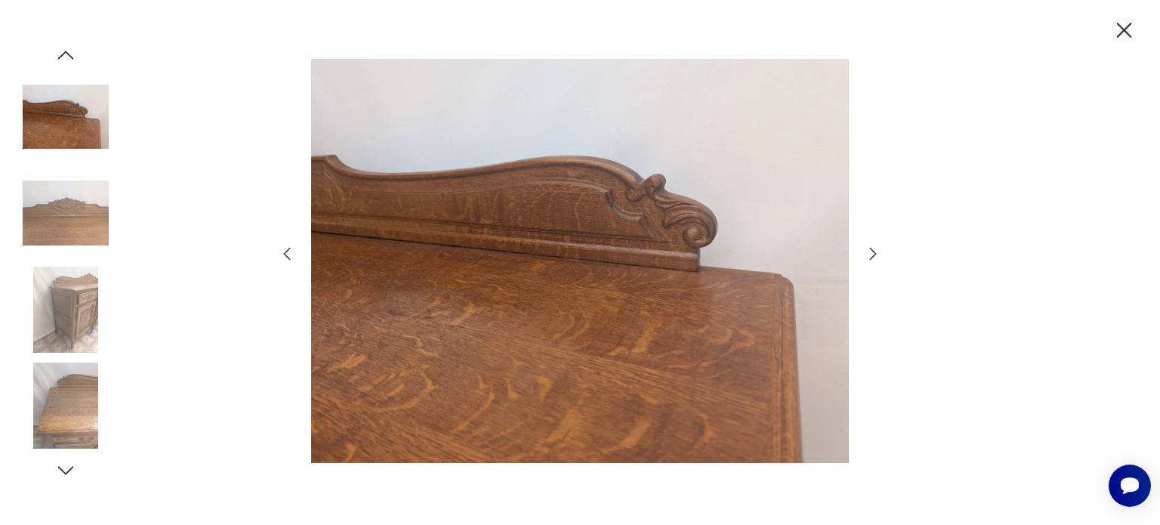
click at [871, 258] on icon "button" at bounding box center [873, 253] width 7 height 12
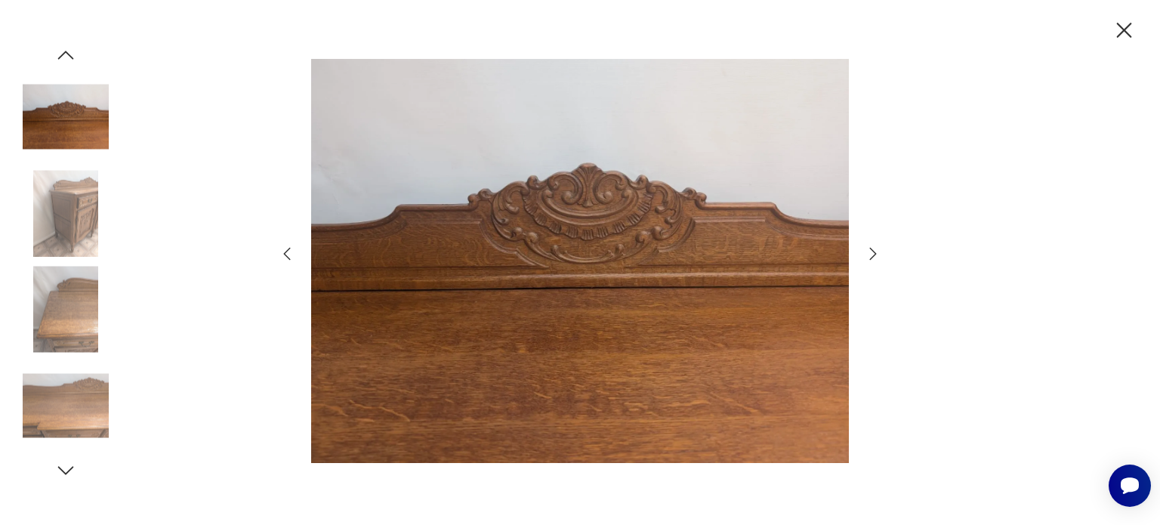
click at [871, 258] on icon "button" at bounding box center [873, 253] width 7 height 12
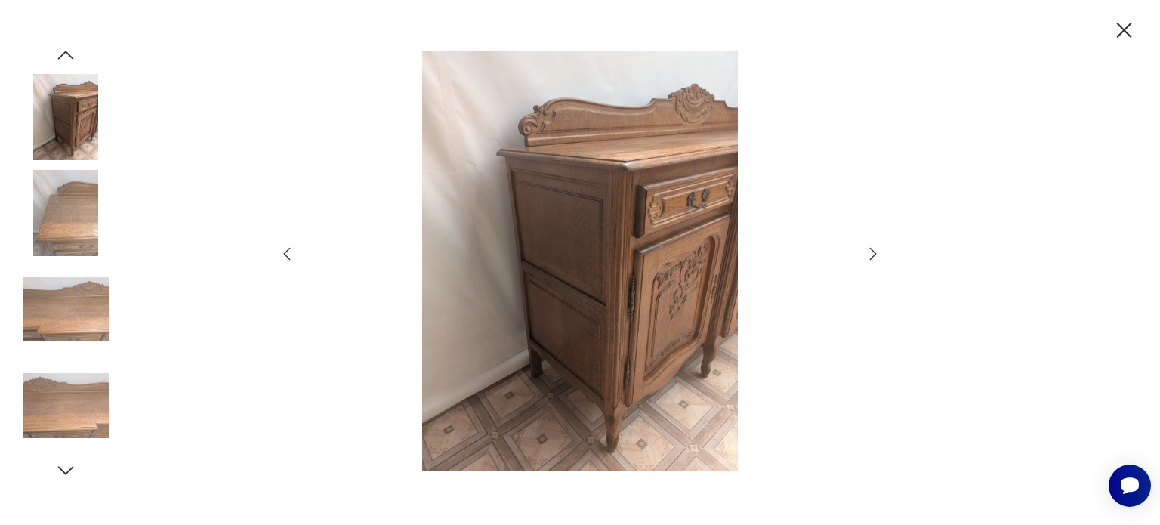
click at [871, 258] on icon "button" at bounding box center [873, 253] width 7 height 12
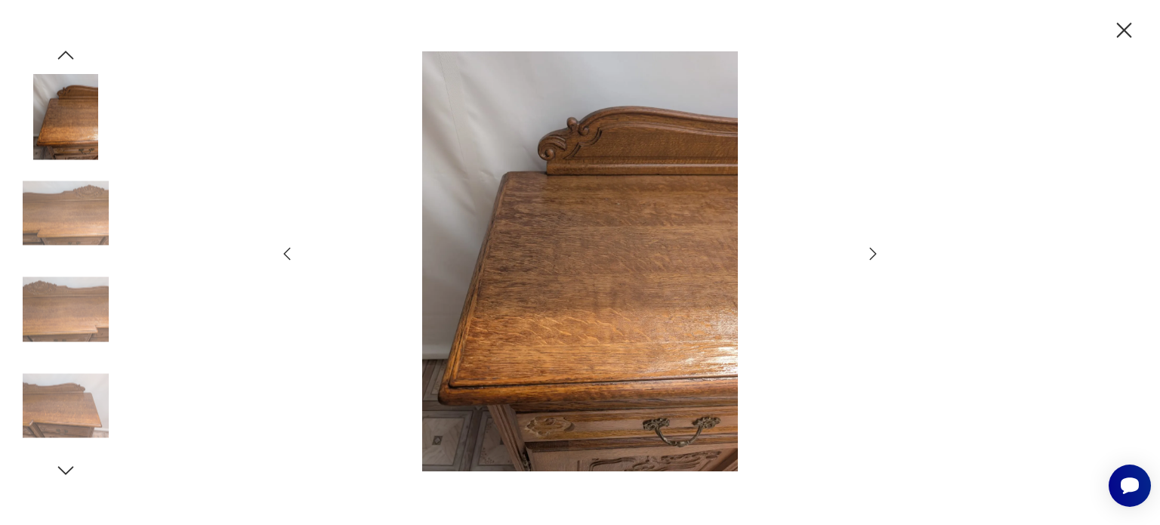
click at [871, 258] on icon "button" at bounding box center [873, 253] width 7 height 12
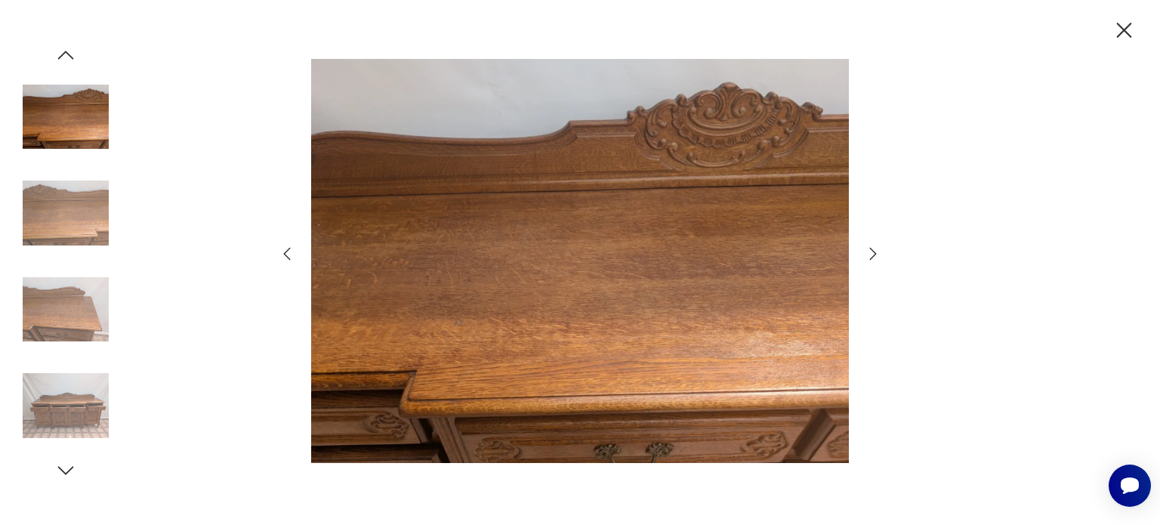
click at [871, 258] on icon "button" at bounding box center [873, 253] width 7 height 12
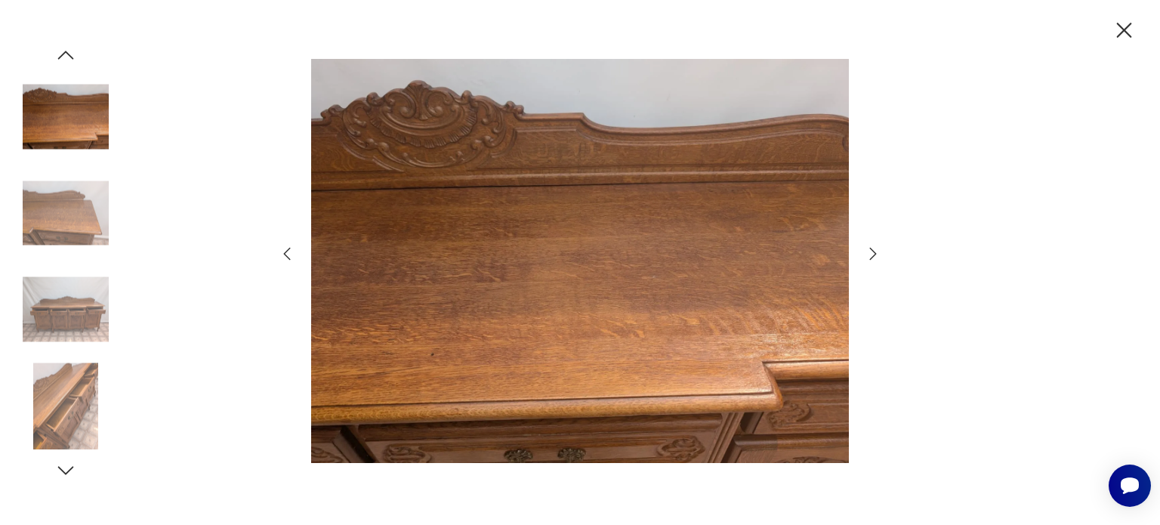
click at [871, 258] on icon "button" at bounding box center [873, 253] width 7 height 12
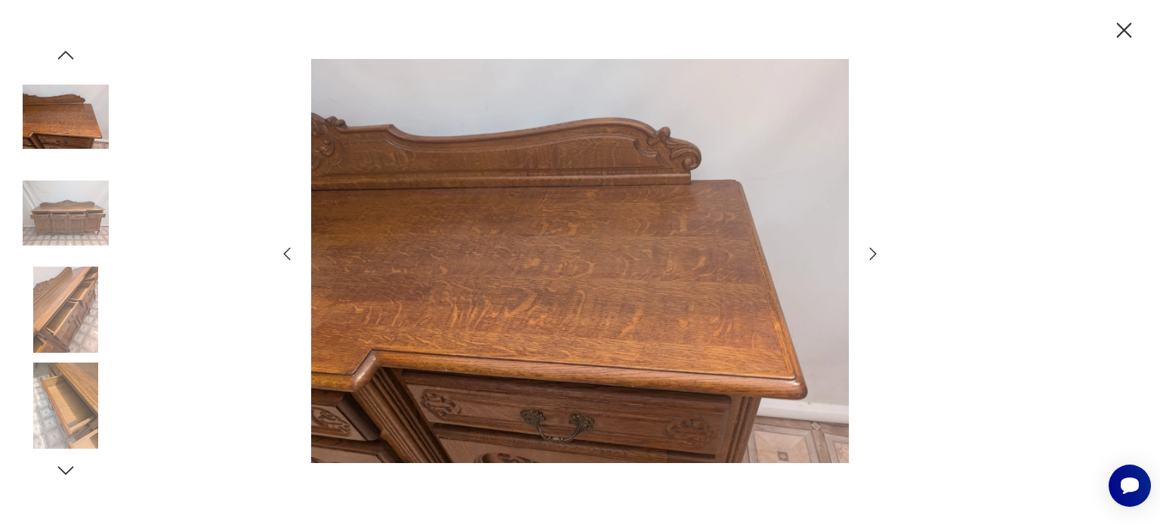
click at [871, 258] on icon "button" at bounding box center [873, 253] width 7 height 12
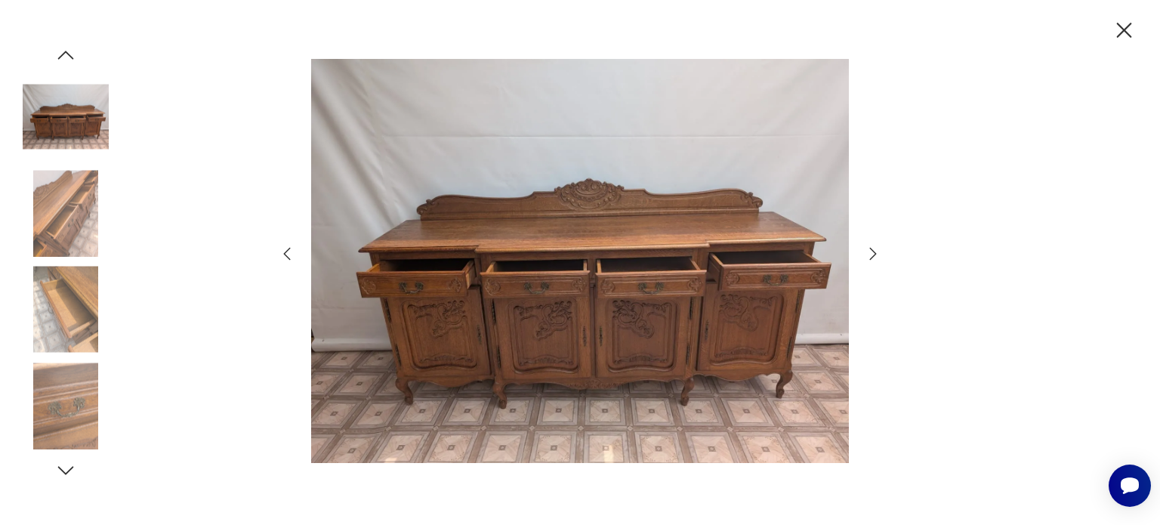
click at [867, 245] on icon "button" at bounding box center [873, 254] width 18 height 18
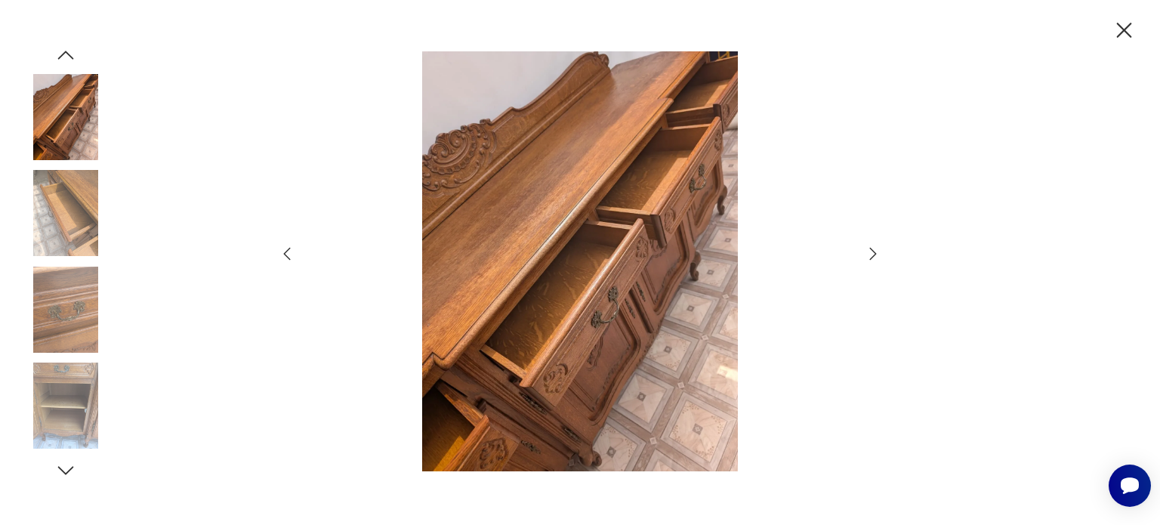
click at [864, 261] on icon "button" at bounding box center [873, 254] width 18 height 18
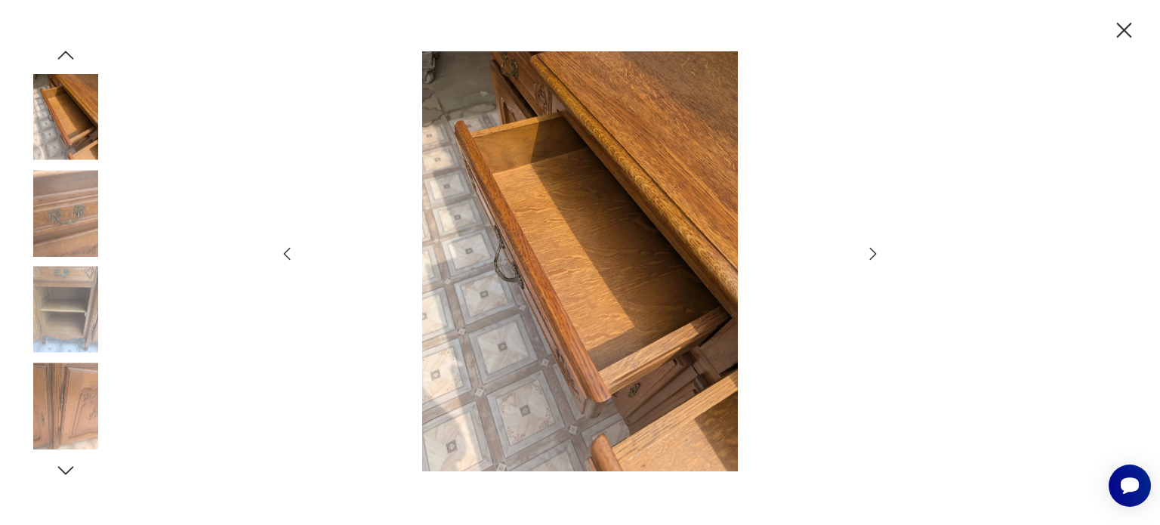
click at [864, 261] on icon "button" at bounding box center [873, 254] width 18 height 18
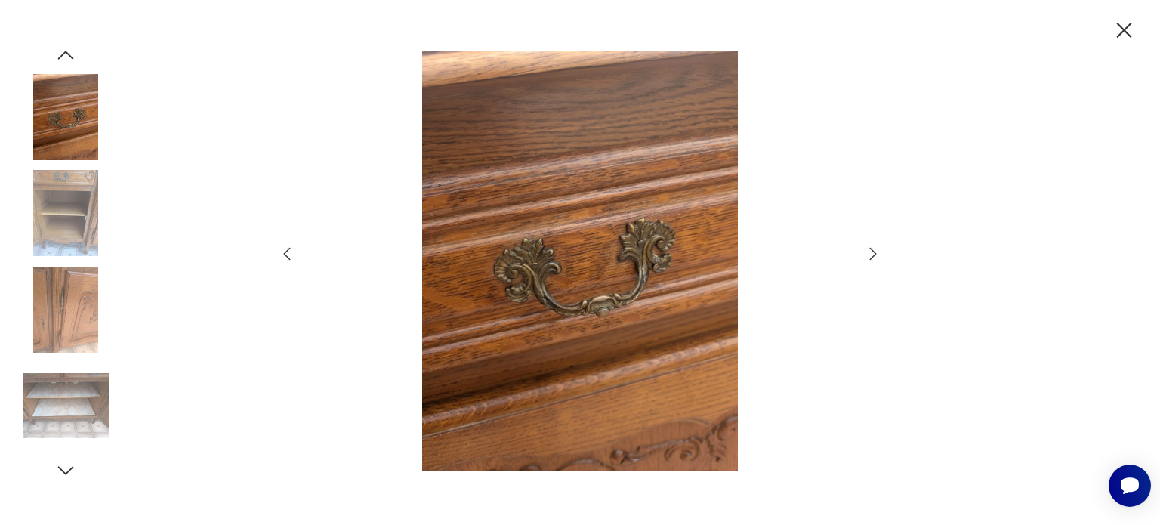
click at [864, 261] on icon "button" at bounding box center [873, 254] width 18 height 18
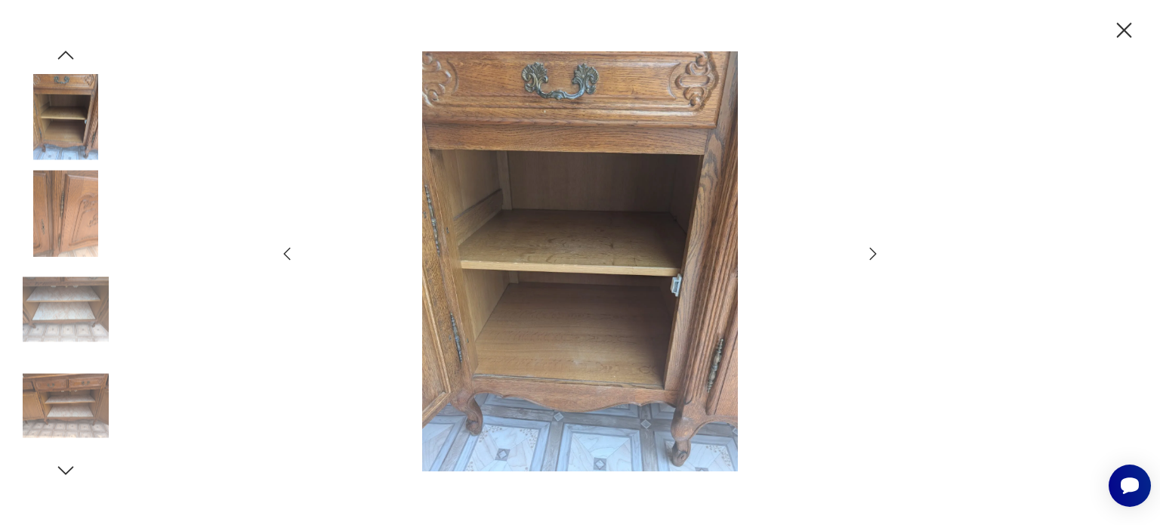
click at [864, 261] on icon "button" at bounding box center [873, 254] width 18 height 18
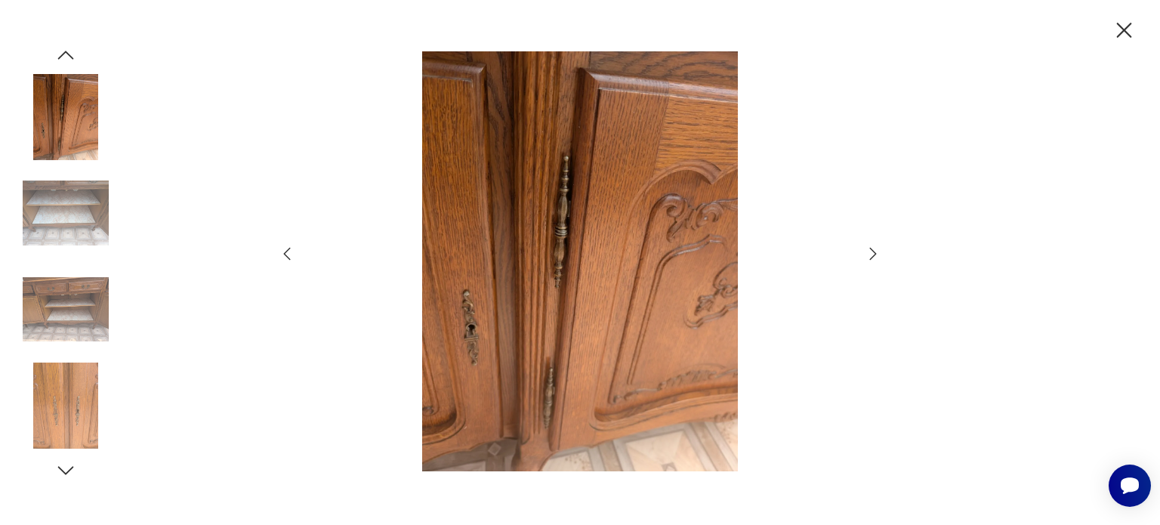
click at [864, 261] on icon "button" at bounding box center [873, 254] width 18 height 18
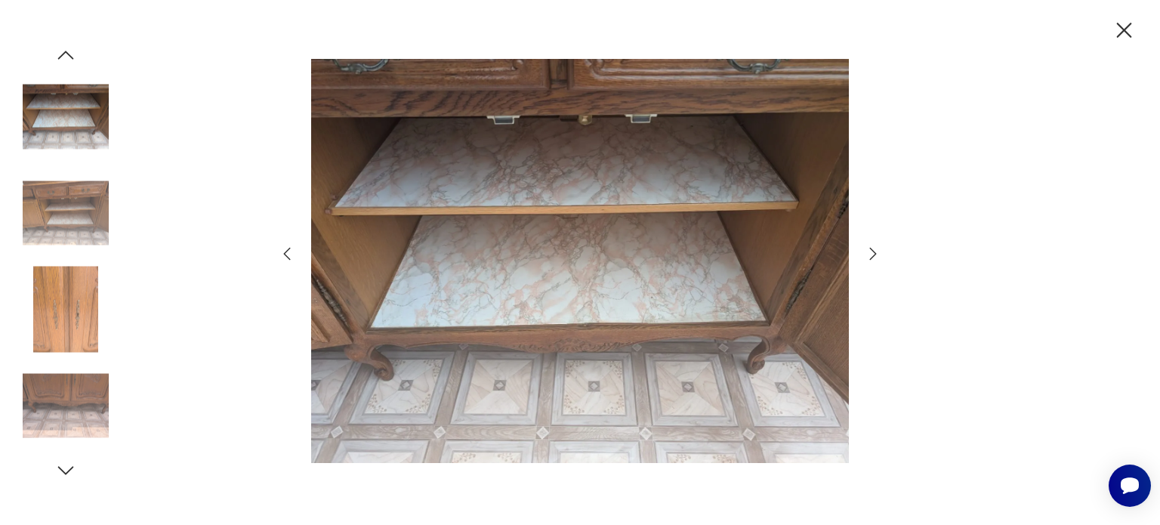
click at [864, 261] on icon "button" at bounding box center [873, 254] width 18 height 18
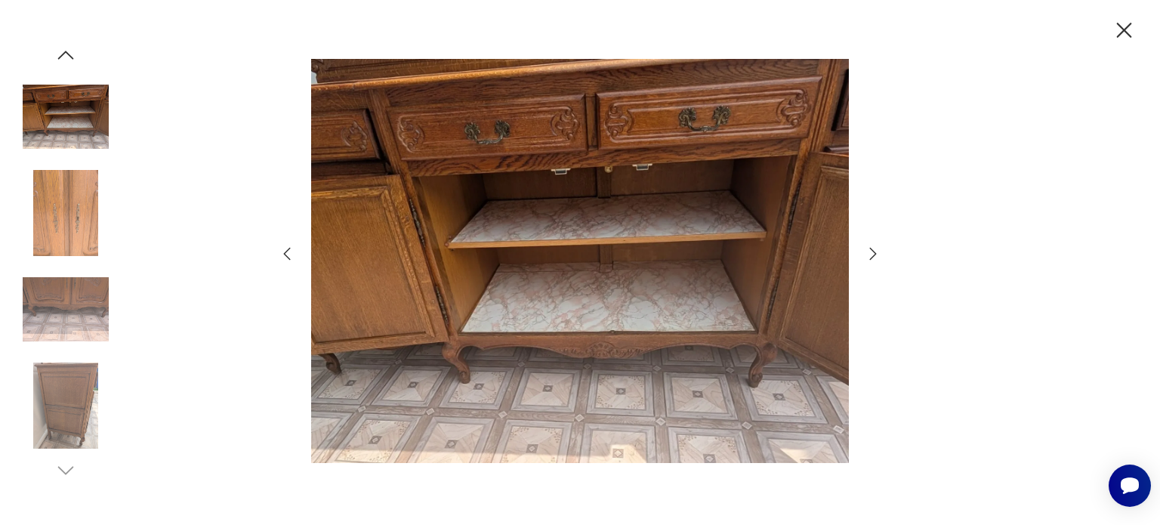
click at [864, 261] on icon "button" at bounding box center [873, 254] width 18 height 18
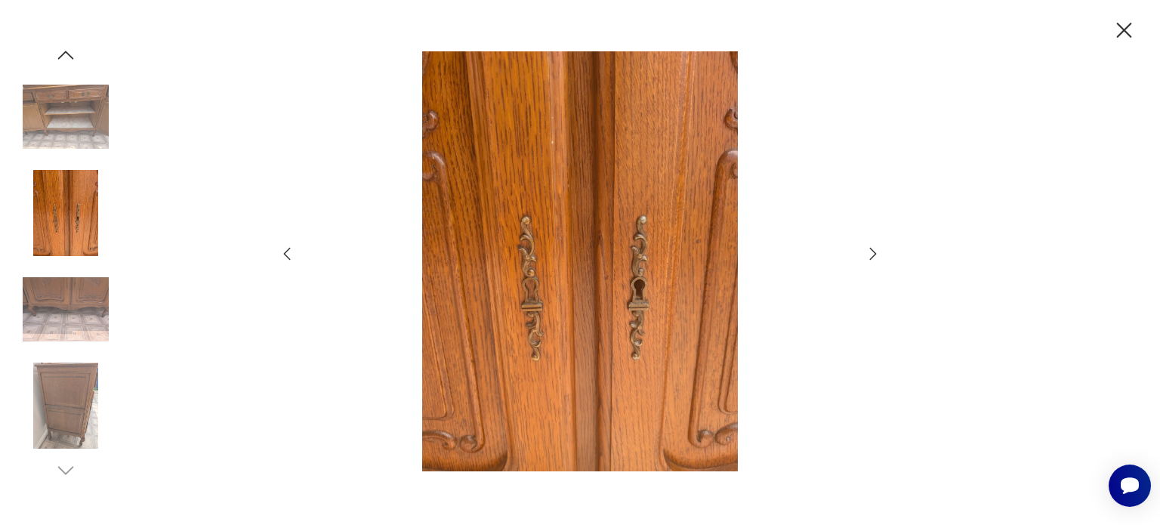
click at [864, 261] on icon "button" at bounding box center [873, 254] width 18 height 18
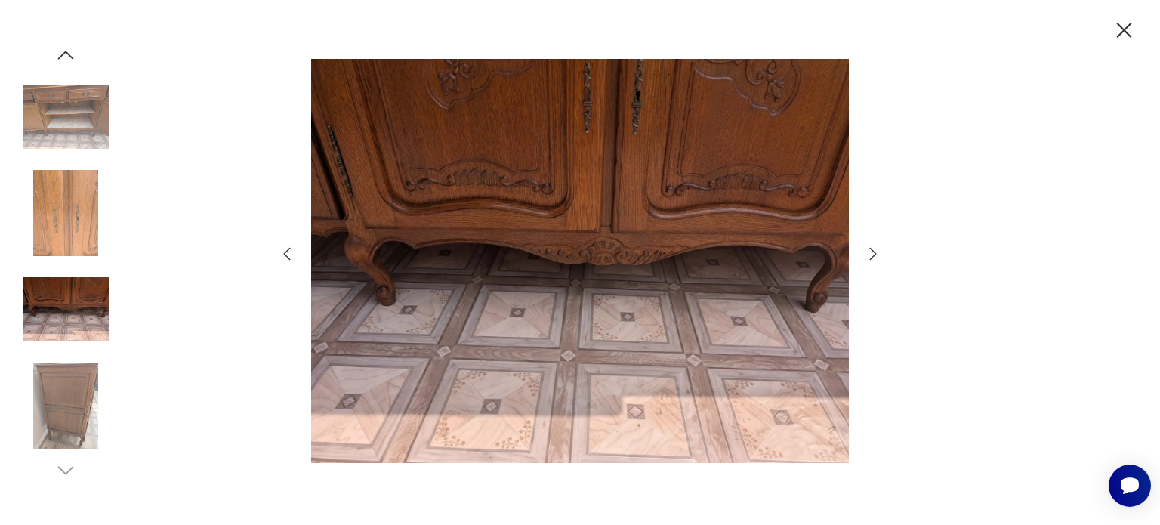
click at [864, 261] on icon "button" at bounding box center [873, 254] width 18 height 18
